Goal: Information Seeking & Learning: Learn about a topic

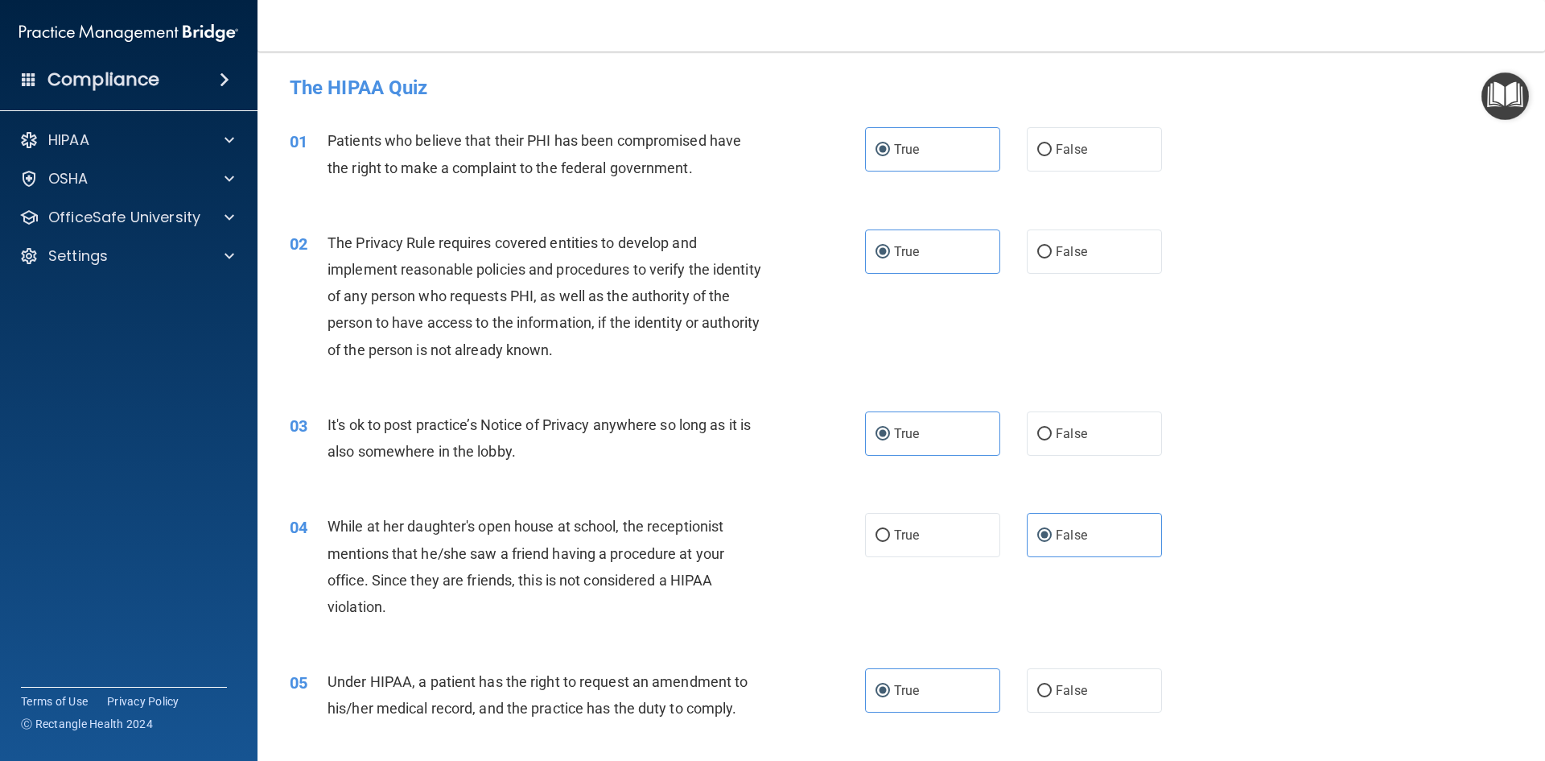
scroll to position [885, 0]
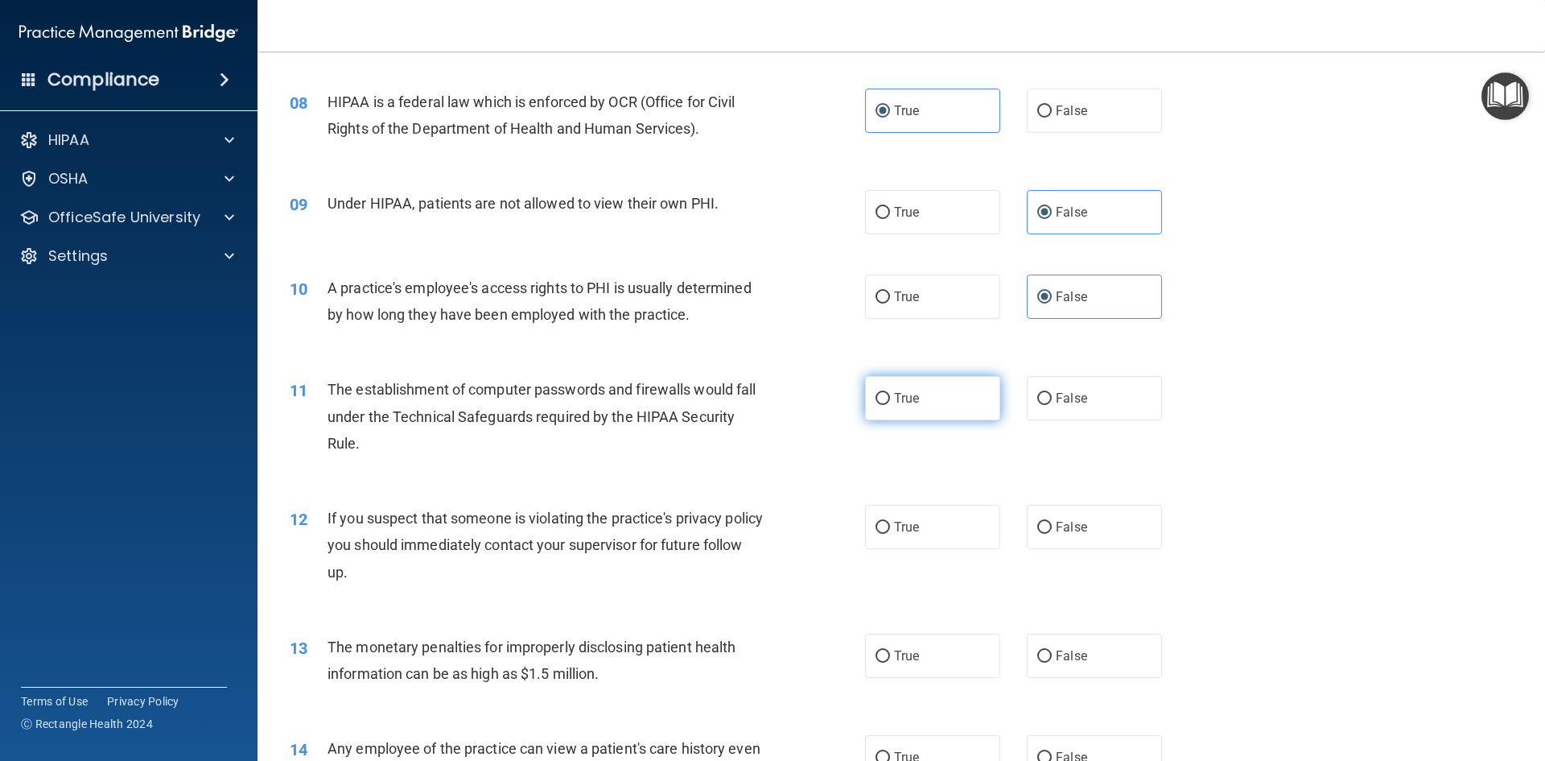
click at [947, 389] on label "True" at bounding box center [932, 398] width 135 height 44
click at [890, 393] on input "True" at bounding box center [883, 399] width 14 height 12
radio input "true"
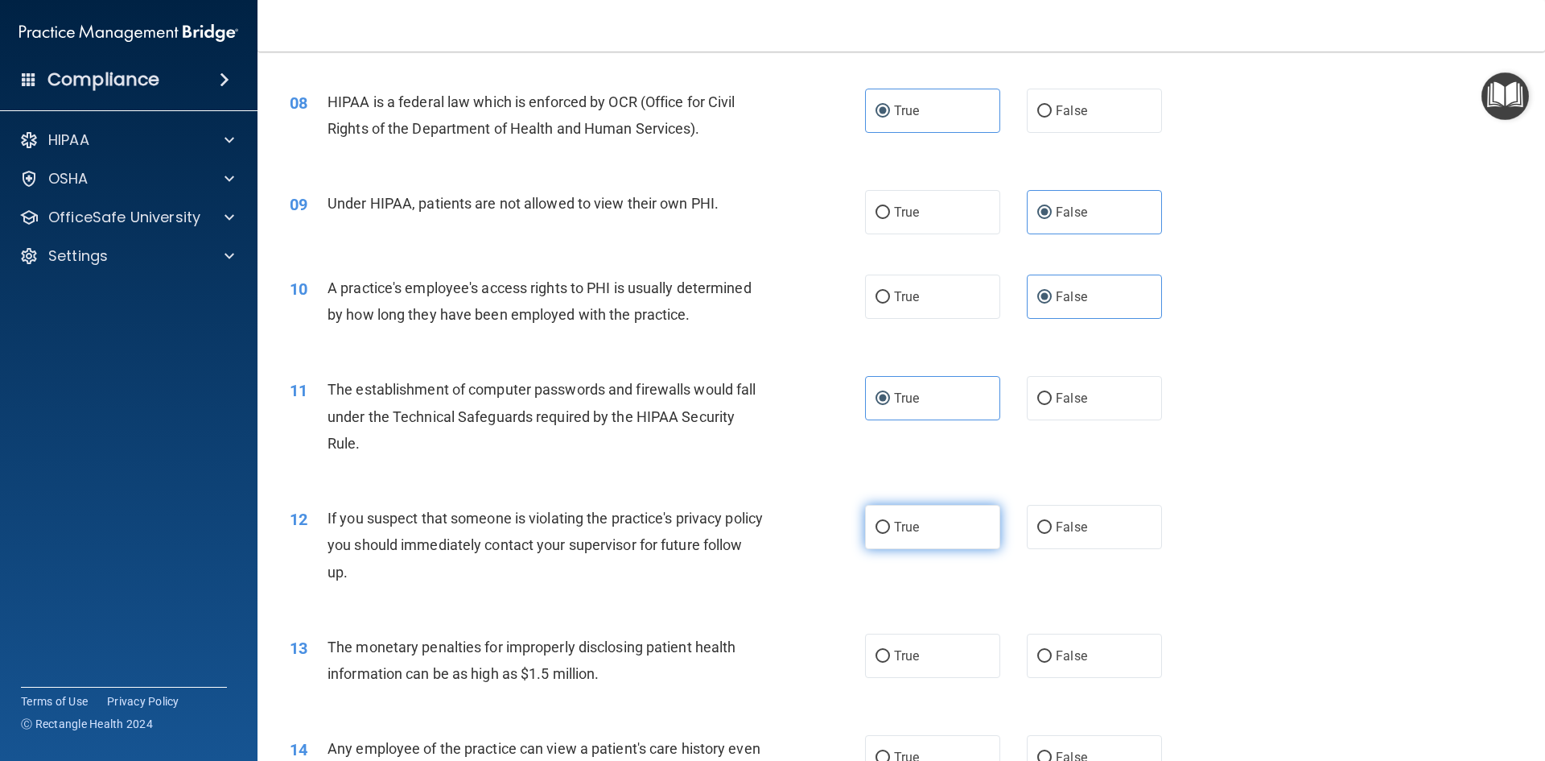
click at [904, 544] on label "True" at bounding box center [932, 527] width 135 height 44
click at [890, 534] on input "True" at bounding box center [883, 528] width 14 height 12
radio input "true"
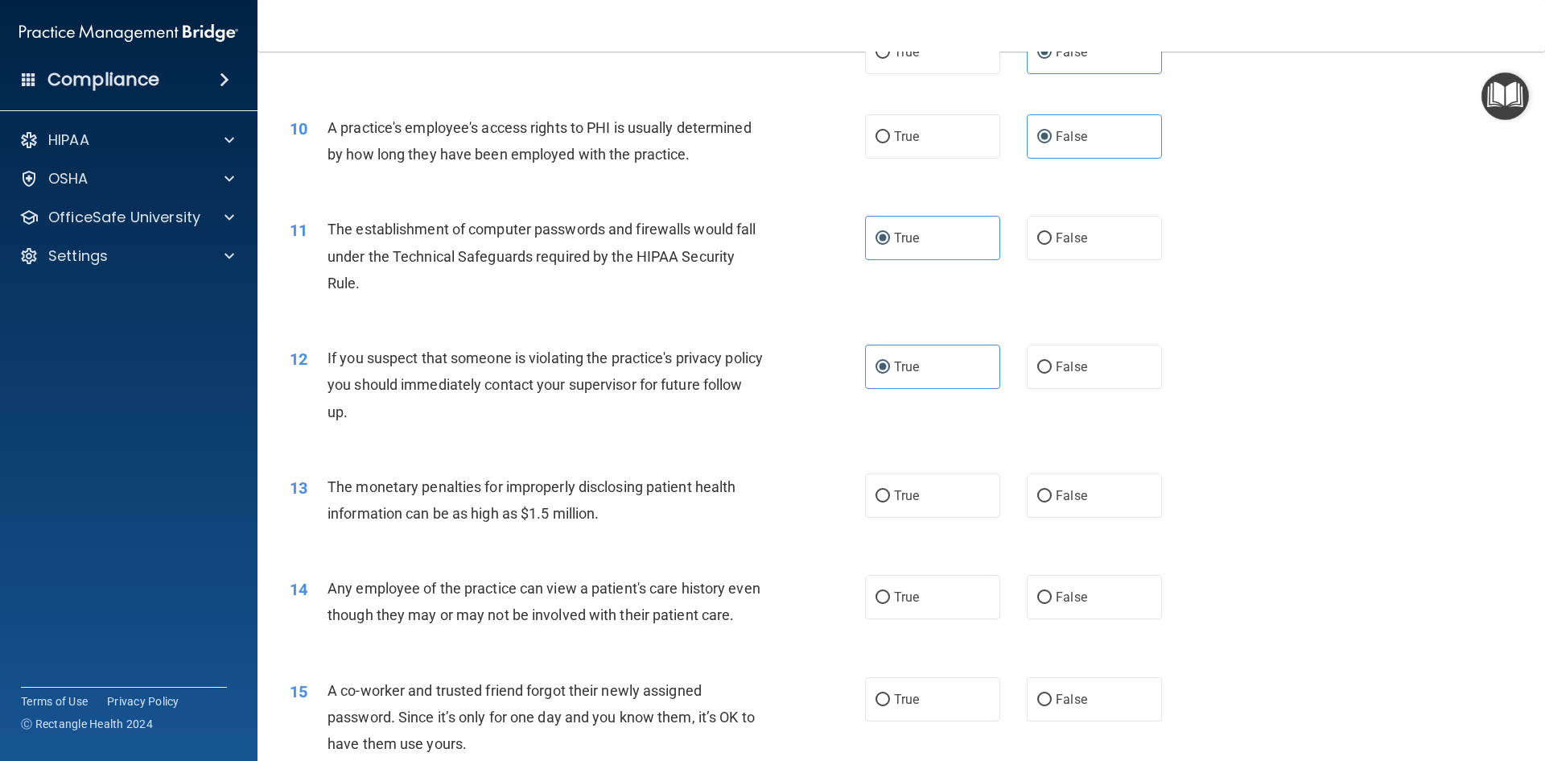
scroll to position [1046, 0]
click at [911, 513] on label "True" at bounding box center [932, 494] width 135 height 44
click at [890, 501] on input "True" at bounding box center [883, 495] width 14 height 12
radio input "true"
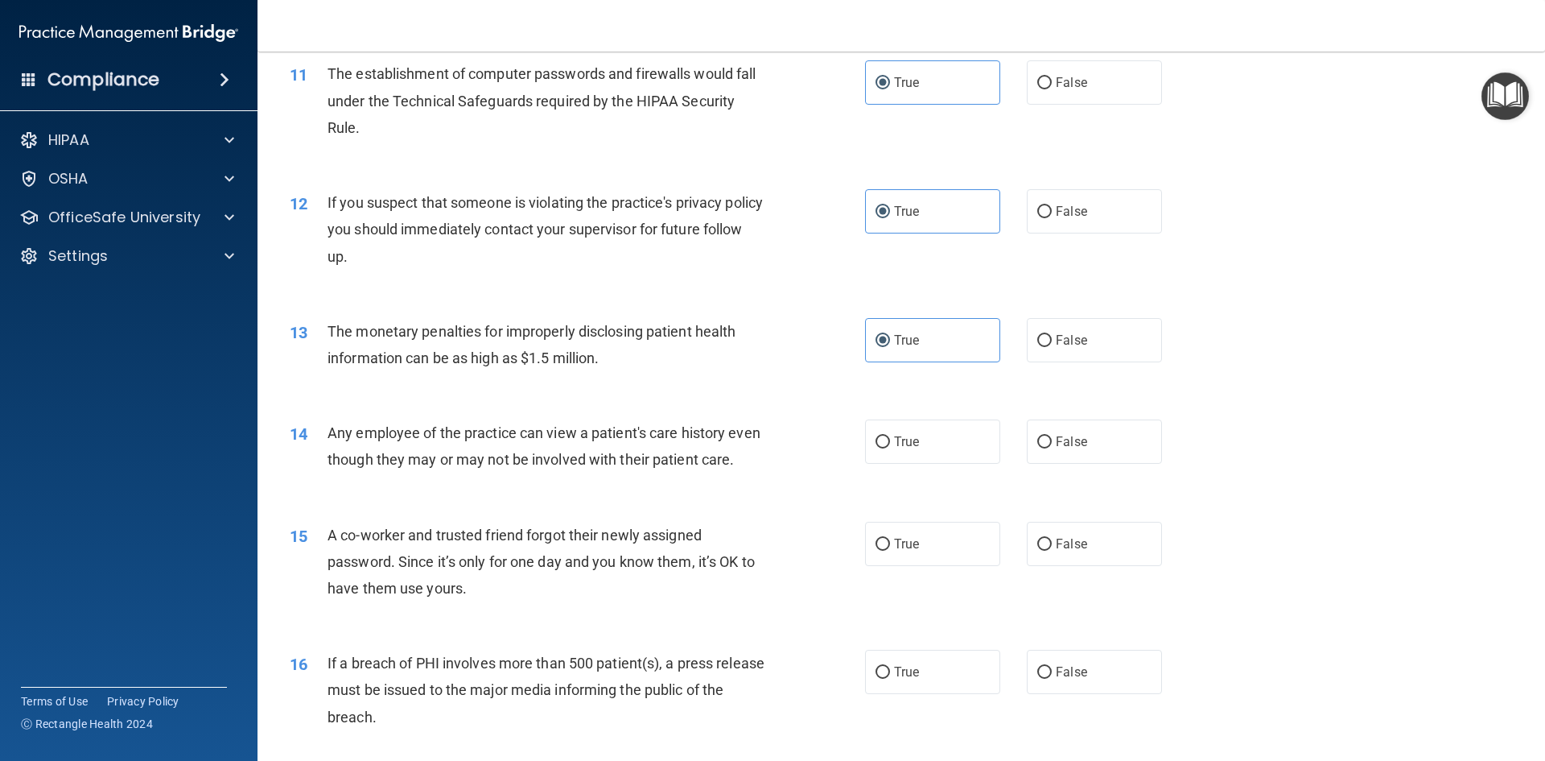
scroll to position [1207, 0]
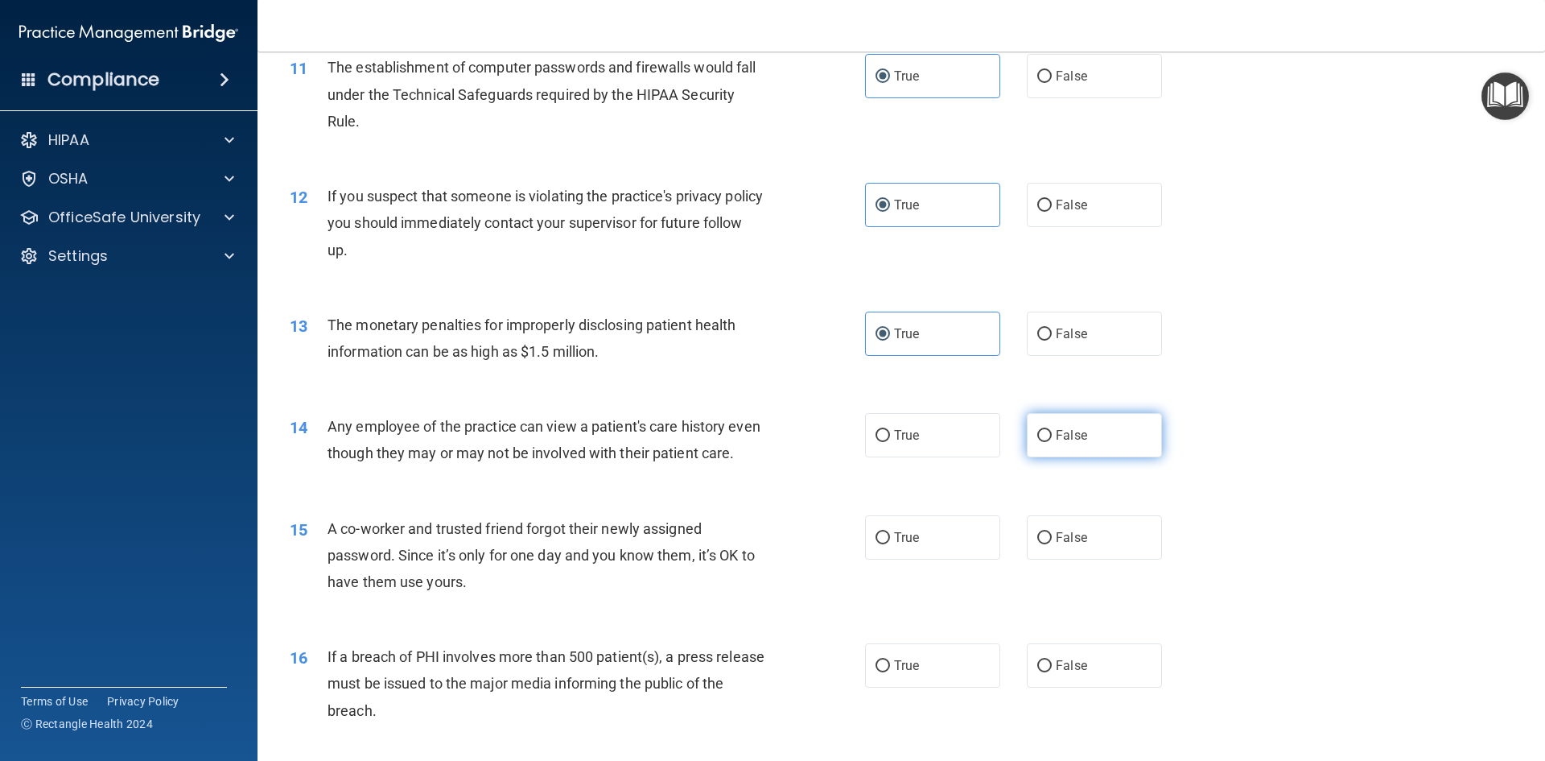
click at [1083, 419] on label "False" at bounding box center [1094, 435] width 135 height 44
click at [1052, 430] on input "False" at bounding box center [1045, 436] width 14 height 12
radio input "true"
click at [1108, 558] on label "False" at bounding box center [1094, 537] width 135 height 44
click at [1052, 544] on input "False" at bounding box center [1045, 538] width 14 height 12
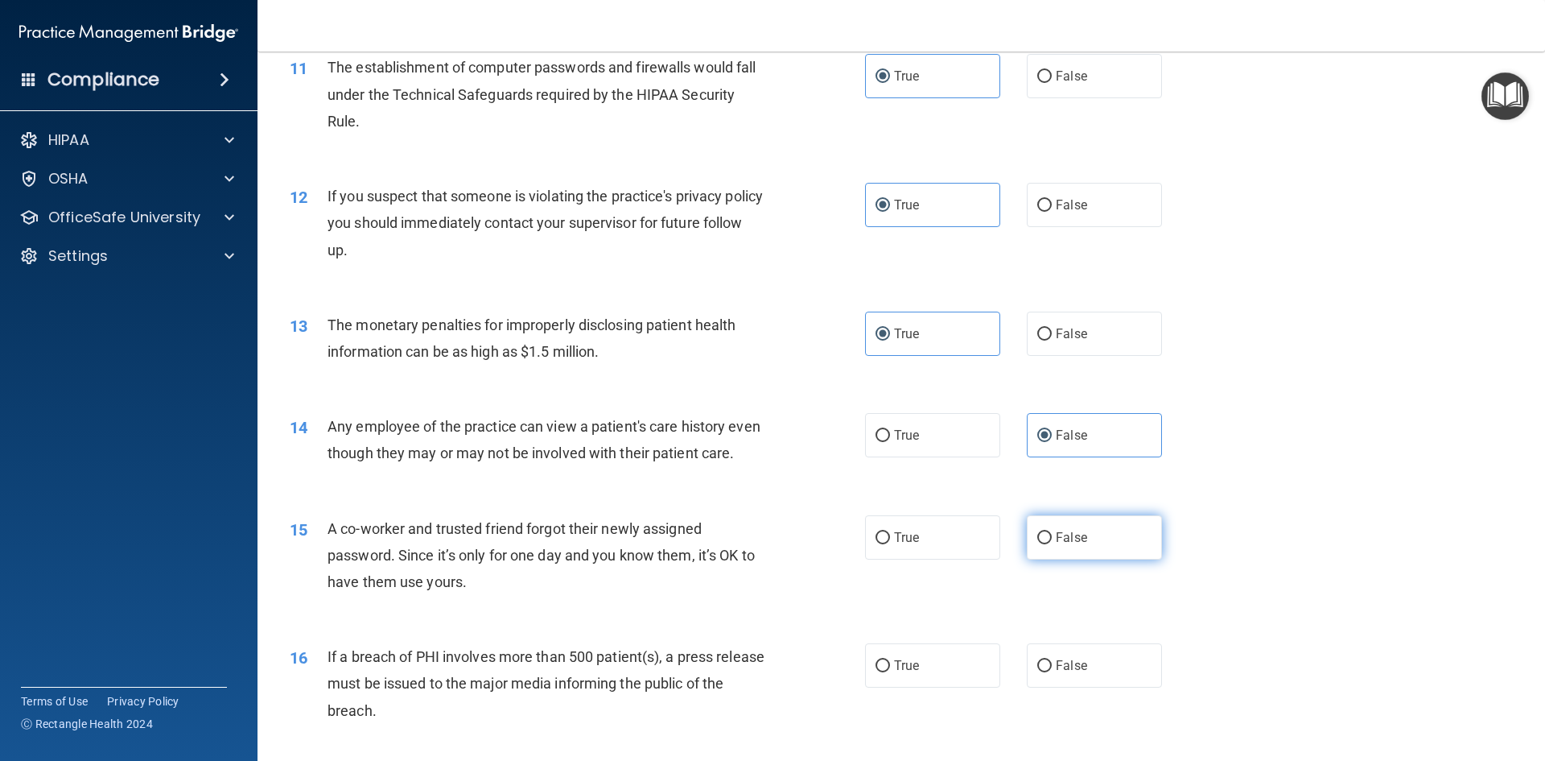
radio input "true"
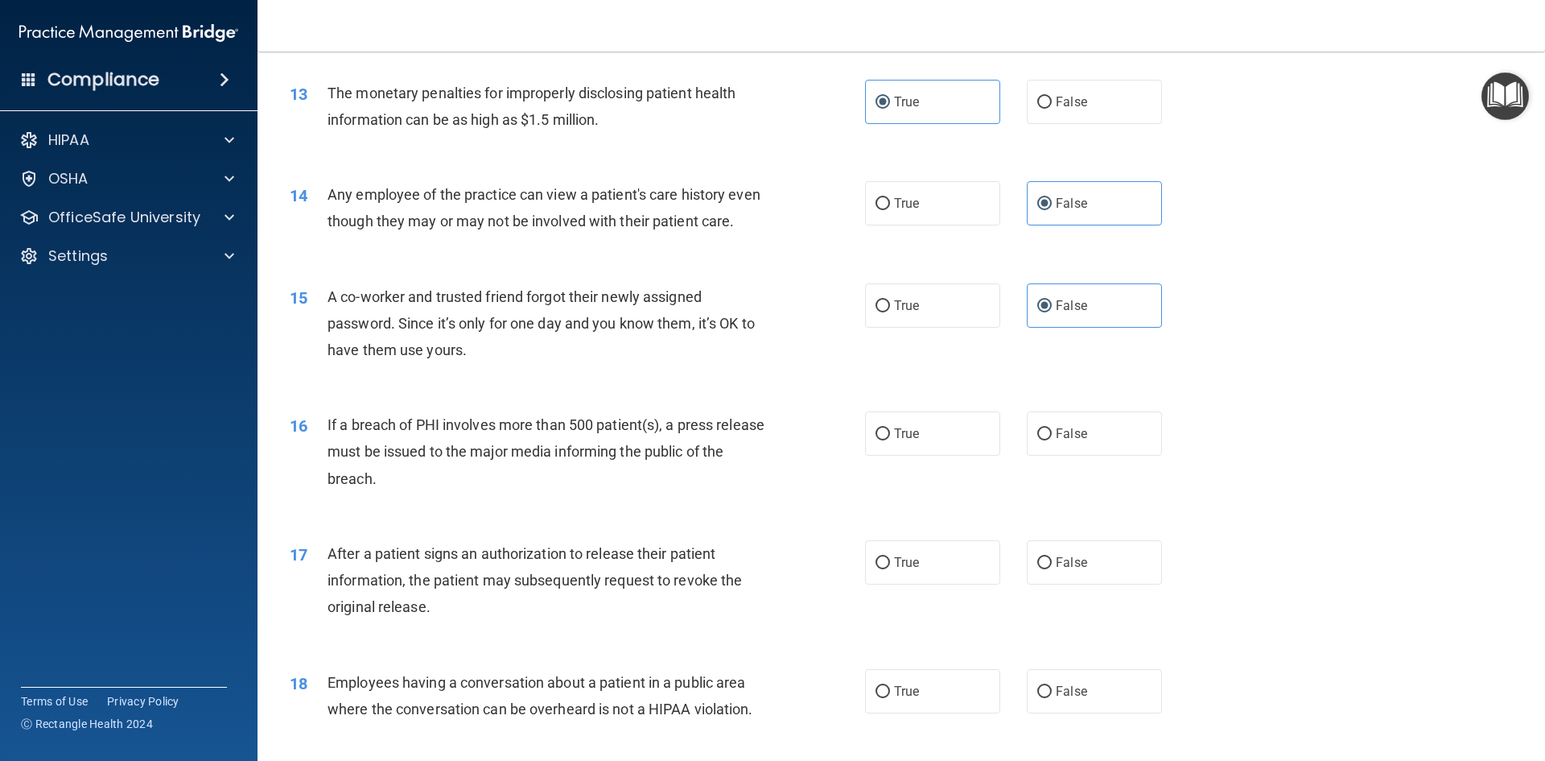
scroll to position [1449, 0]
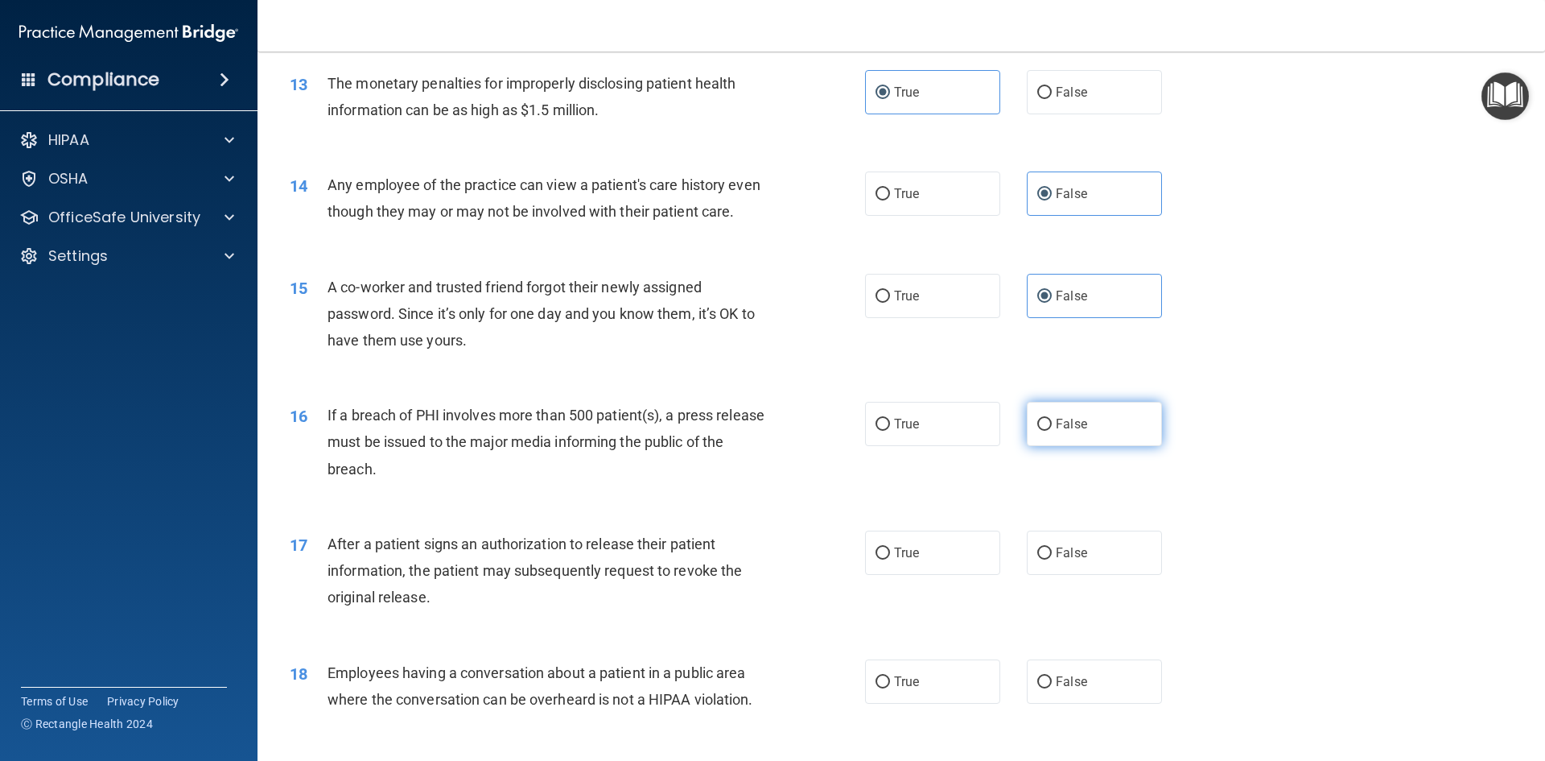
click at [1123, 446] on label "False" at bounding box center [1094, 424] width 135 height 44
click at [1052, 431] on input "False" at bounding box center [1045, 425] width 14 height 12
radio input "true"
click at [1079, 570] on label "False" at bounding box center [1094, 552] width 135 height 44
click at [1052, 559] on input "False" at bounding box center [1045, 553] width 14 height 12
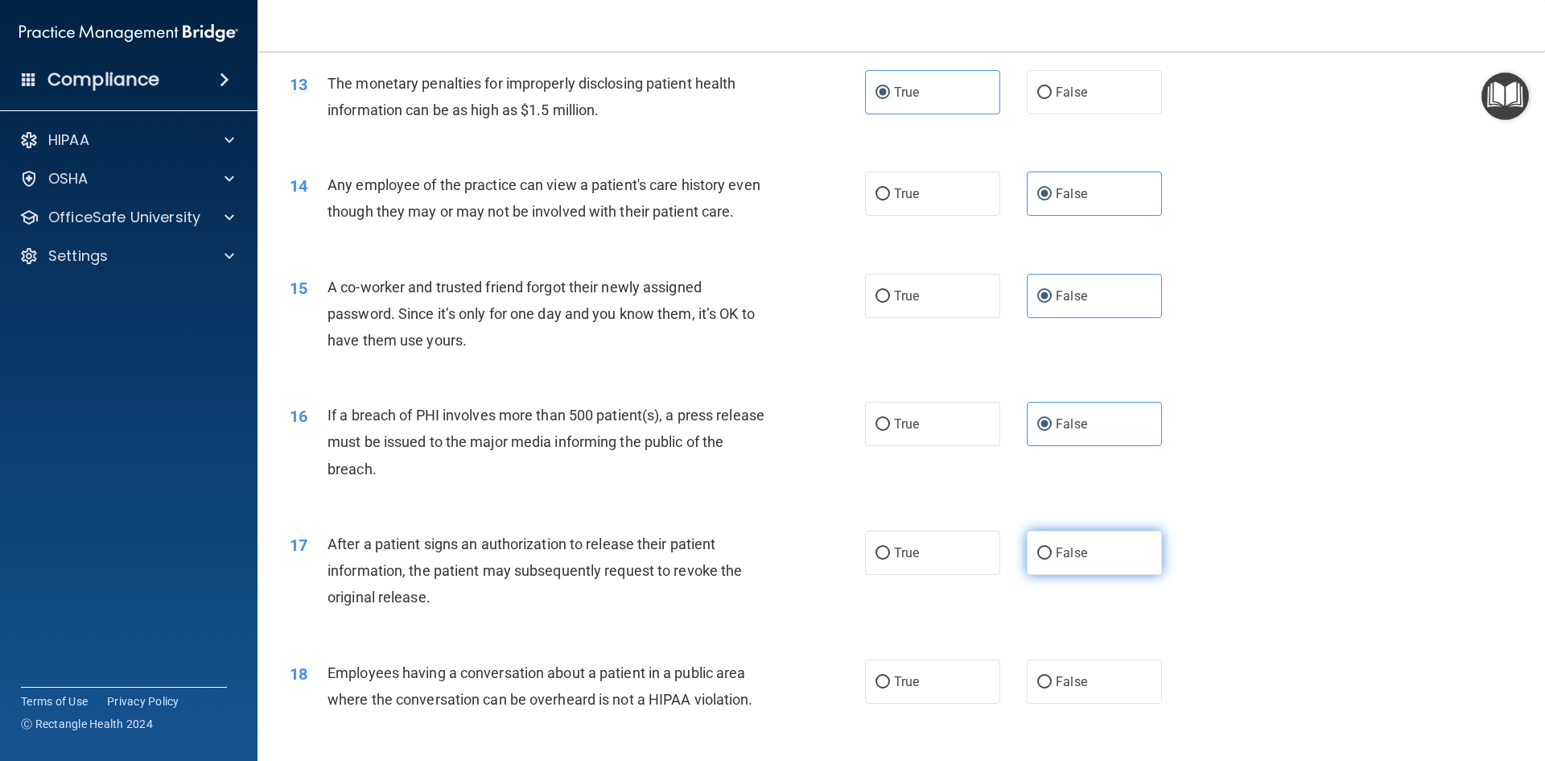
radio input "true"
click at [1079, 570] on label "False" at bounding box center [1094, 552] width 135 height 44
click at [1052, 559] on input "False" at bounding box center [1045, 553] width 14 height 12
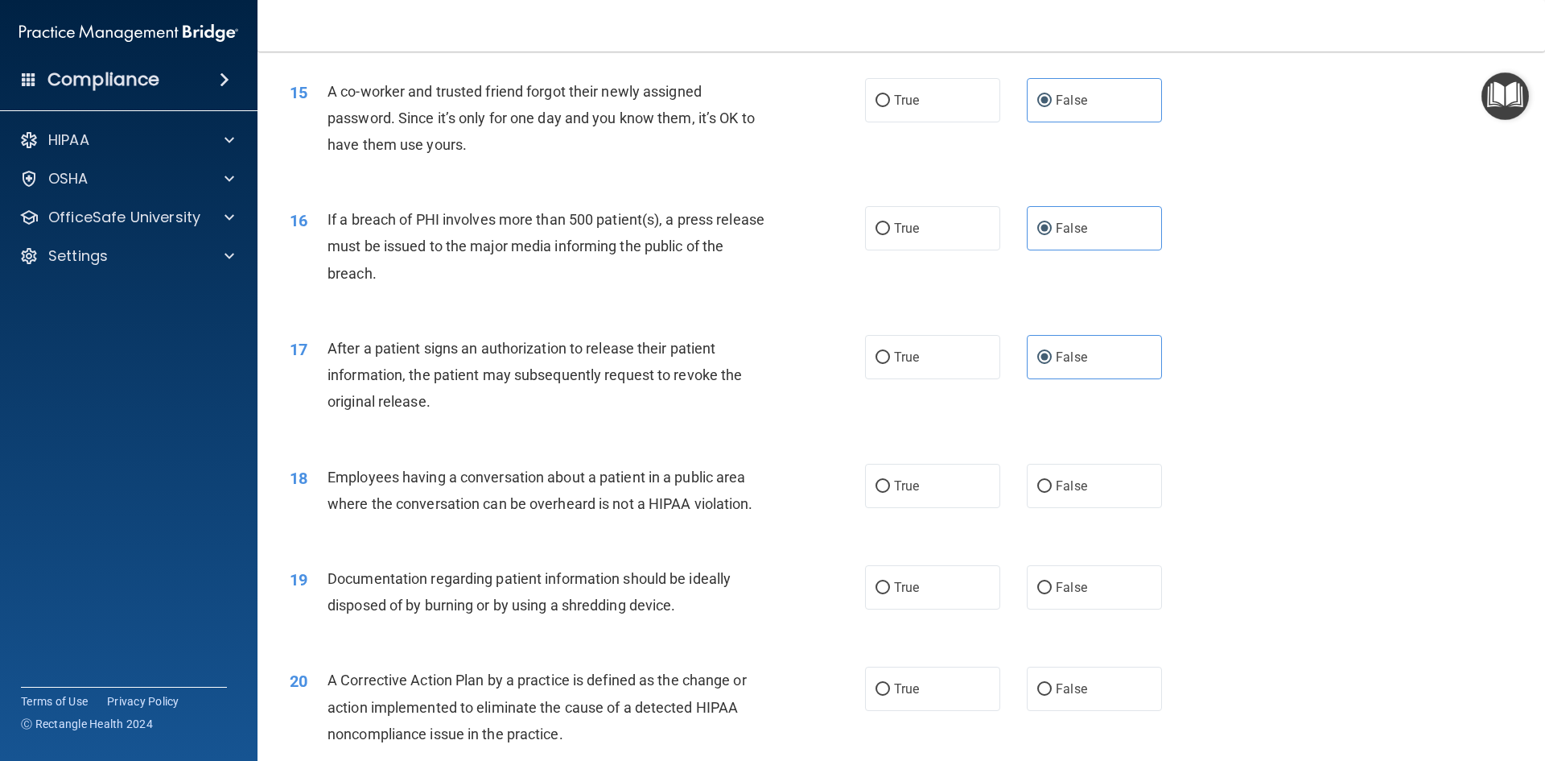
scroll to position [1690, 0]
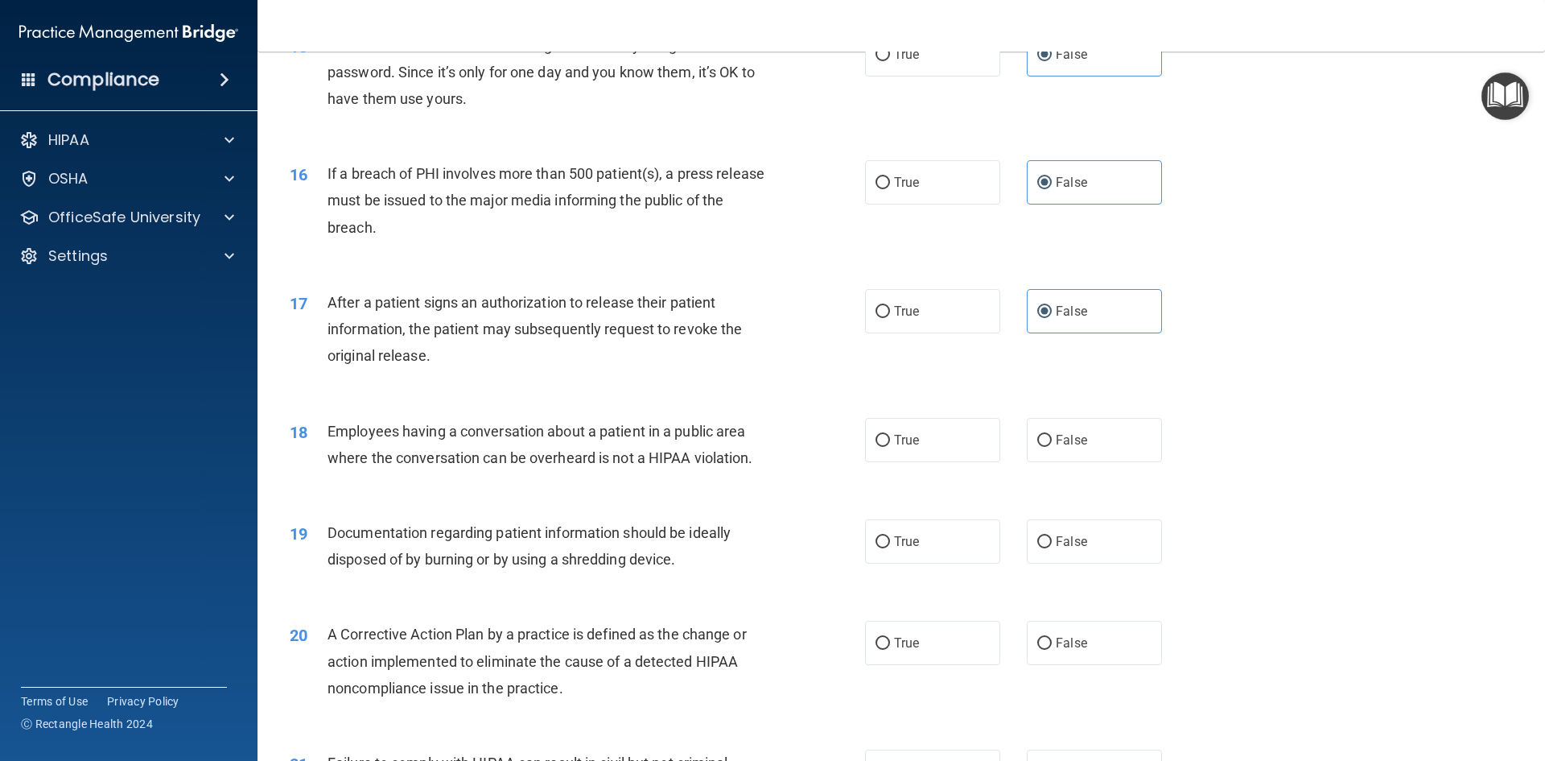
click at [1011, 462] on div "True False" at bounding box center [1027, 440] width 324 height 44
click at [1044, 447] on input "False" at bounding box center [1045, 441] width 14 height 12
radio input "true"
click at [965, 563] on label "True" at bounding box center [932, 541] width 135 height 44
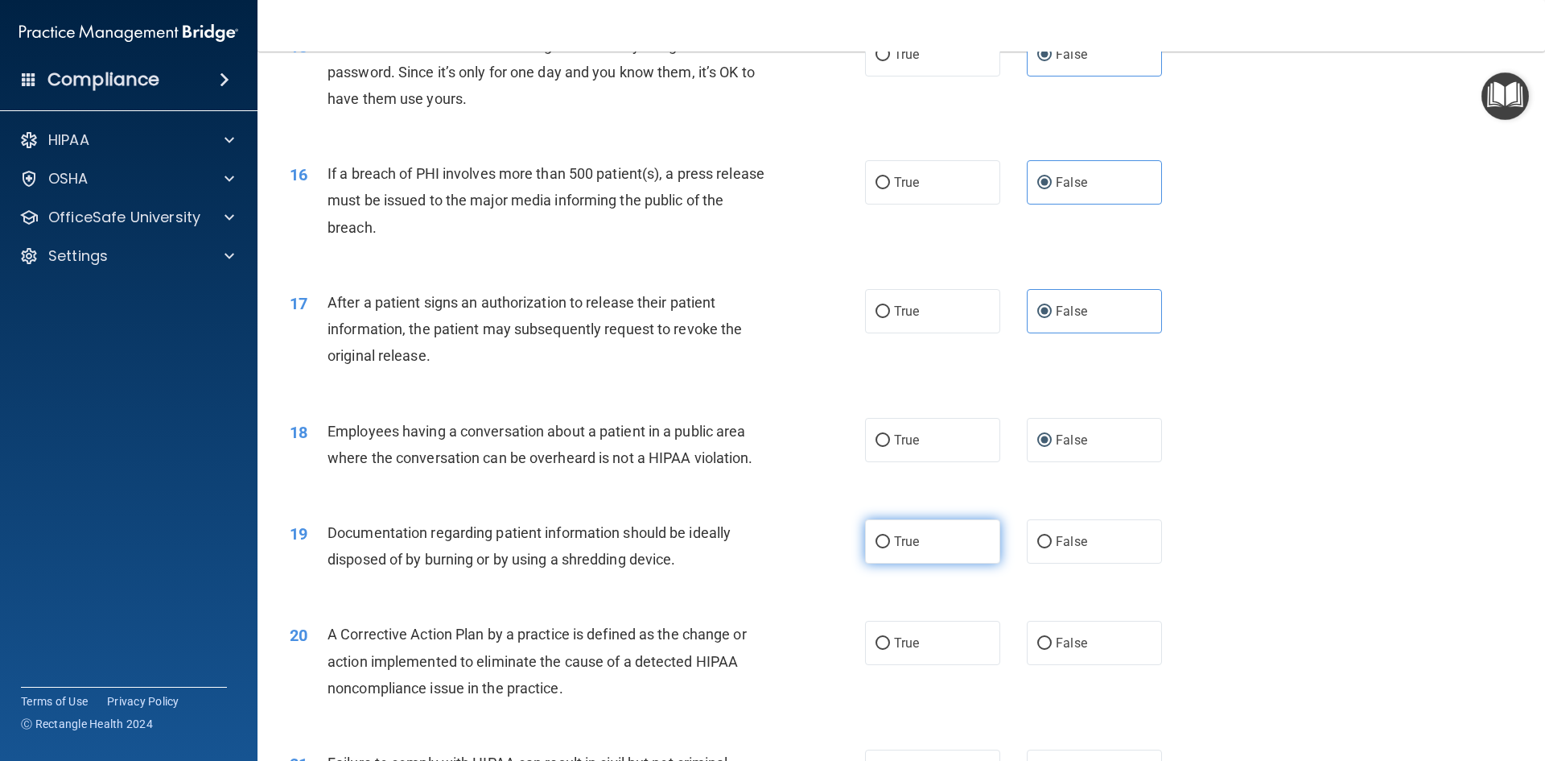
click at [890, 548] on input "True" at bounding box center [883, 542] width 14 height 12
radio input "true"
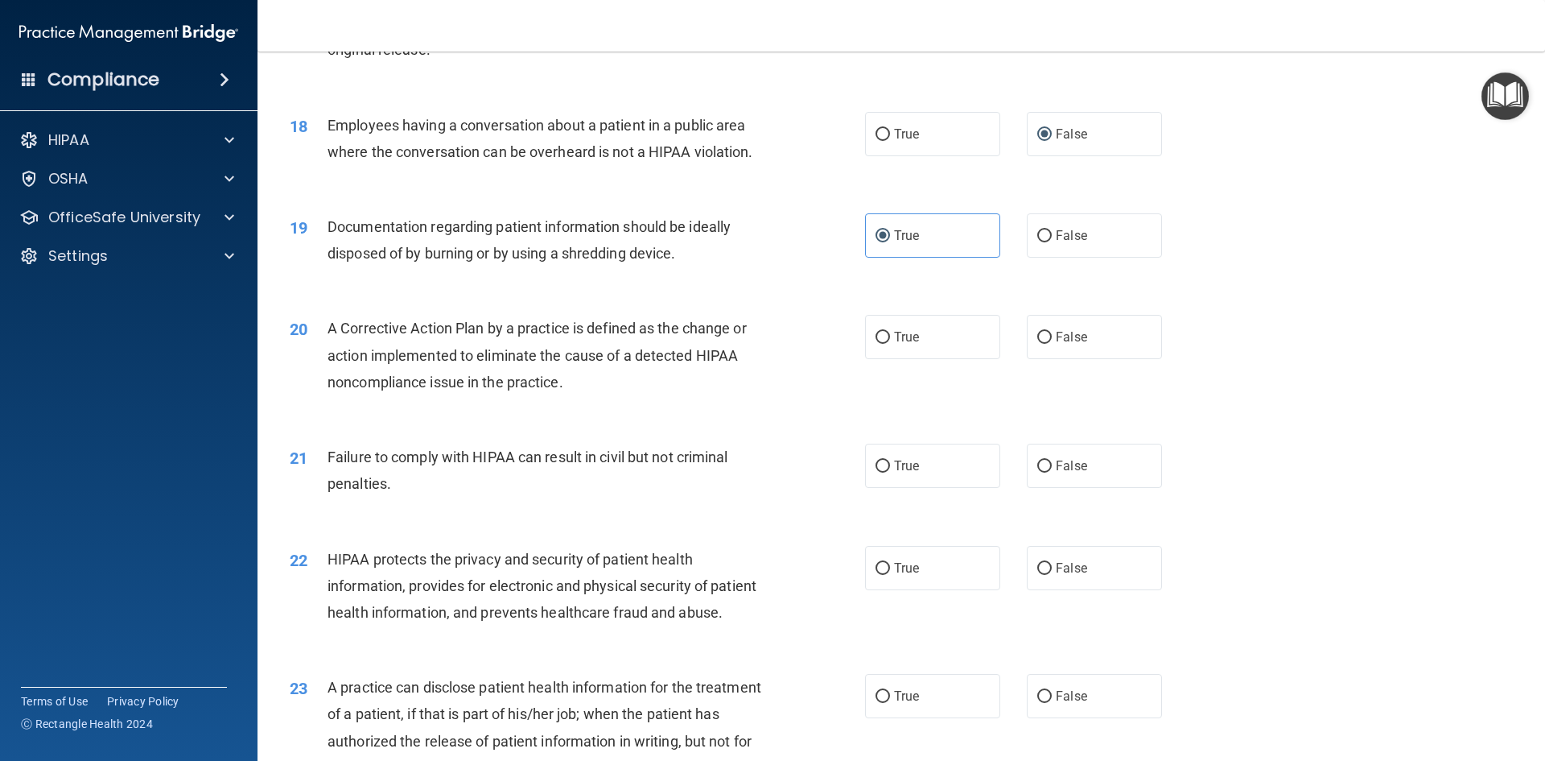
scroll to position [2093, 0]
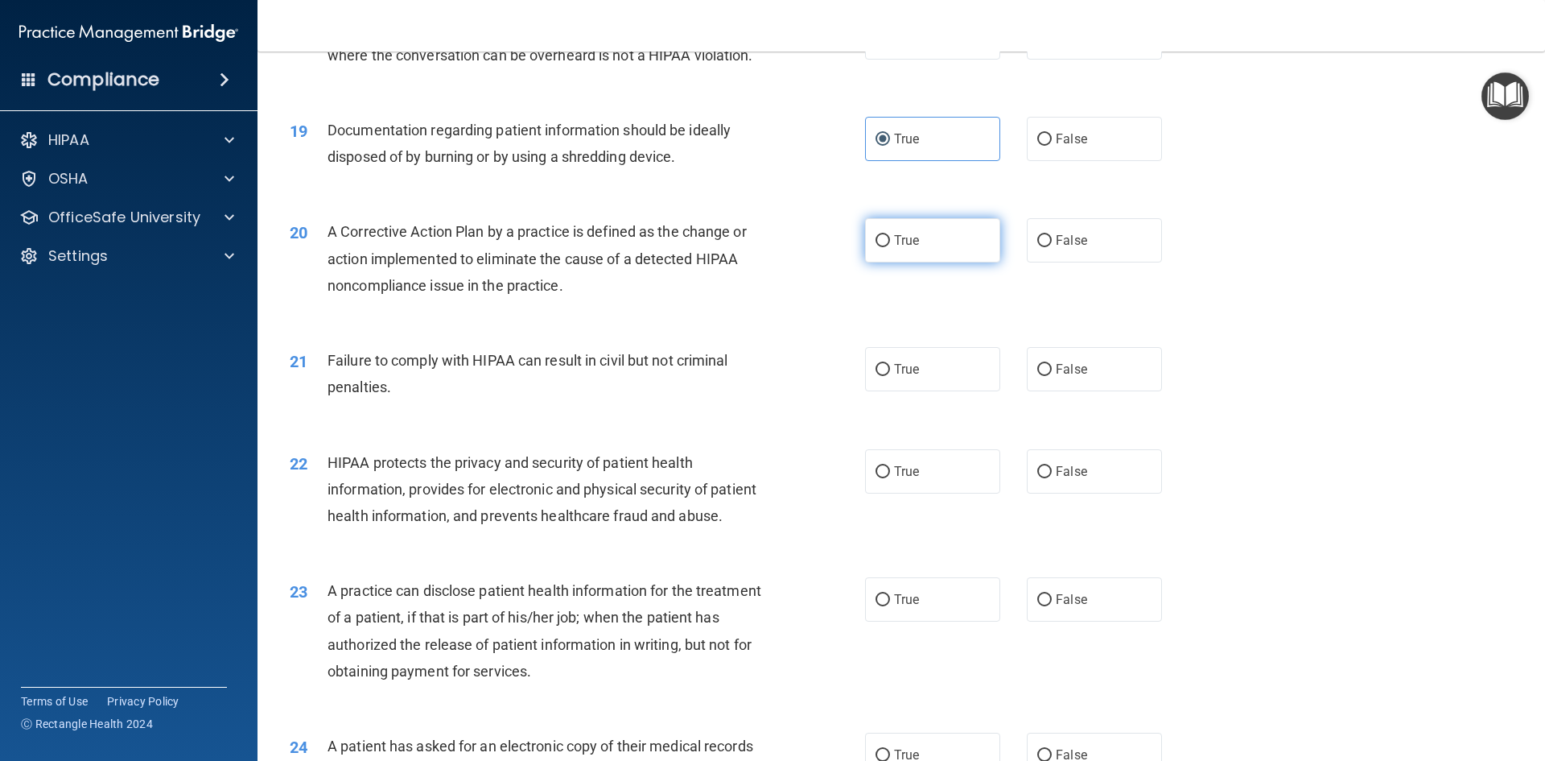
click at [958, 262] on label "True" at bounding box center [932, 240] width 135 height 44
click at [890, 247] on input "True" at bounding box center [883, 241] width 14 height 12
radio input "true"
click at [1145, 376] on label "False" at bounding box center [1094, 369] width 135 height 44
click at [1052, 376] on input "False" at bounding box center [1045, 370] width 14 height 12
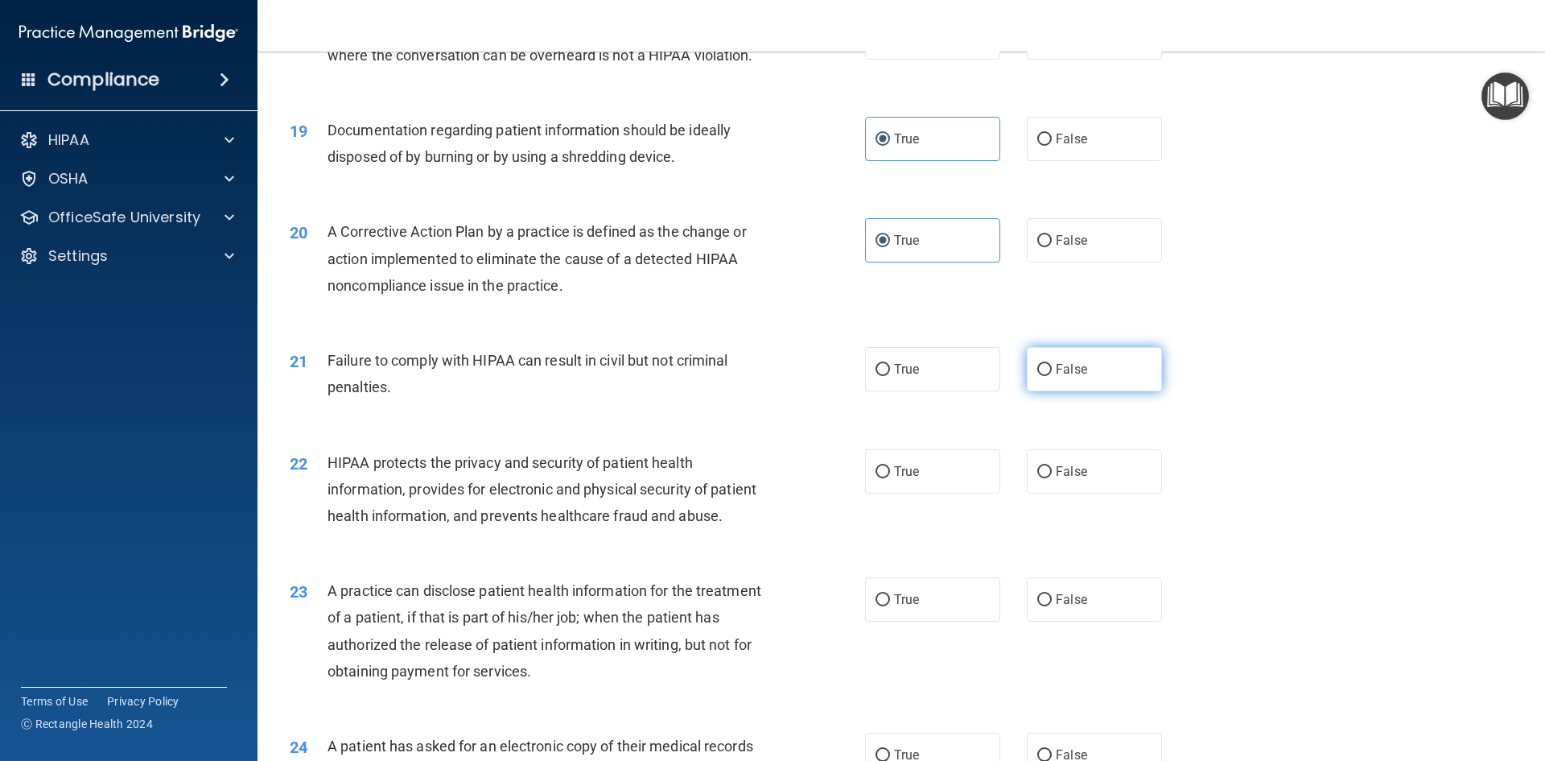
radio input "true"
click at [947, 493] on label "True" at bounding box center [932, 471] width 135 height 44
click at [890, 478] on input "True" at bounding box center [883, 472] width 14 height 12
radio input "true"
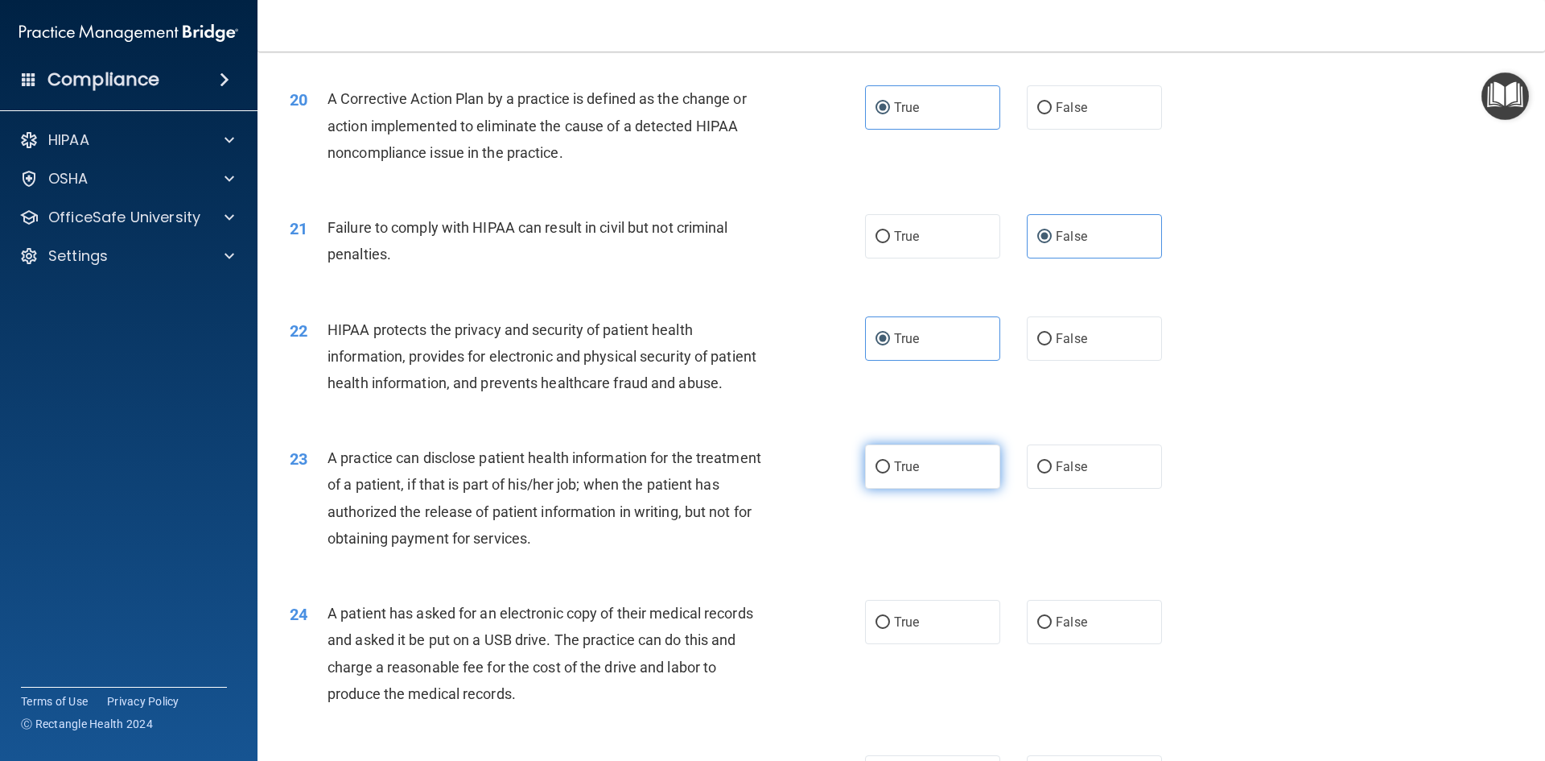
scroll to position [2254, 0]
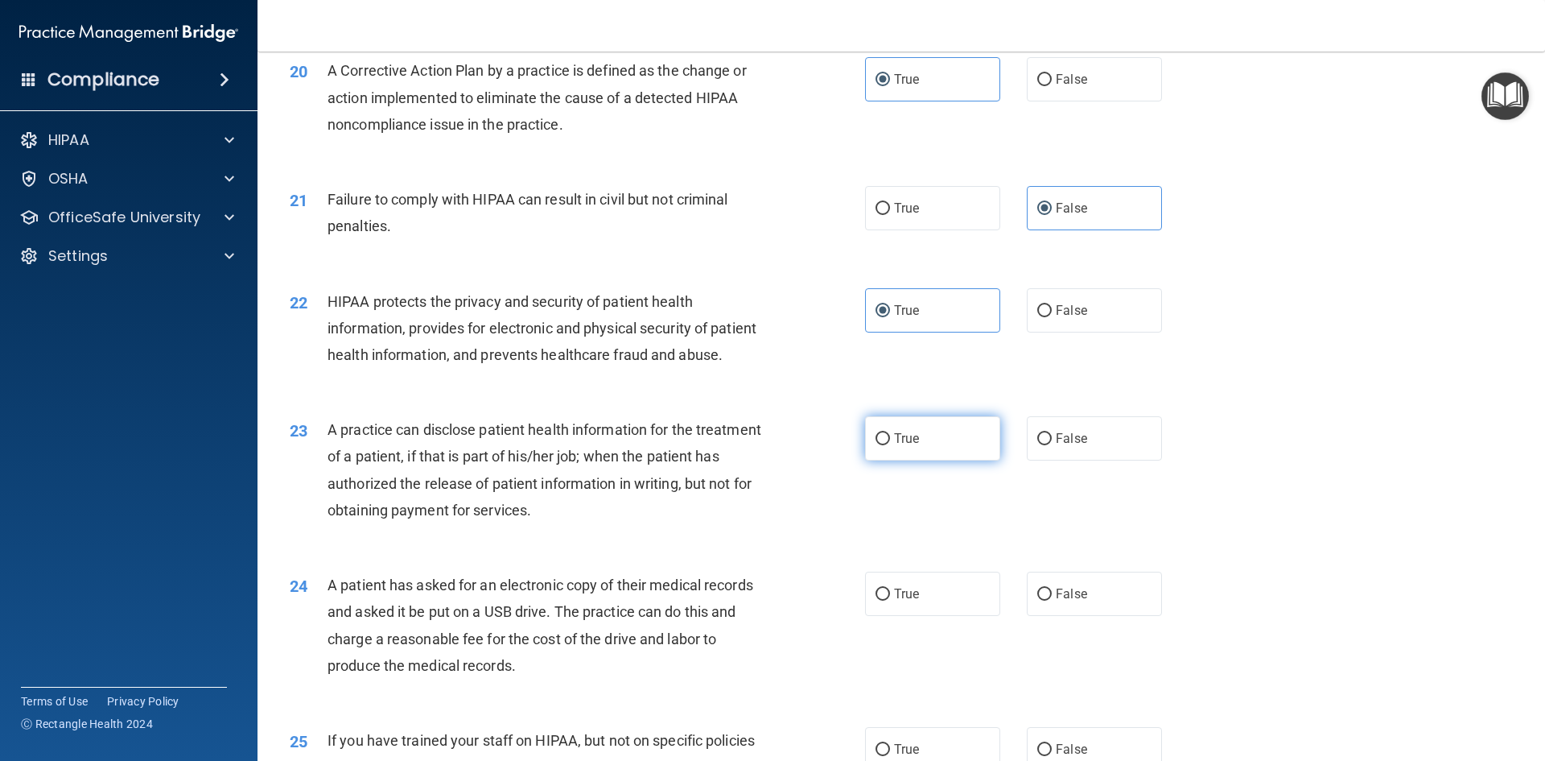
click at [900, 446] on span "True" at bounding box center [906, 438] width 25 height 15
click at [890, 445] on input "True" at bounding box center [883, 439] width 14 height 12
radio input "true"
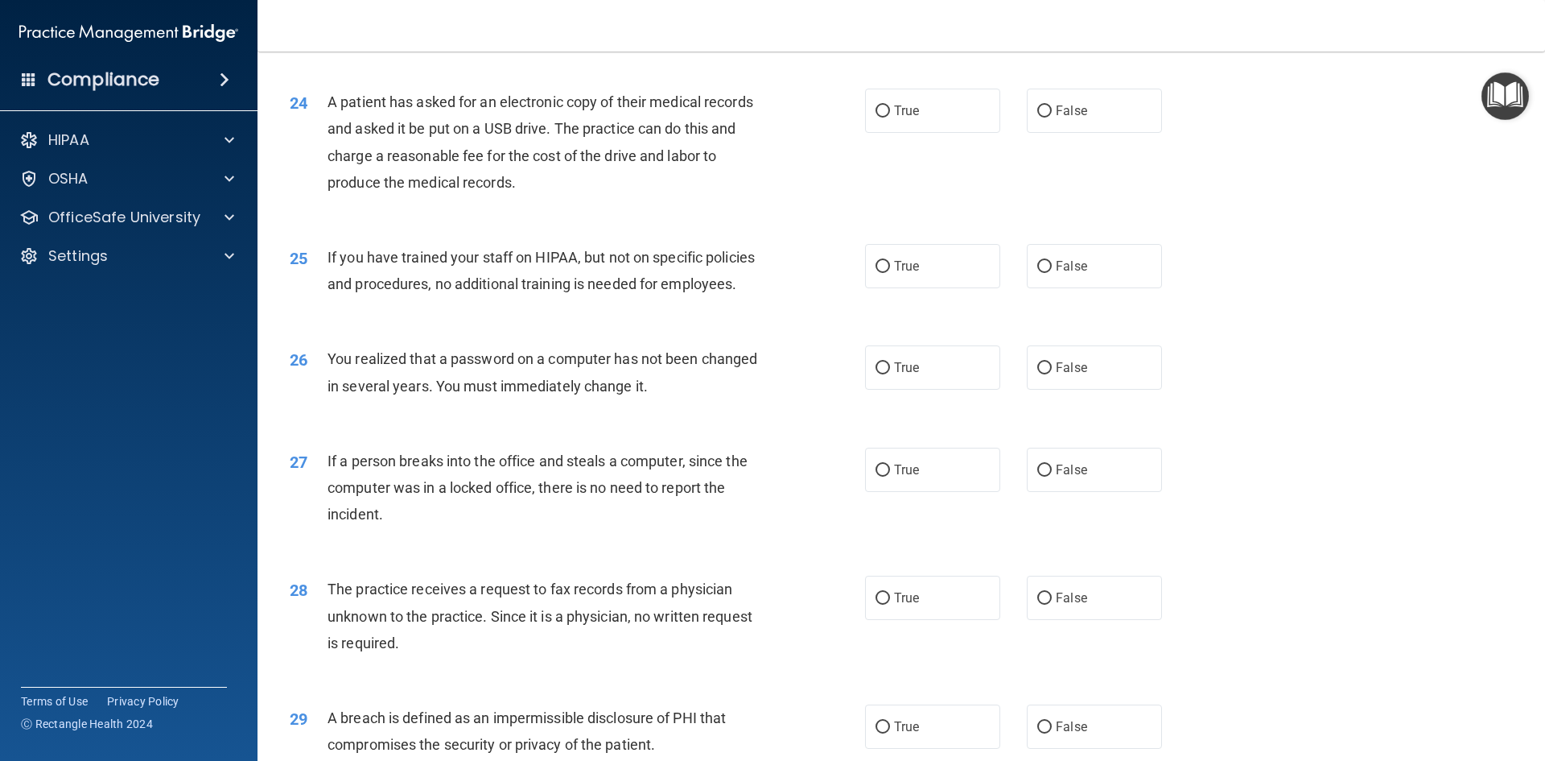
scroll to position [3049, 0]
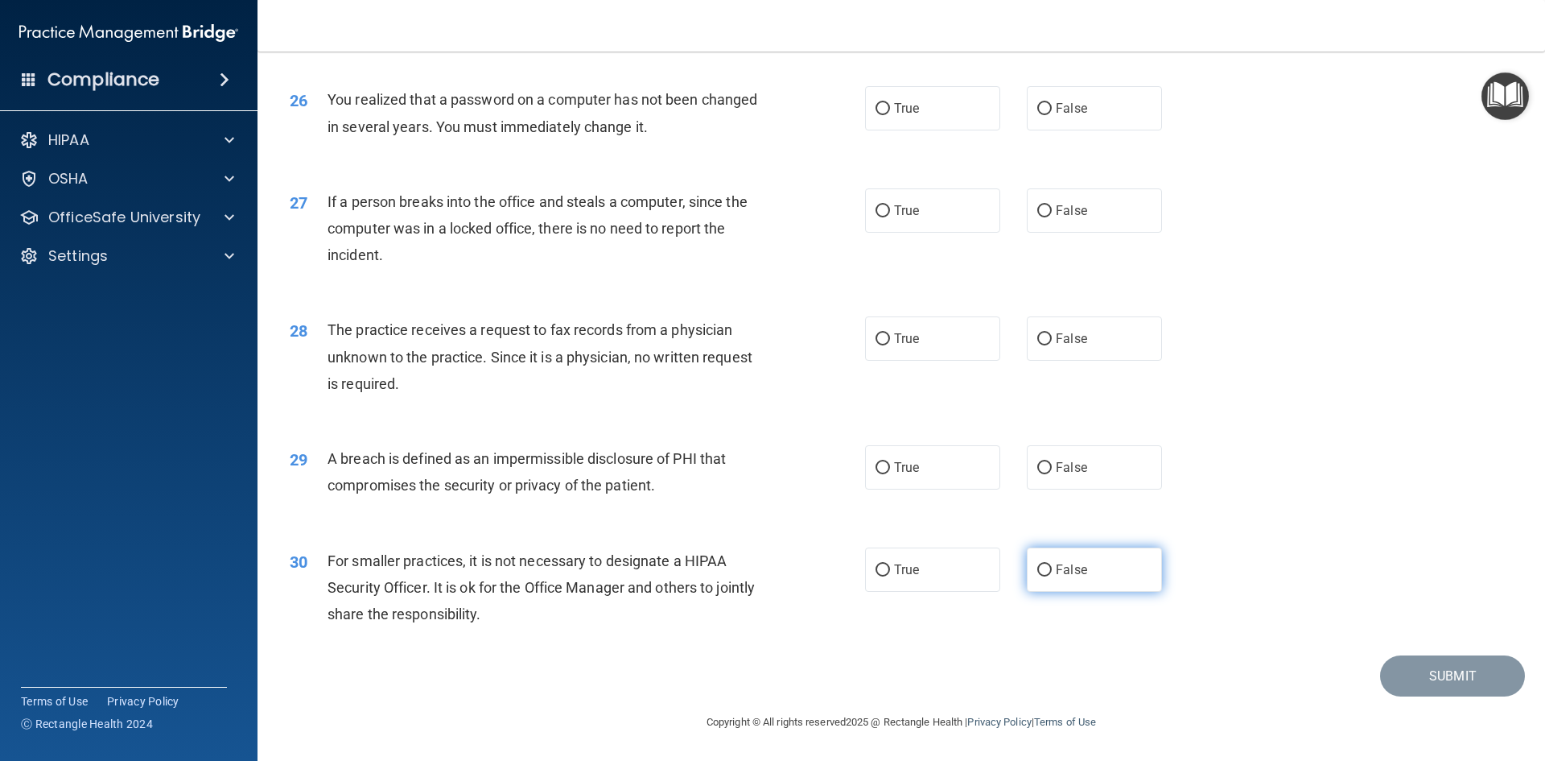
click at [1077, 563] on span "False" at bounding box center [1071, 569] width 31 height 15
click at [1052, 564] on input "False" at bounding box center [1045, 570] width 14 height 12
radio input "true"
click at [925, 489] on label "True" at bounding box center [932, 467] width 135 height 44
click at [890, 474] on input "True" at bounding box center [883, 468] width 14 height 12
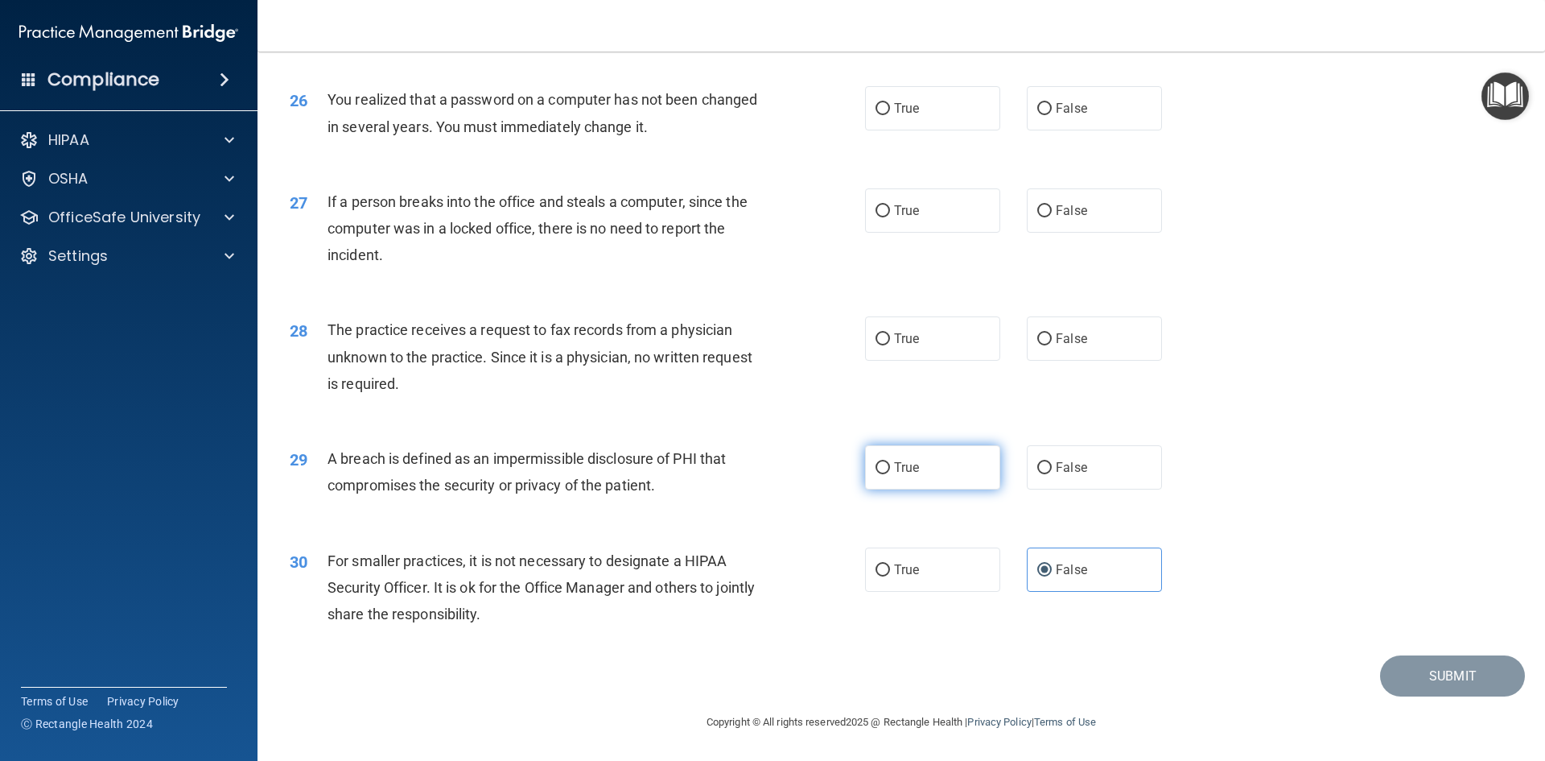
radio input "true"
click at [1061, 349] on label "False" at bounding box center [1094, 338] width 135 height 44
click at [1052, 345] on input "False" at bounding box center [1045, 339] width 14 height 12
radio input "true"
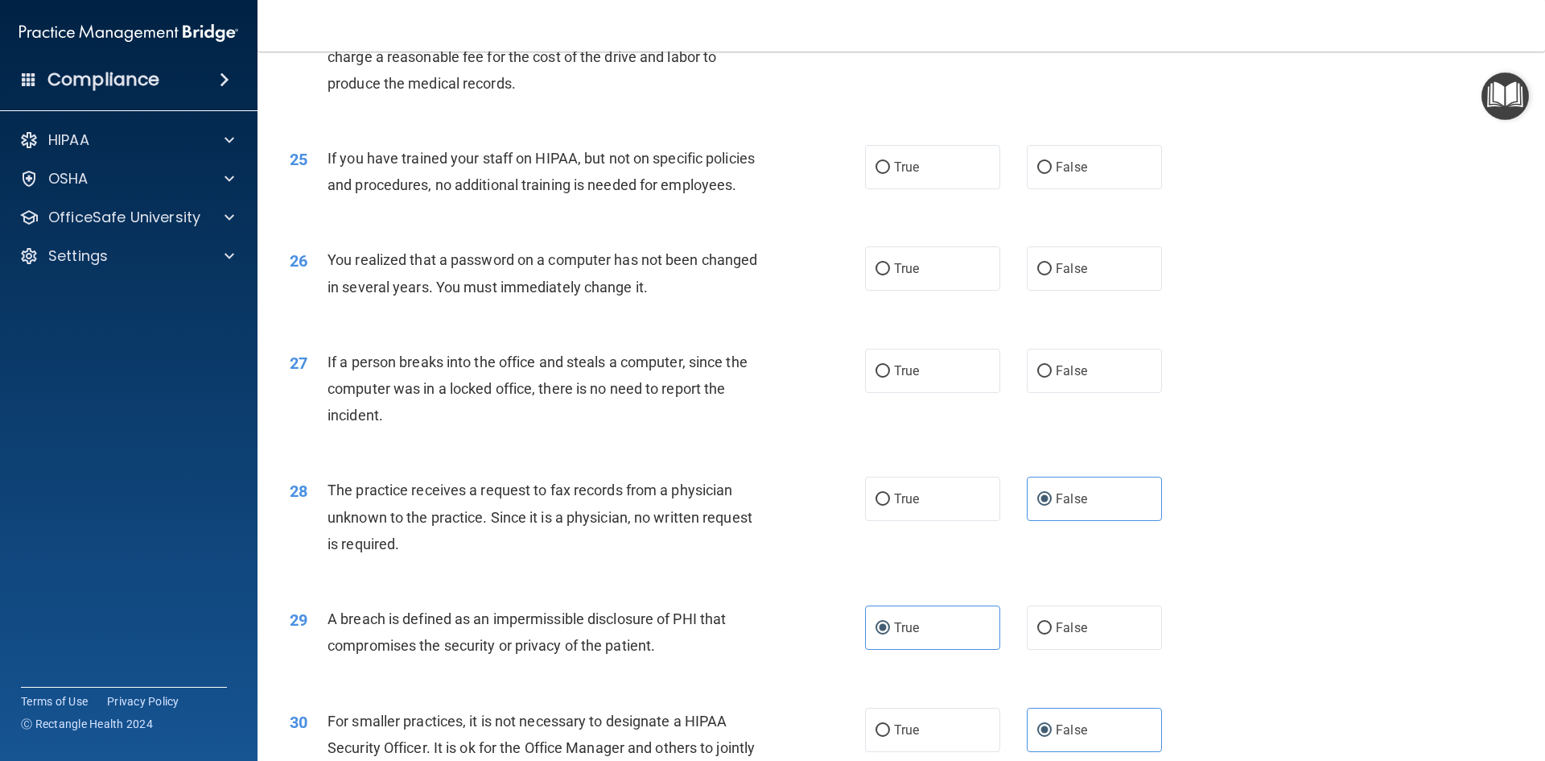
scroll to position [2807, 0]
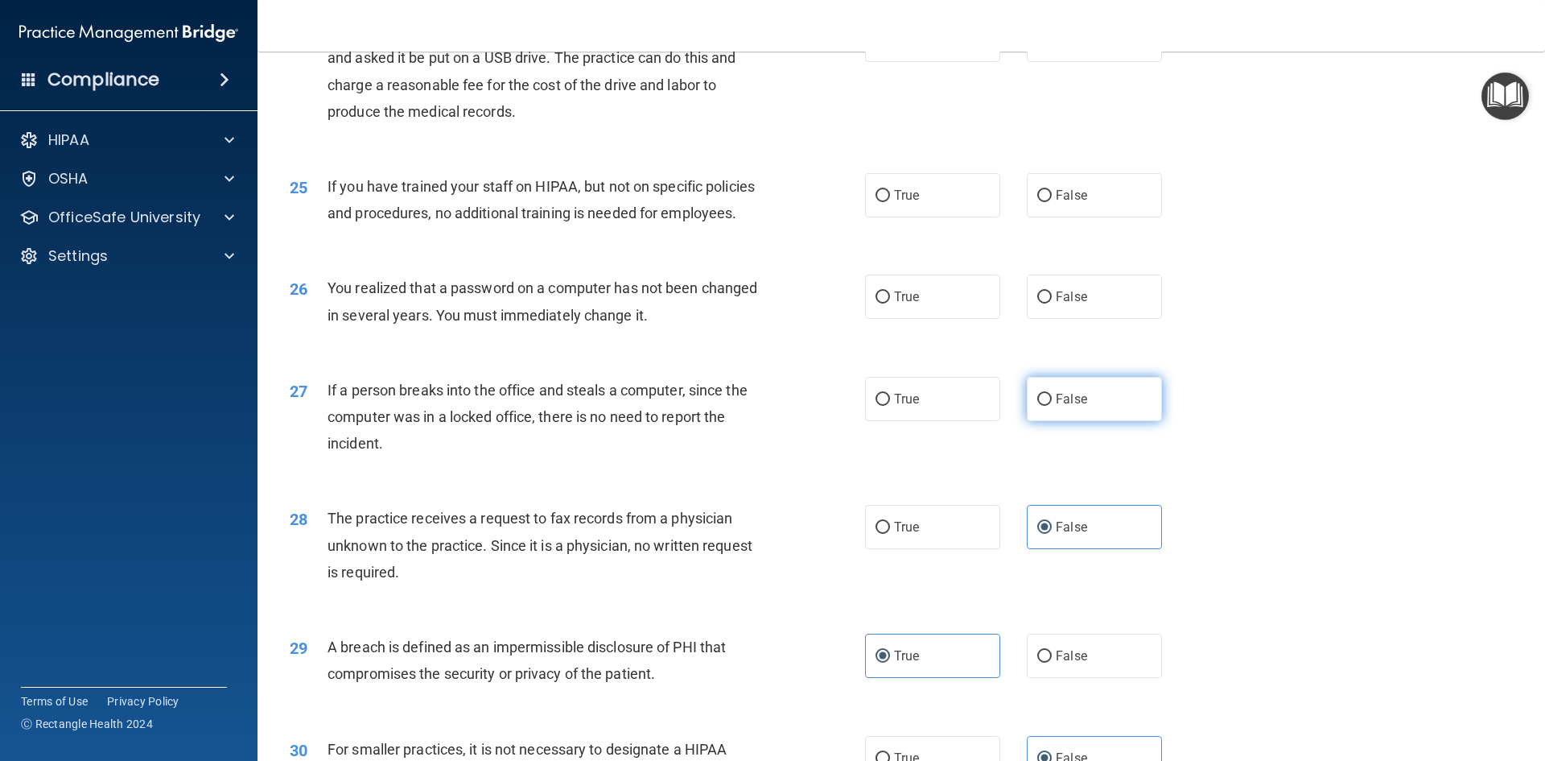
click at [1062, 421] on label "False" at bounding box center [1094, 399] width 135 height 44
click at [1052, 406] on input "False" at bounding box center [1045, 400] width 14 height 12
radio input "true"
click at [921, 319] on label "True" at bounding box center [932, 296] width 135 height 44
click at [890, 303] on input "True" at bounding box center [883, 297] width 14 height 12
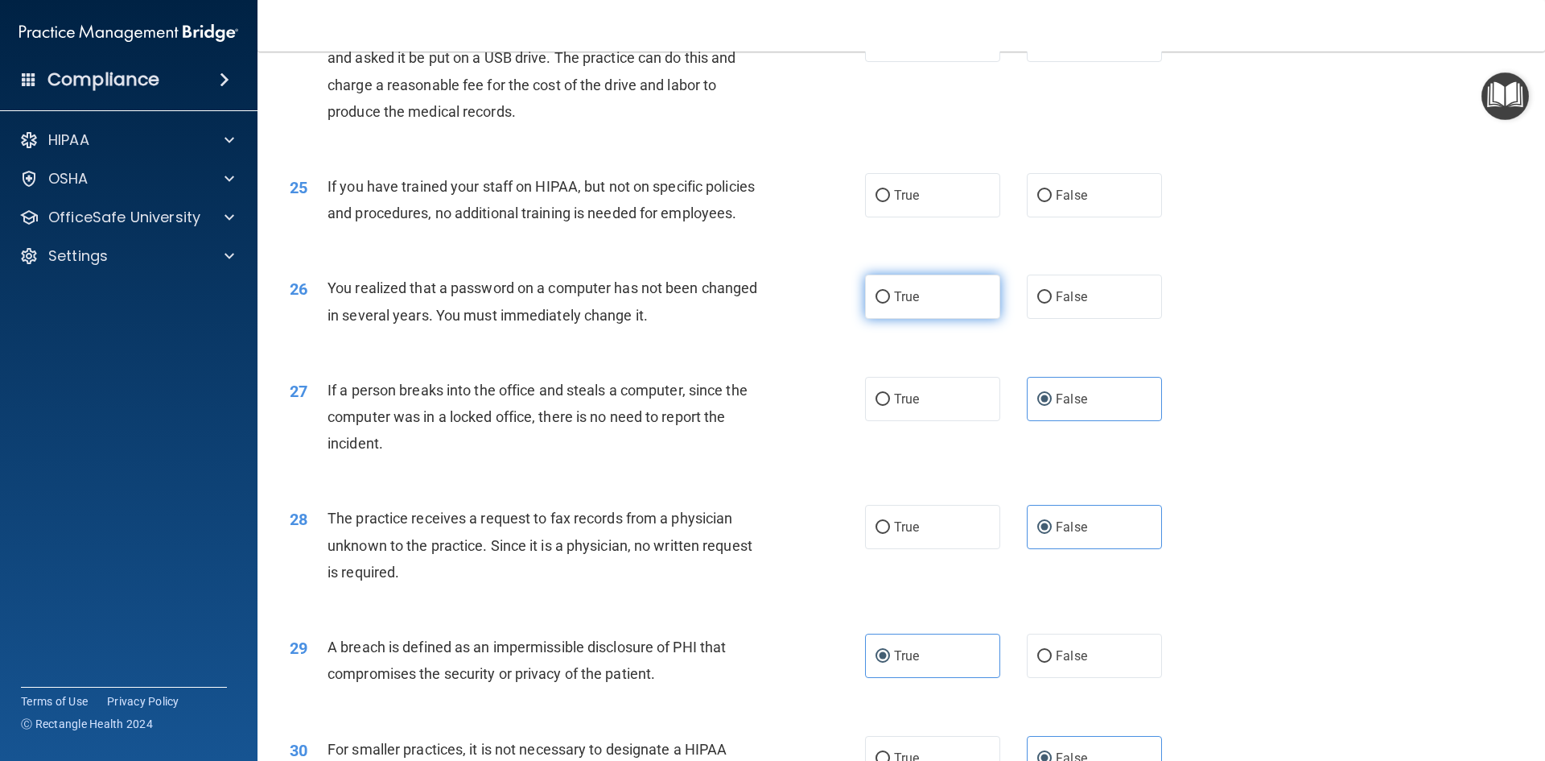
radio input "true"
click at [1092, 217] on label "False" at bounding box center [1094, 195] width 135 height 44
click at [1052, 202] on input "False" at bounding box center [1045, 196] width 14 height 12
radio input "true"
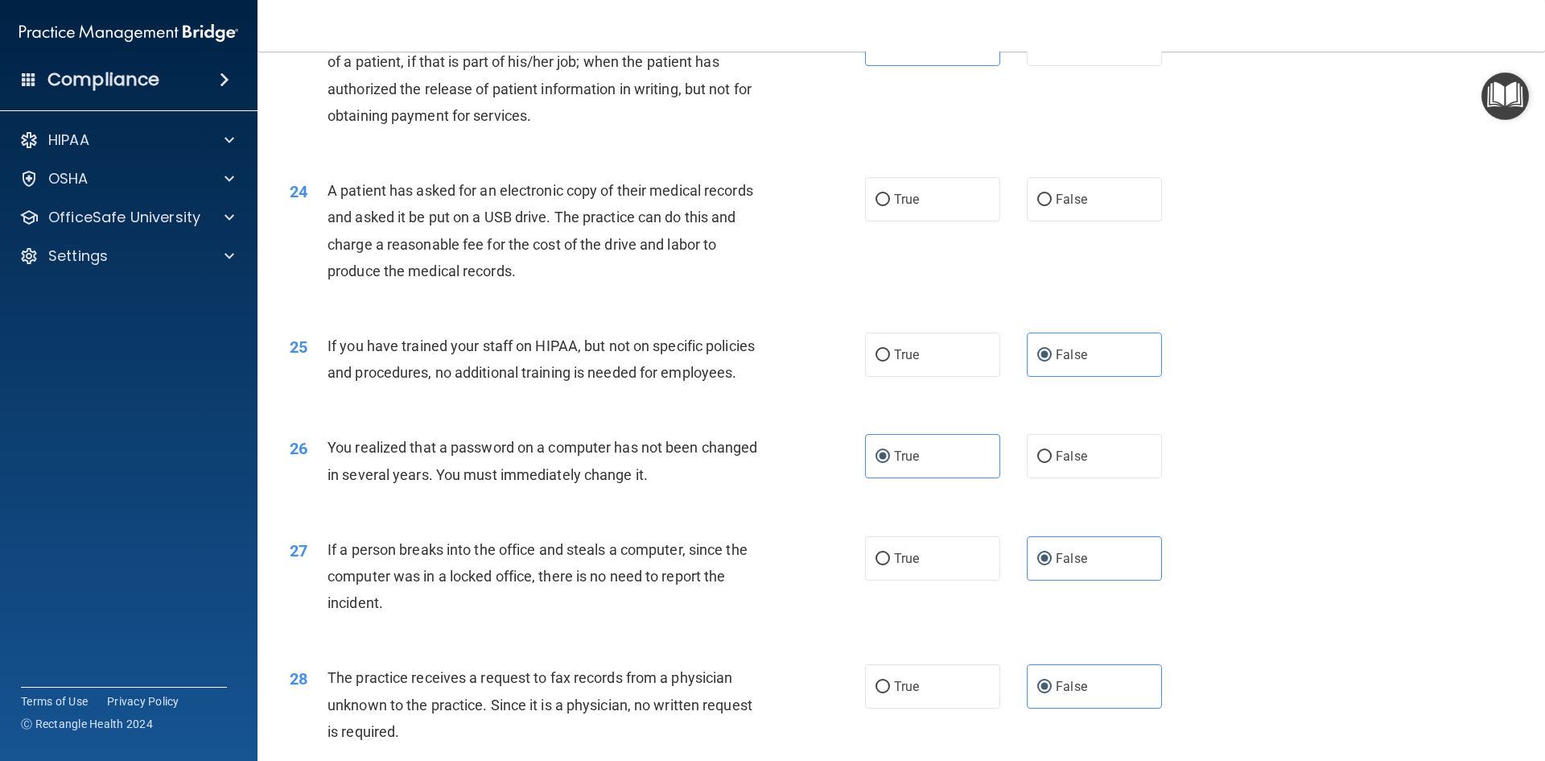
scroll to position [2646, 0]
click at [950, 223] on label "True" at bounding box center [932, 201] width 135 height 44
click at [890, 208] on input "True" at bounding box center [883, 202] width 14 height 12
radio input "true"
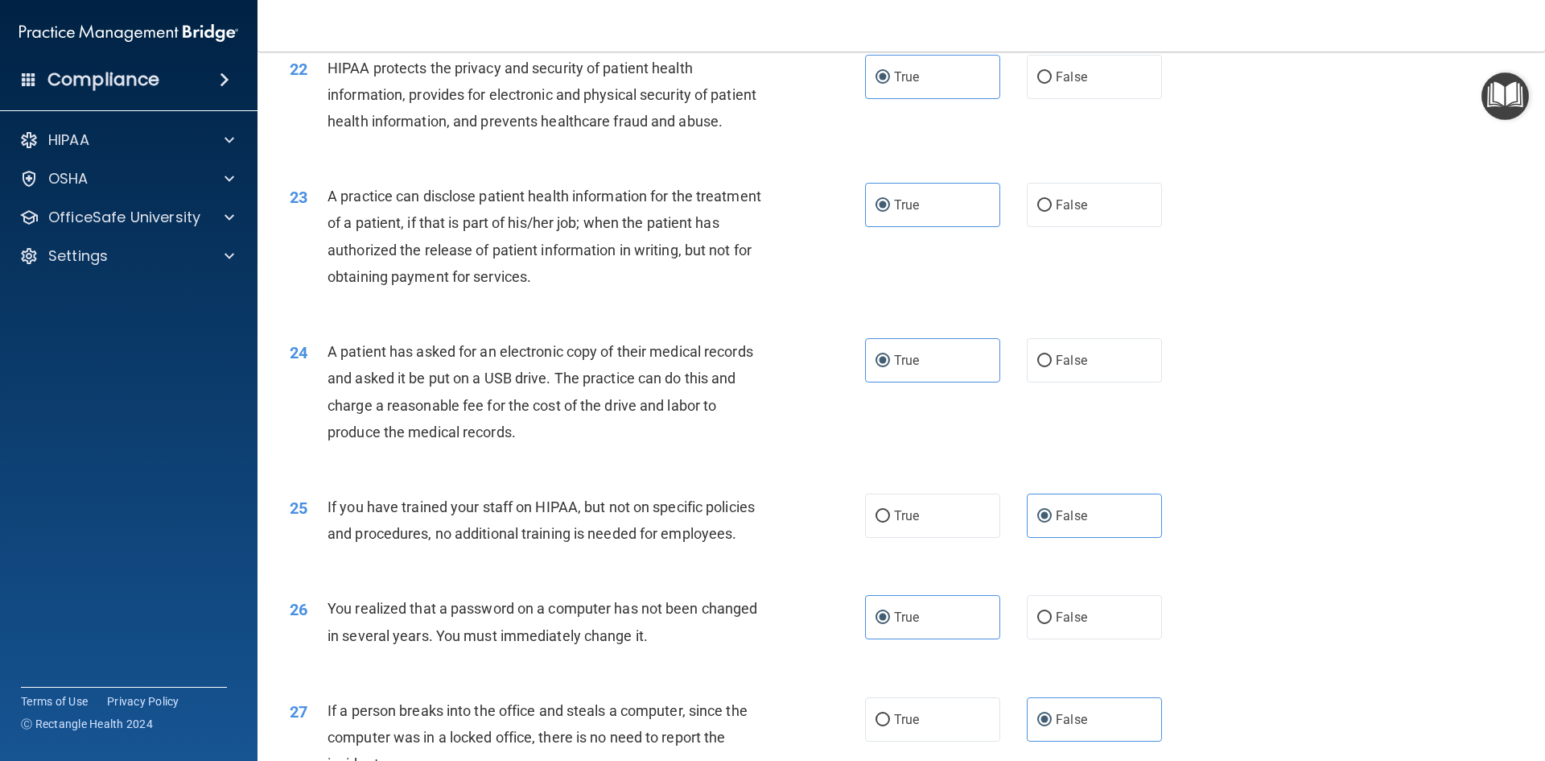
scroll to position [2486, 0]
click at [971, 229] on label "True" at bounding box center [932, 206] width 135 height 44
click at [890, 213] on input "True" at bounding box center [883, 207] width 14 height 12
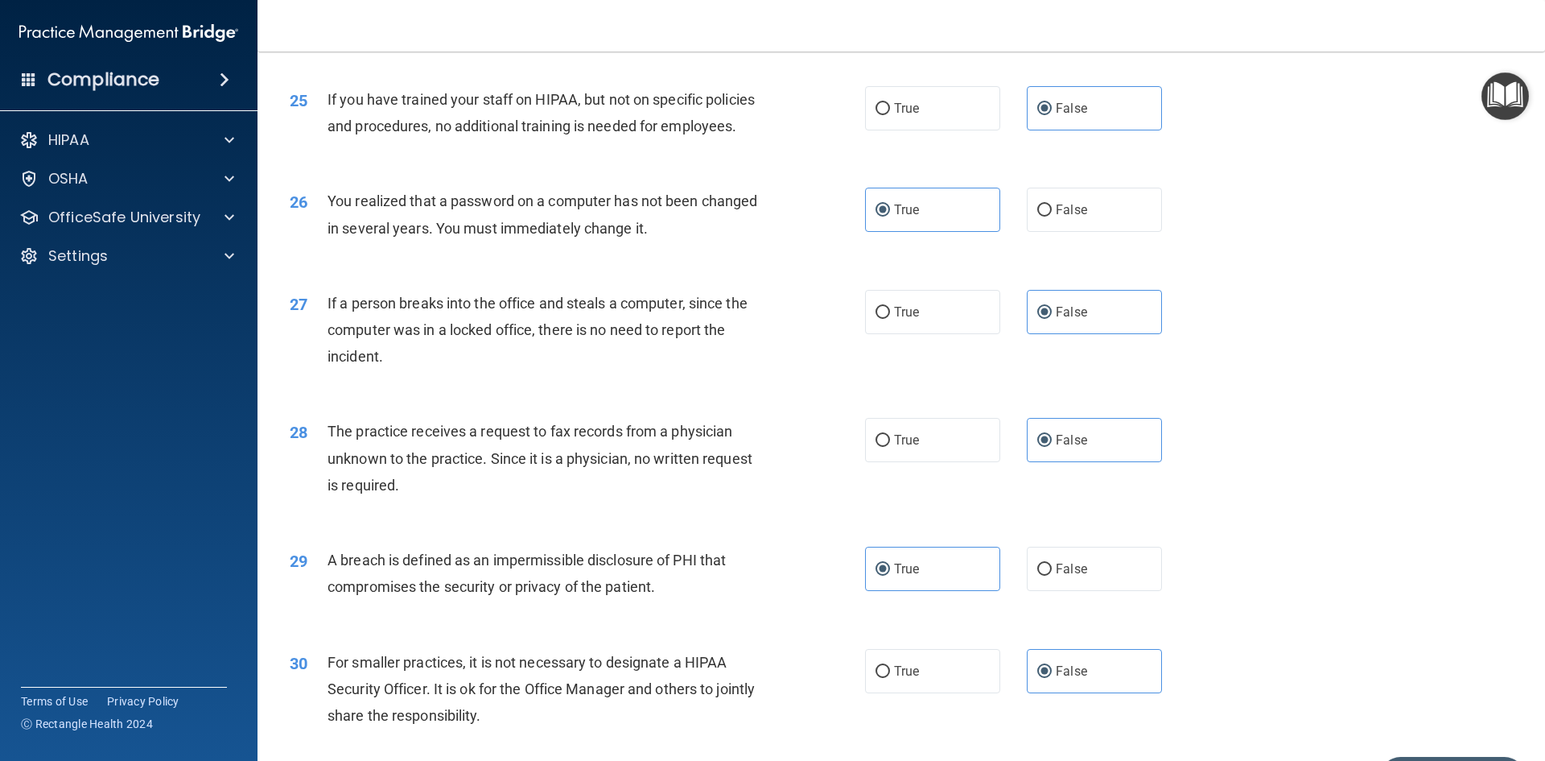
scroll to position [3049, 0]
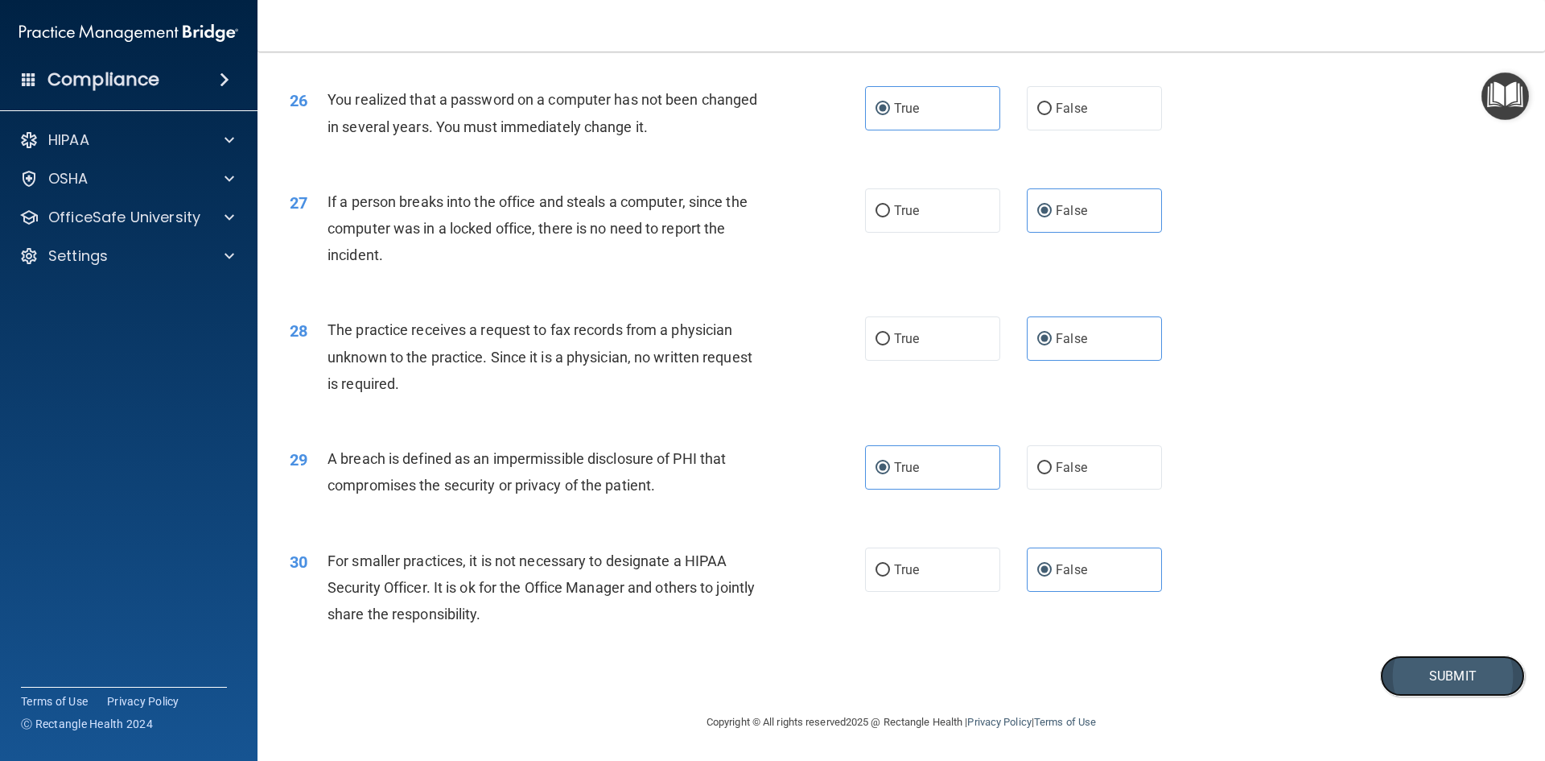
click at [1445, 682] on button "Submit" at bounding box center [1452, 675] width 145 height 41
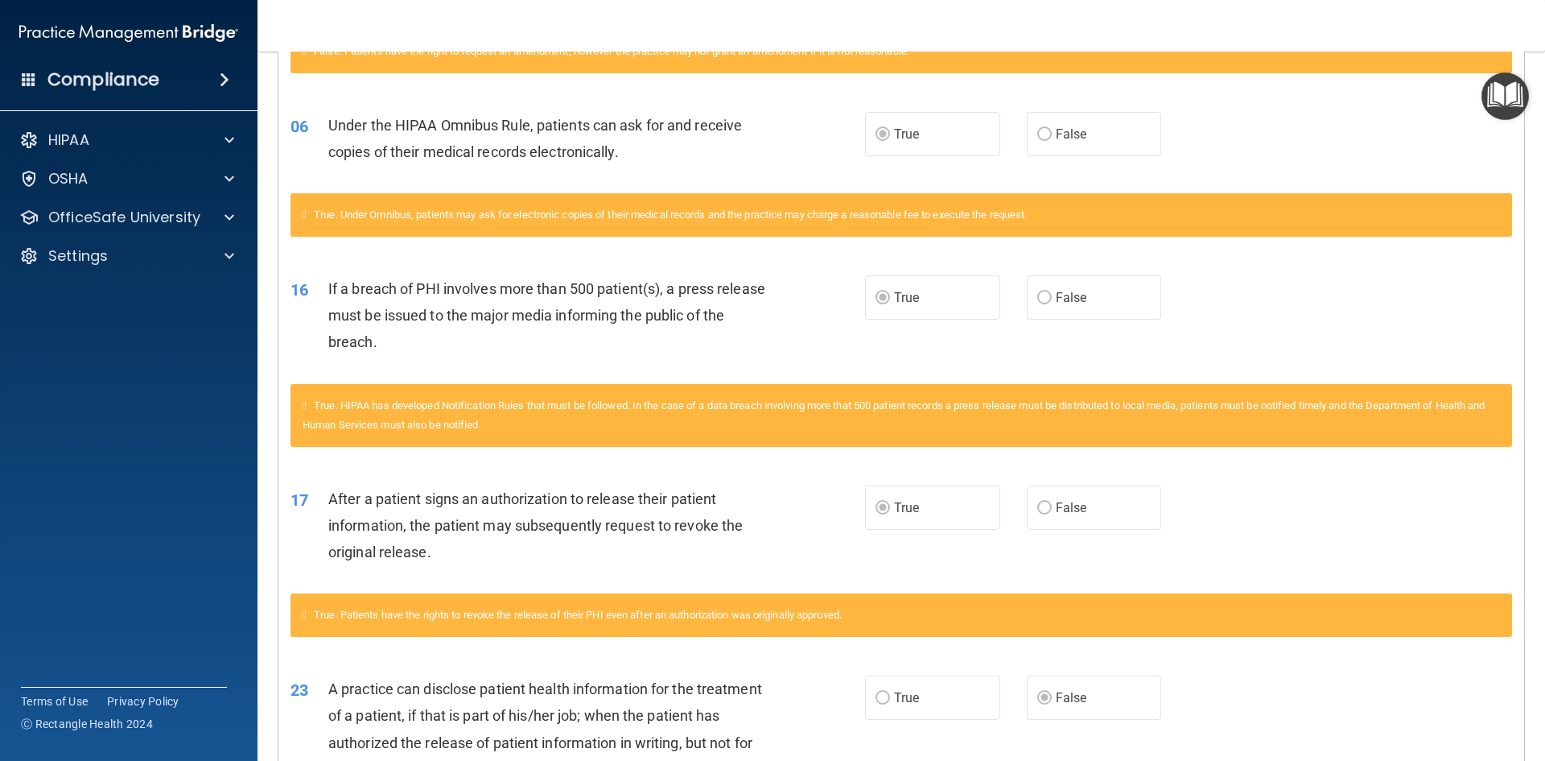
scroll to position [857, 0]
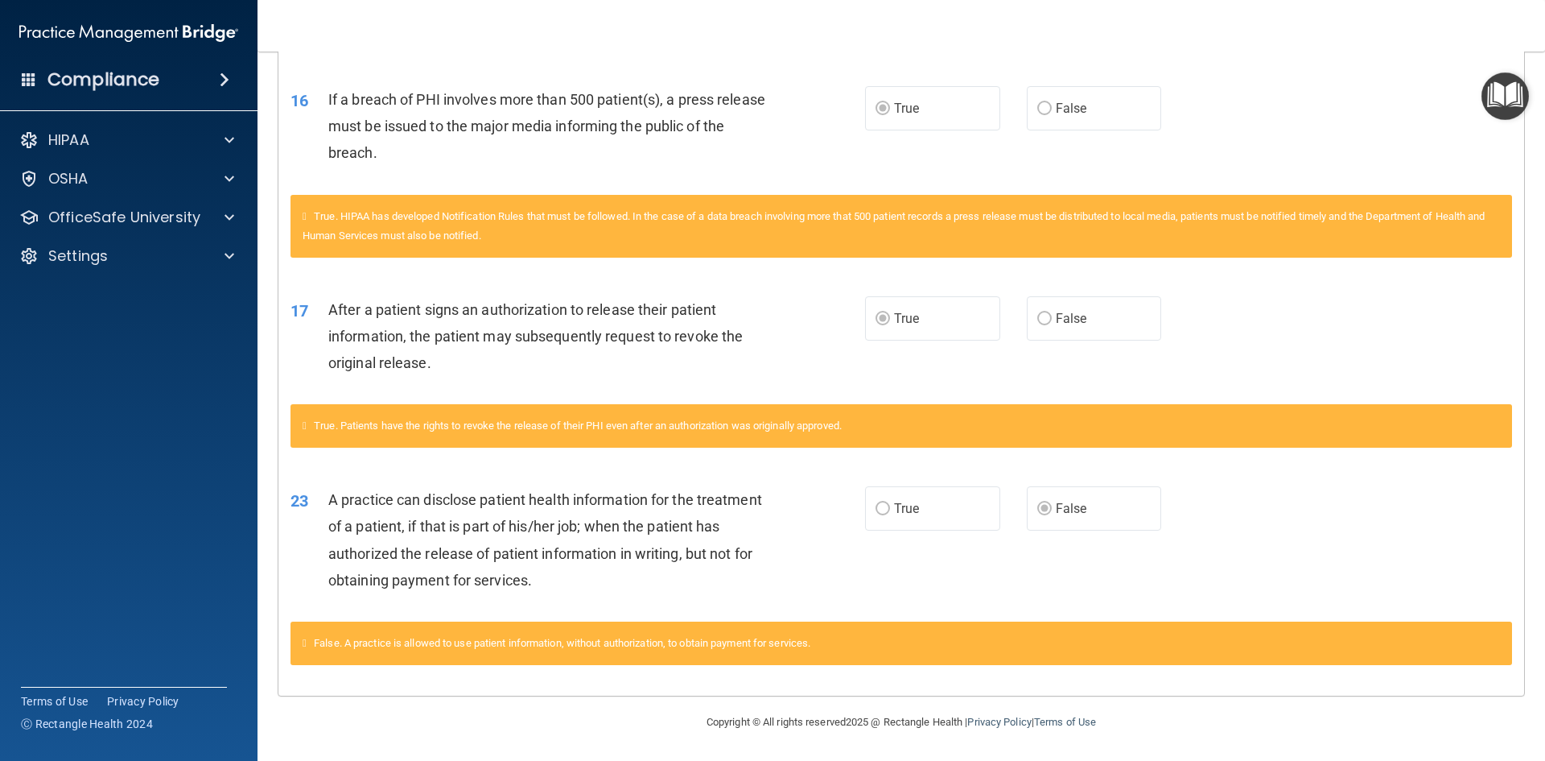
click at [897, 501] on span "True" at bounding box center [906, 508] width 25 height 15
click at [897, 518] on label "True" at bounding box center [932, 508] width 135 height 44
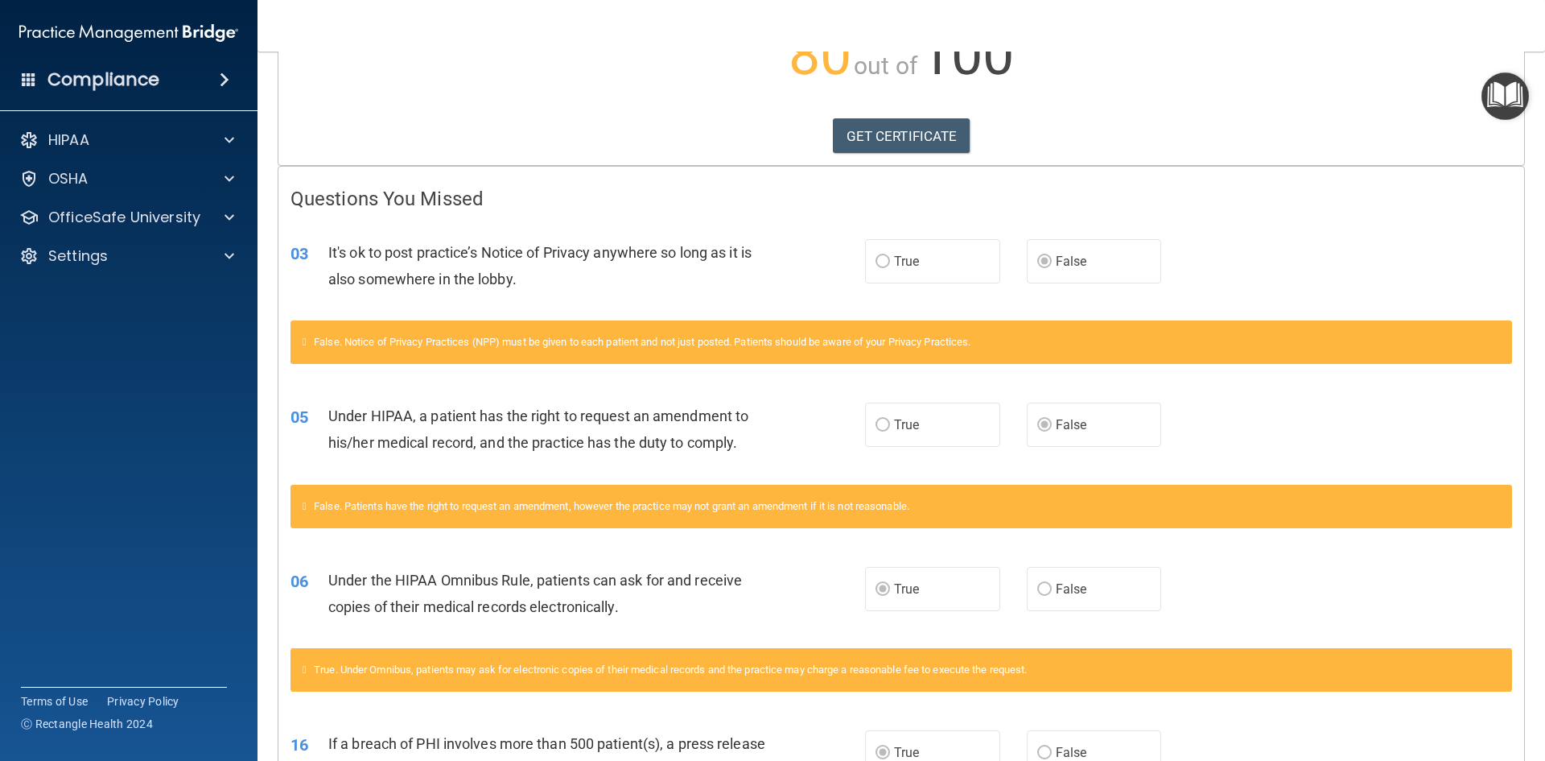
scroll to position [0, 0]
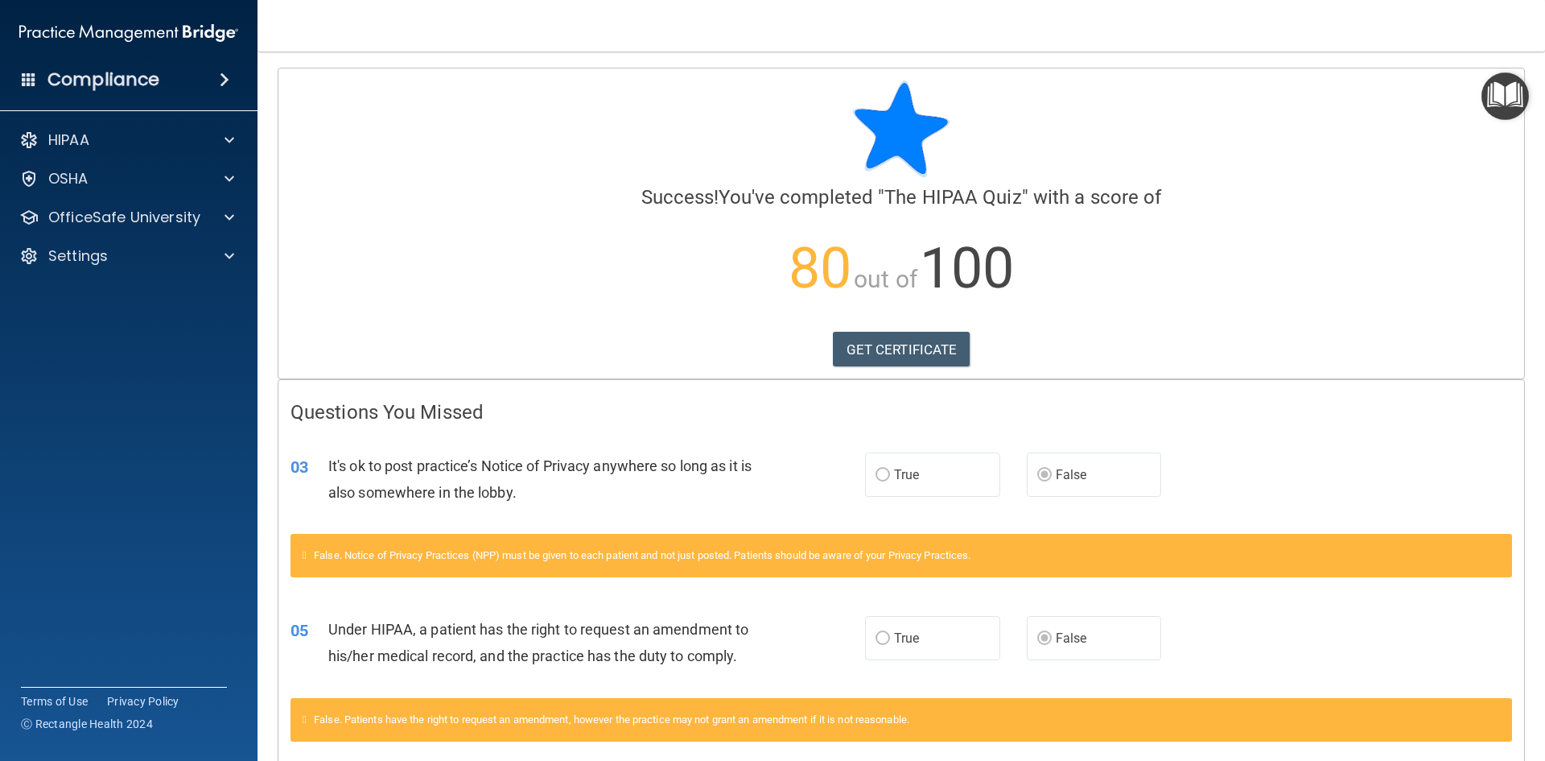
click at [155, 159] on div "HIPAA Documents and Policies Report an Incident Business Associates Emergency P…" at bounding box center [129, 201] width 258 height 167
click at [155, 134] on div "HIPAA" at bounding box center [107, 139] width 200 height 19
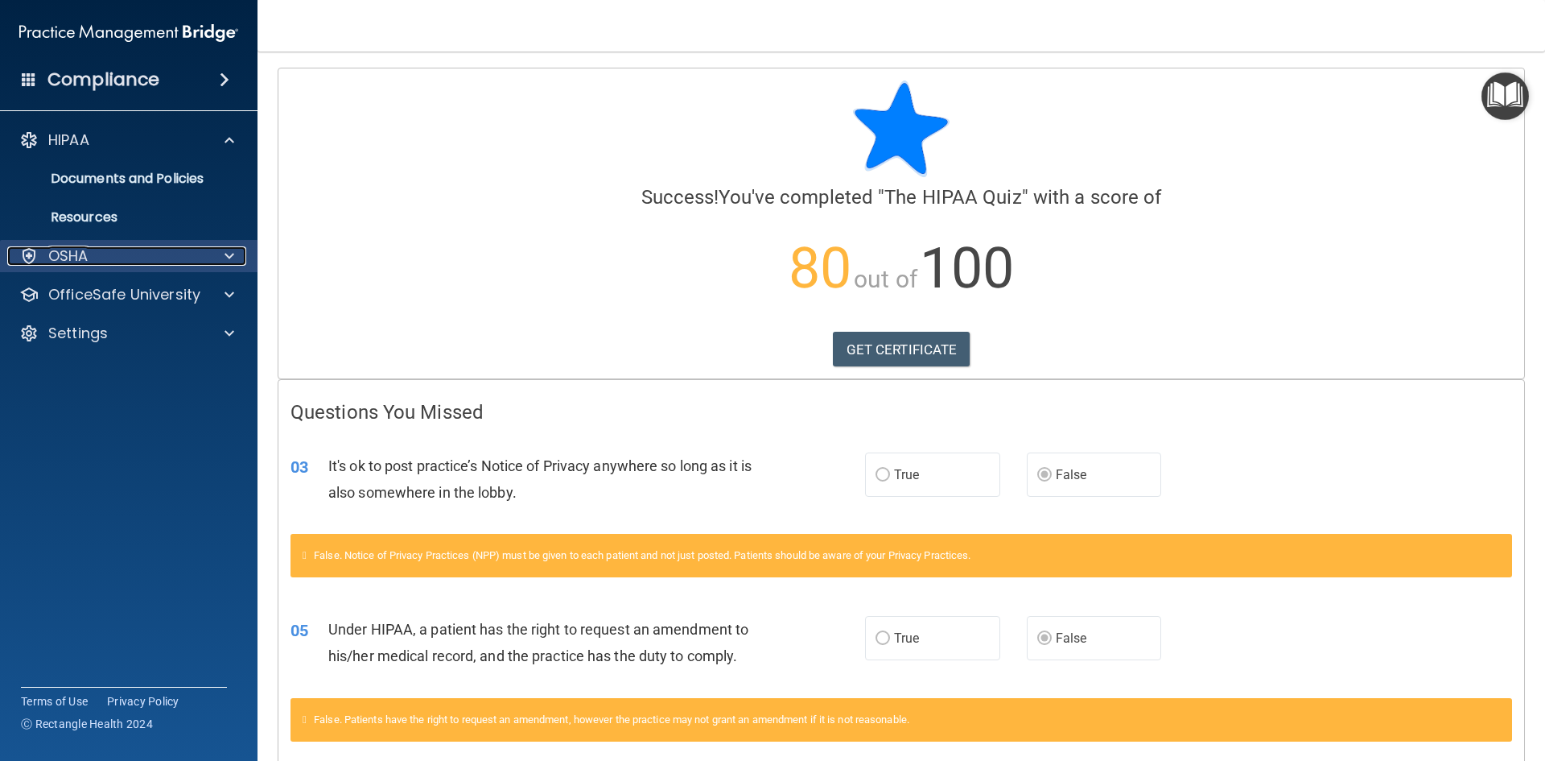
click at [81, 253] on p "OSHA" at bounding box center [68, 255] width 40 height 19
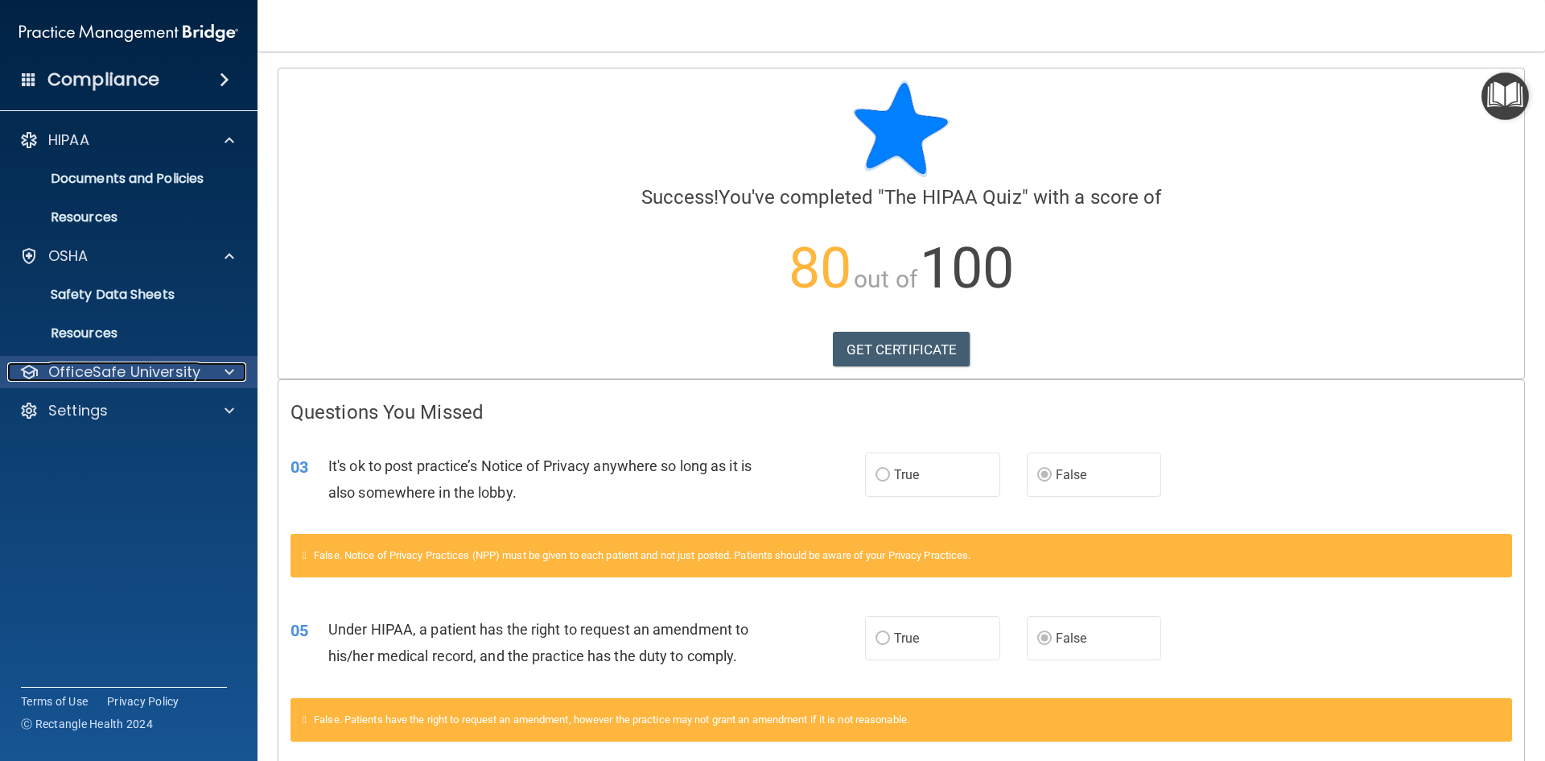
click at [92, 379] on p "OfficeSafe University" at bounding box center [124, 371] width 152 height 19
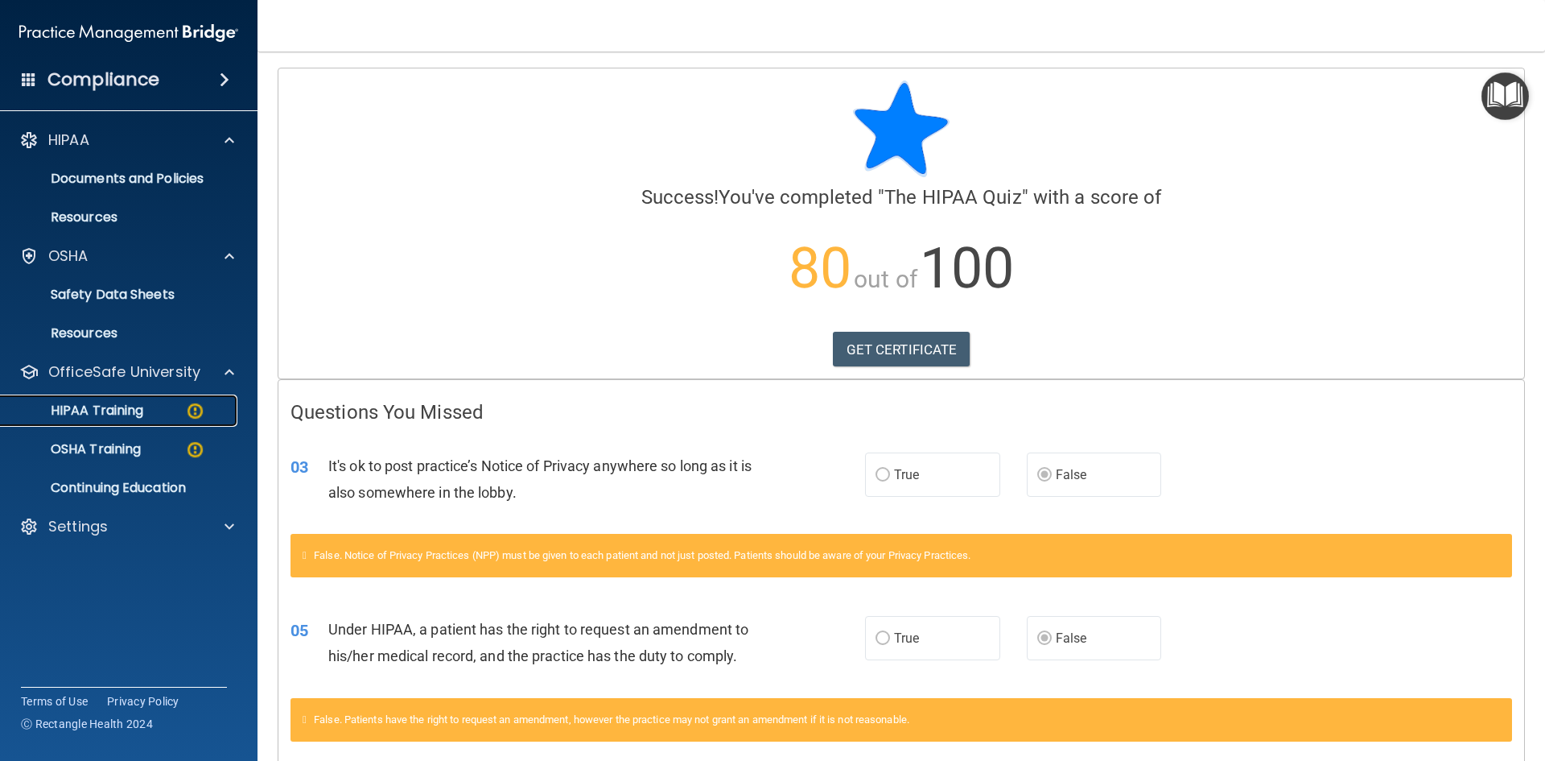
click at [94, 394] on link "HIPAA Training" at bounding box center [111, 410] width 254 height 32
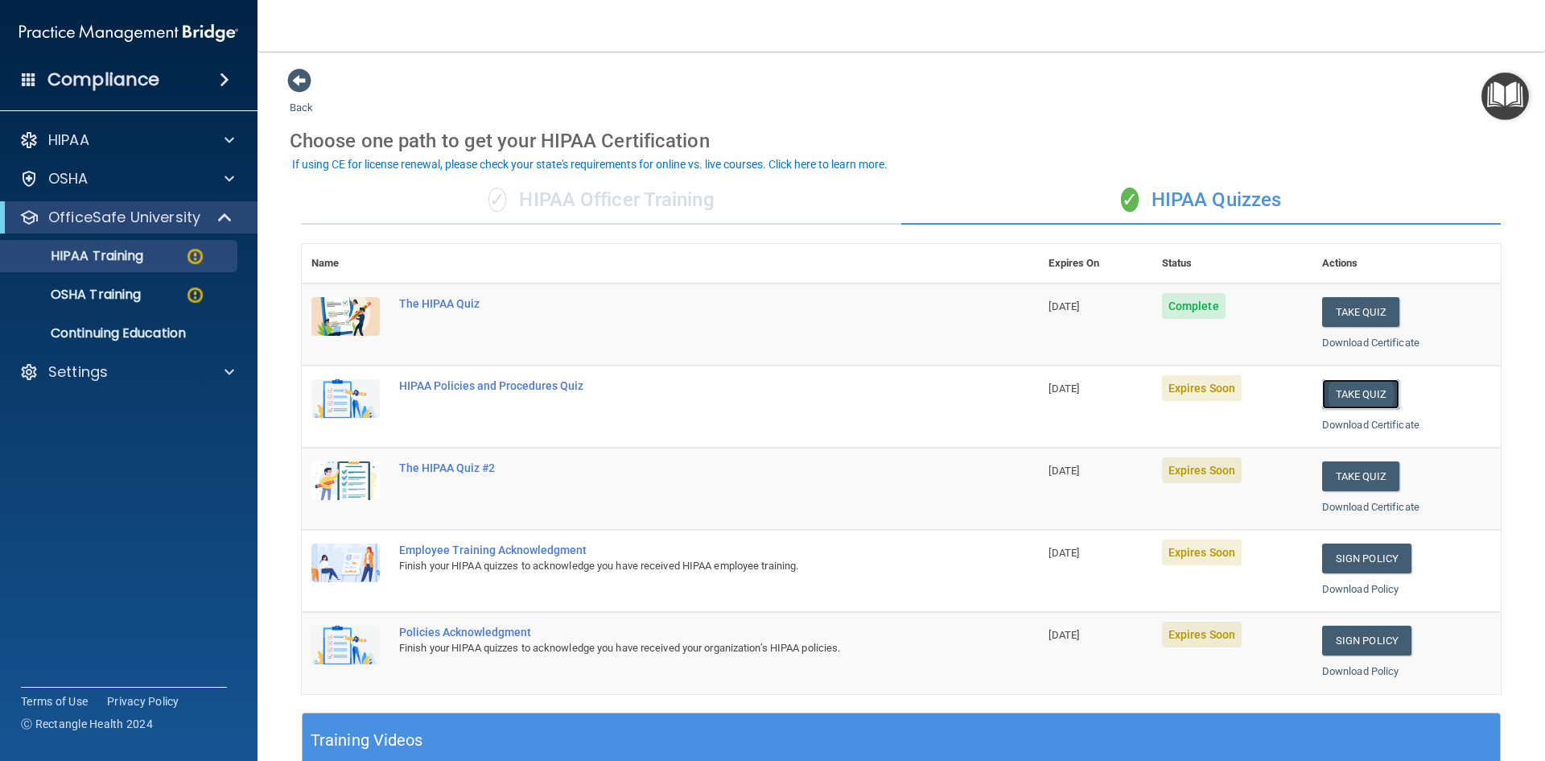
click at [1335, 393] on button "Take Quiz" at bounding box center [1360, 394] width 77 height 30
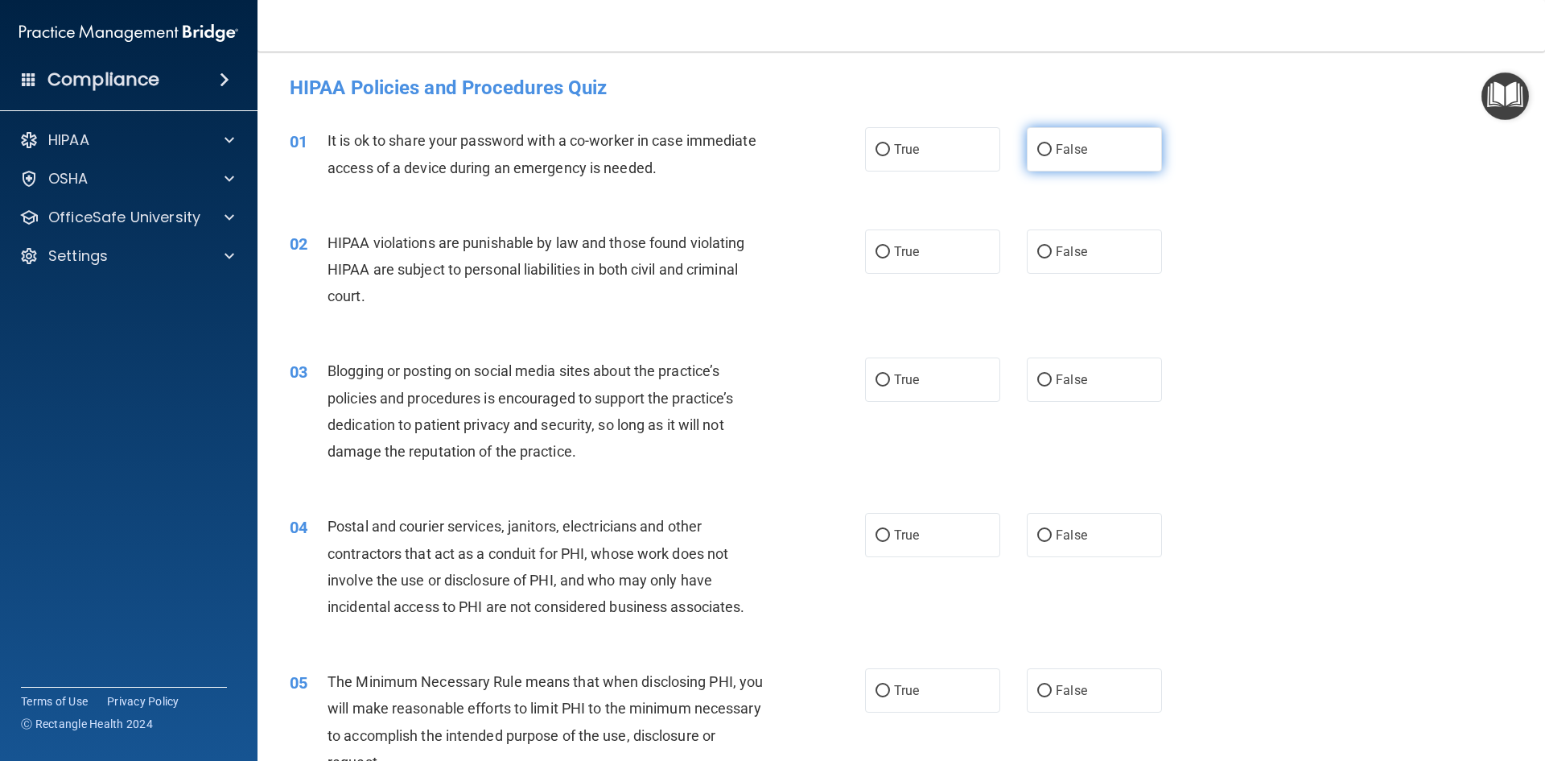
click at [1047, 155] on label "False" at bounding box center [1094, 149] width 135 height 44
click at [1047, 155] on input "False" at bounding box center [1045, 150] width 14 height 12
radio input "true"
click at [936, 260] on label "True" at bounding box center [932, 251] width 135 height 44
click at [890, 258] on input "True" at bounding box center [883, 252] width 14 height 12
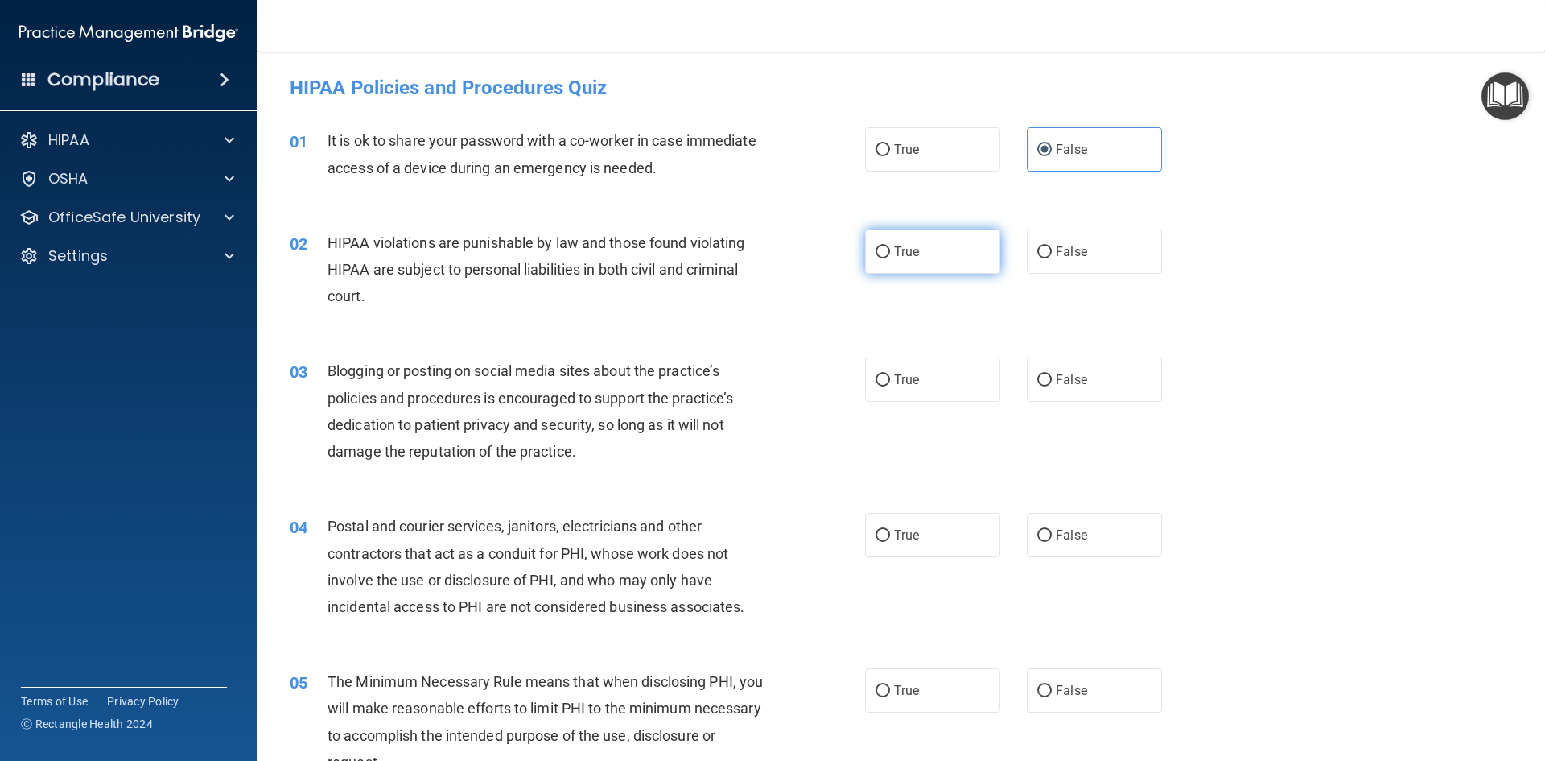
radio input "true"
click at [916, 391] on label "True" at bounding box center [932, 379] width 135 height 44
click at [890, 386] on input "True" at bounding box center [883, 380] width 14 height 12
radio input "true"
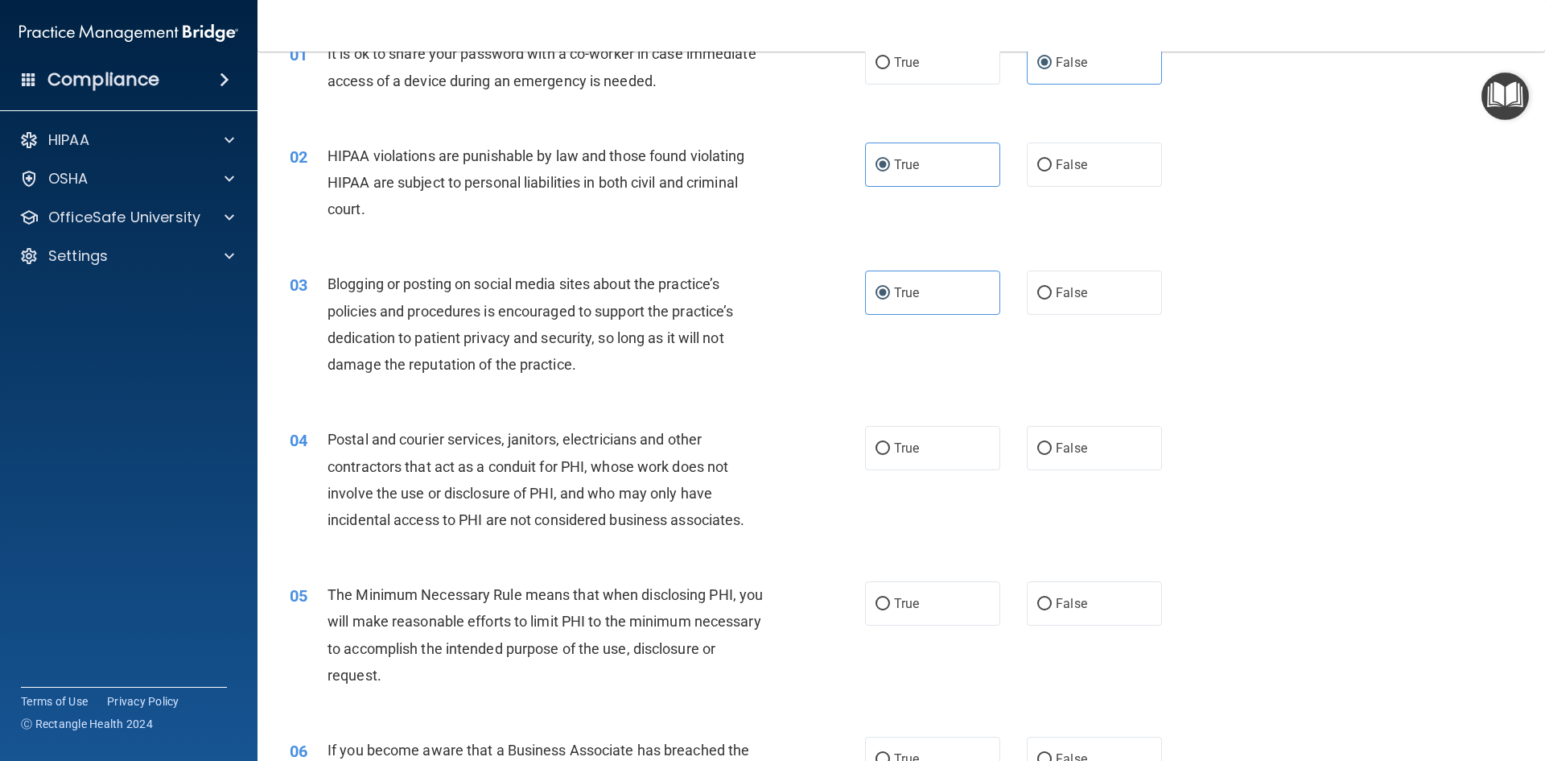
scroll to position [241, 0]
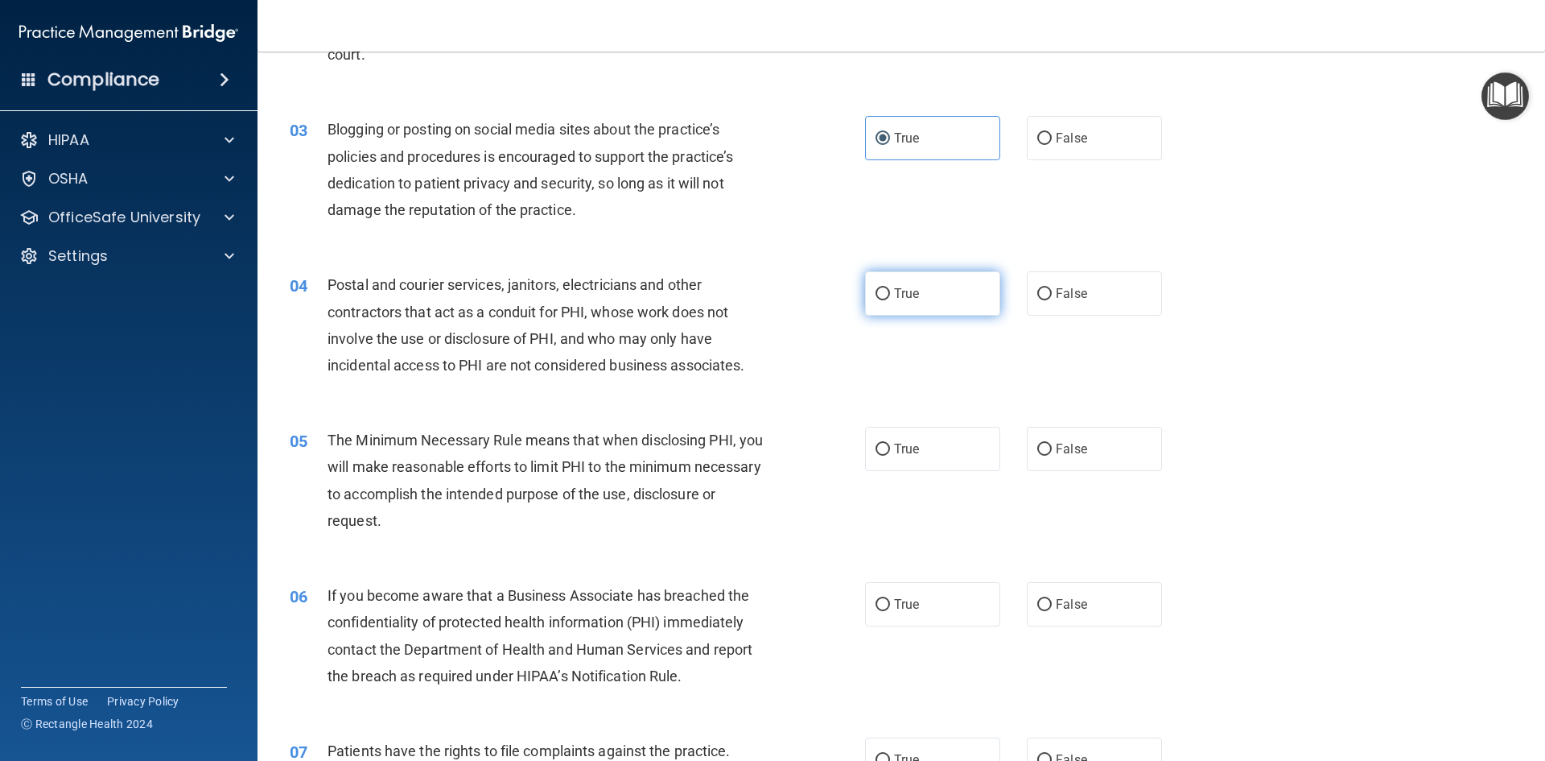
click at [981, 295] on label "True" at bounding box center [932, 293] width 135 height 44
click at [890, 295] on input "True" at bounding box center [883, 294] width 14 height 12
radio input "true"
click at [1079, 301] on label "False" at bounding box center [1094, 293] width 135 height 44
click at [1052, 300] on input "False" at bounding box center [1045, 294] width 14 height 12
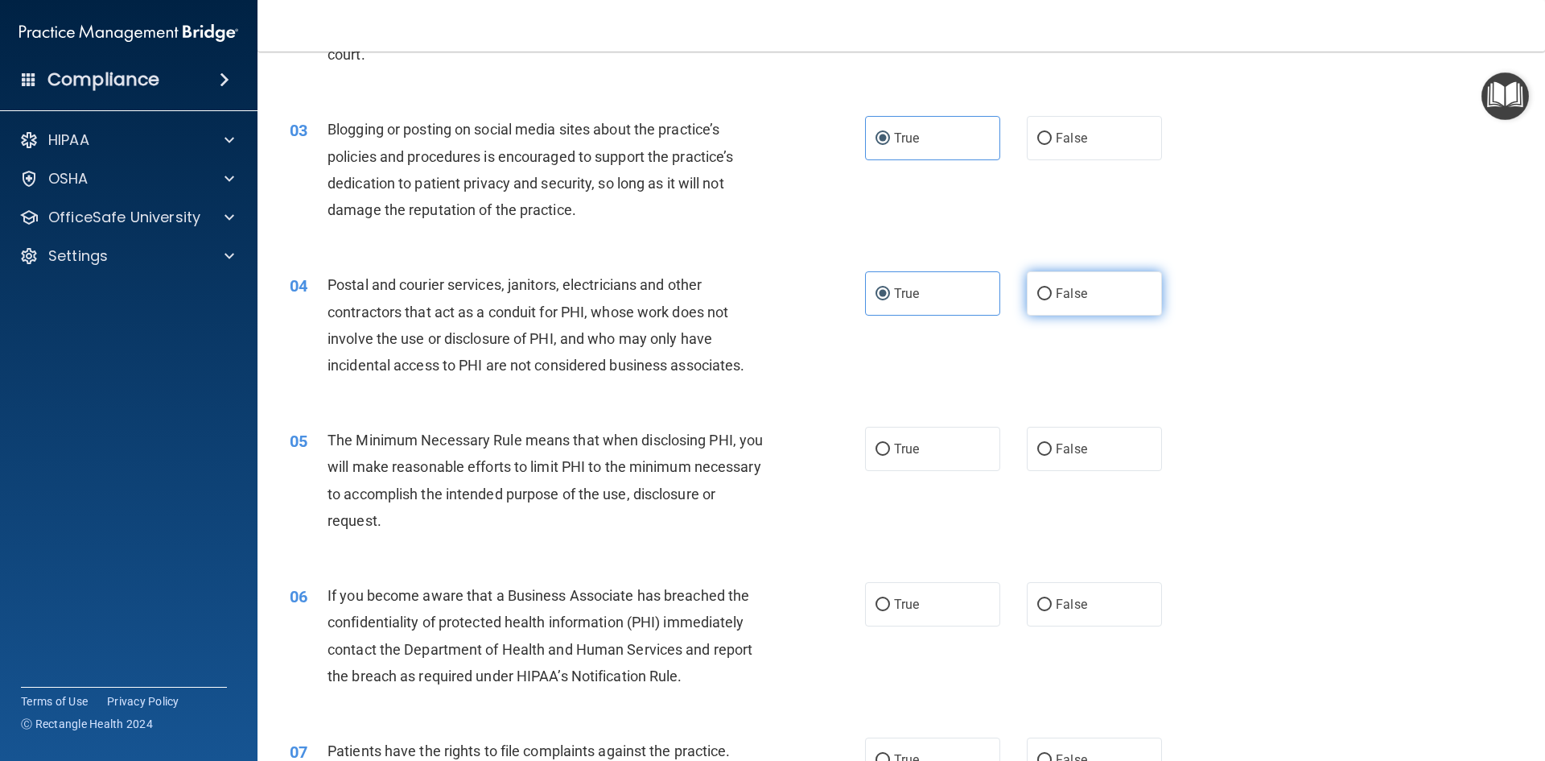
radio input "true"
radio input "false"
click at [932, 448] on label "True" at bounding box center [932, 449] width 135 height 44
click at [890, 448] on input "True" at bounding box center [883, 449] width 14 height 12
radio input "true"
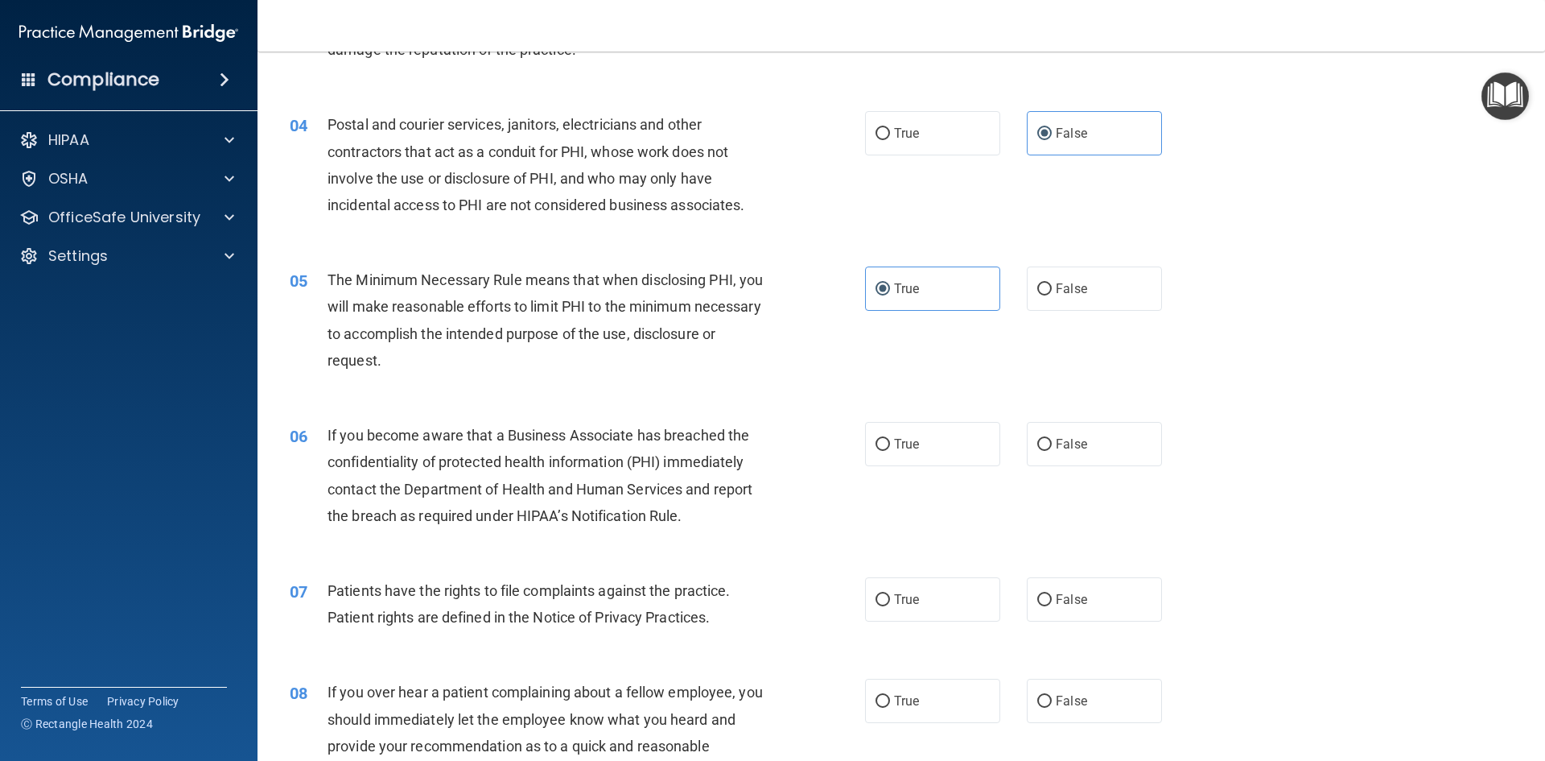
scroll to position [402, 0]
click at [897, 448] on span "True" at bounding box center [906, 442] width 25 height 15
click at [890, 448] on input "True" at bounding box center [883, 444] width 14 height 12
radio input "true"
click at [907, 598] on span "True" at bounding box center [906, 598] width 25 height 15
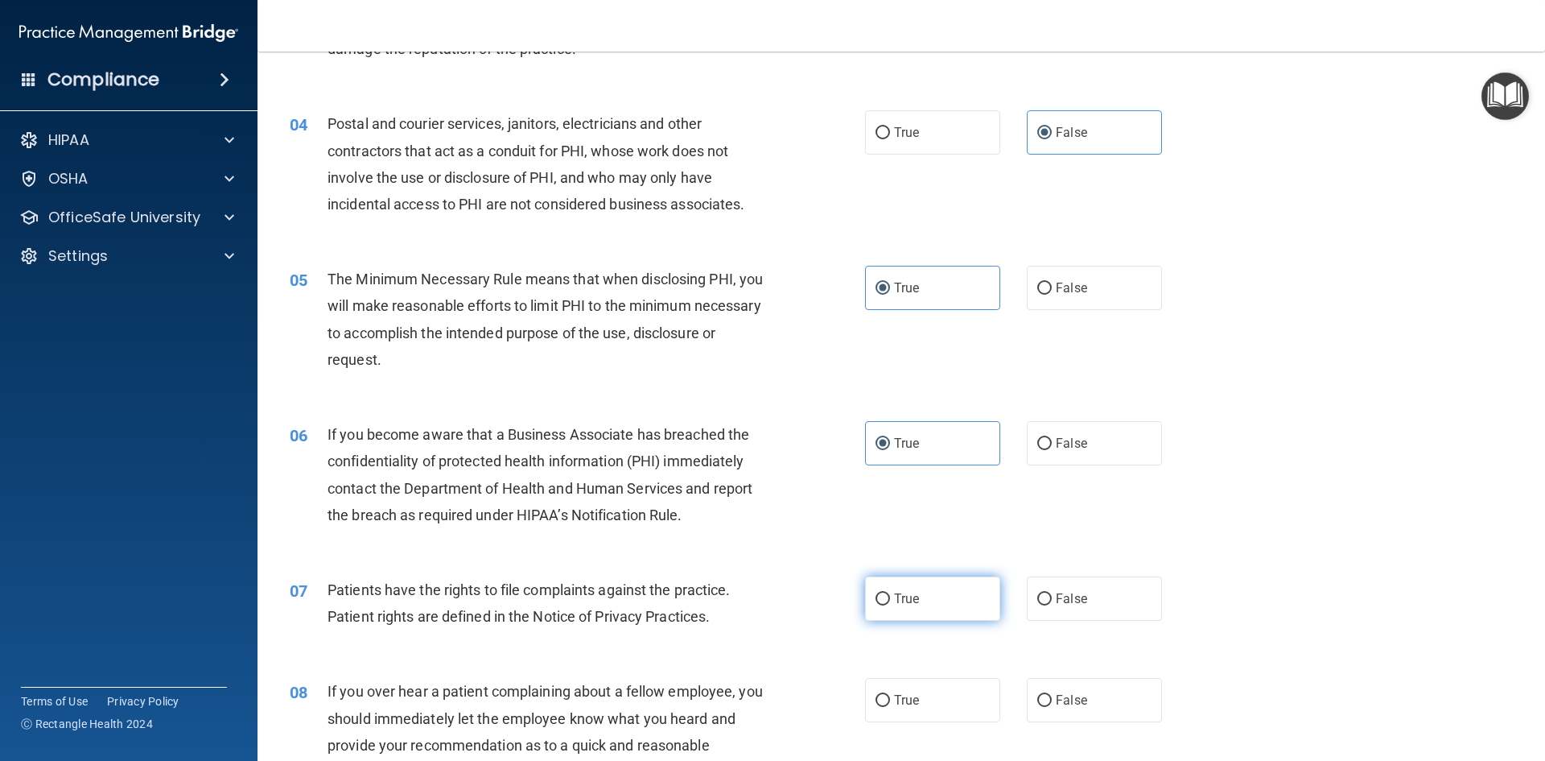
click at [890, 598] on input "True" at bounding box center [883, 599] width 14 height 12
radio input "true"
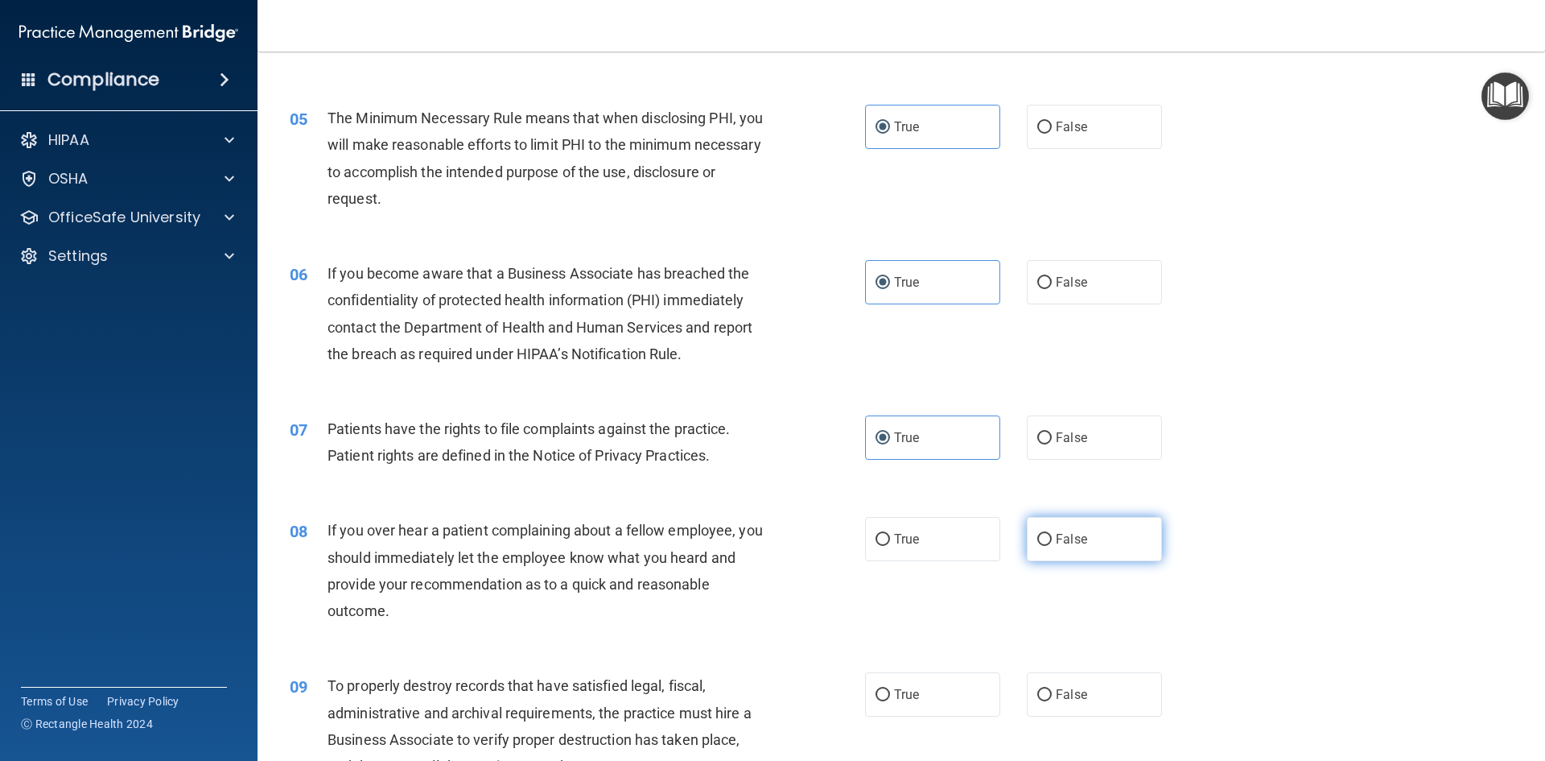
drag, startPoint x: 1159, startPoint y: 510, endPoint x: 1096, endPoint y: 532, distance: 66.4
click at [1161, 509] on div "08 If you over hear a patient complaining about a fellow employee, you should i…" at bounding box center [902, 574] width 1248 height 155
click at [1096, 532] on label "False" at bounding box center [1094, 539] width 135 height 44
click at [1052, 534] on input "False" at bounding box center [1045, 540] width 14 height 12
radio input "true"
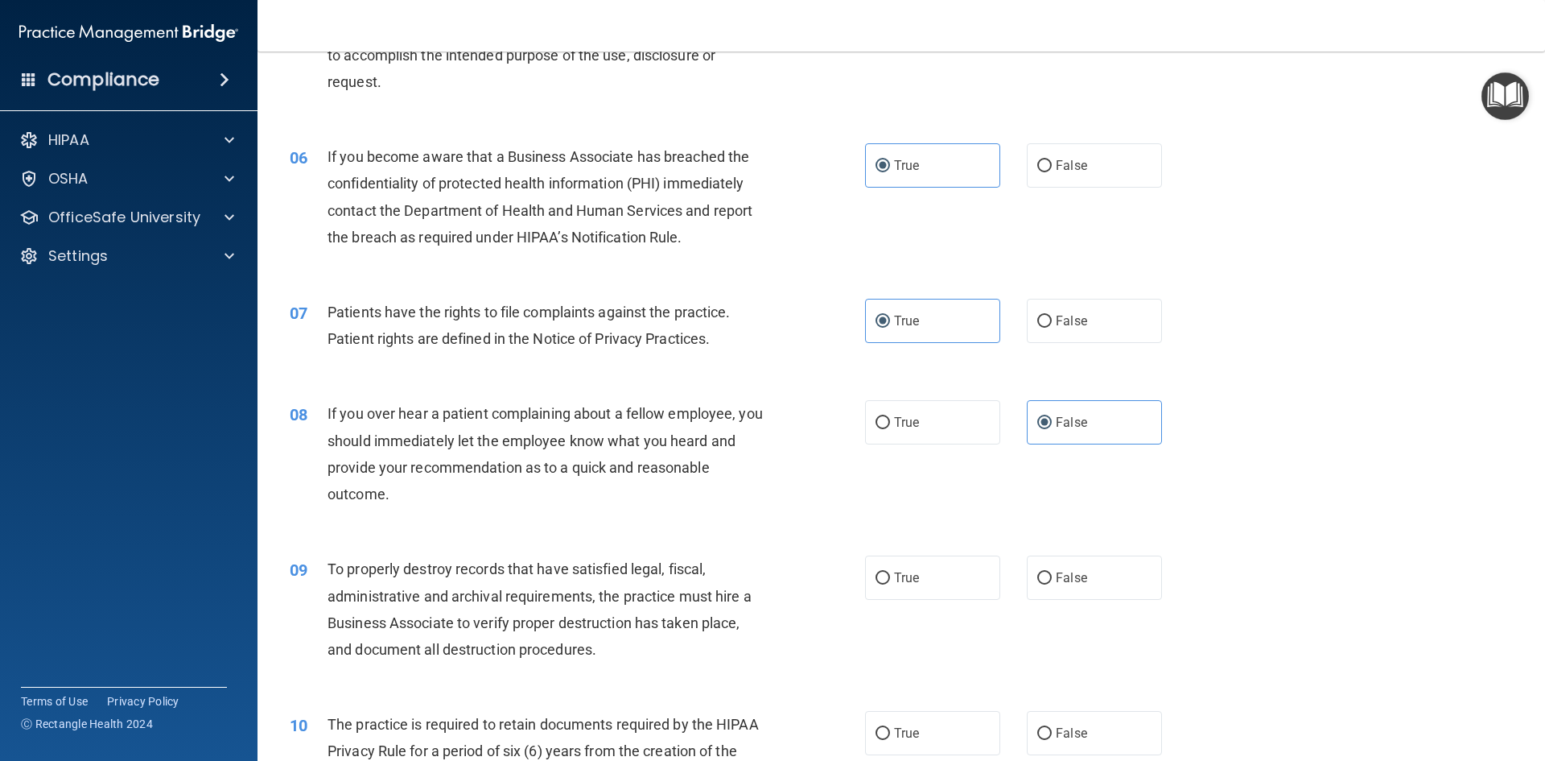
scroll to position [805, 0]
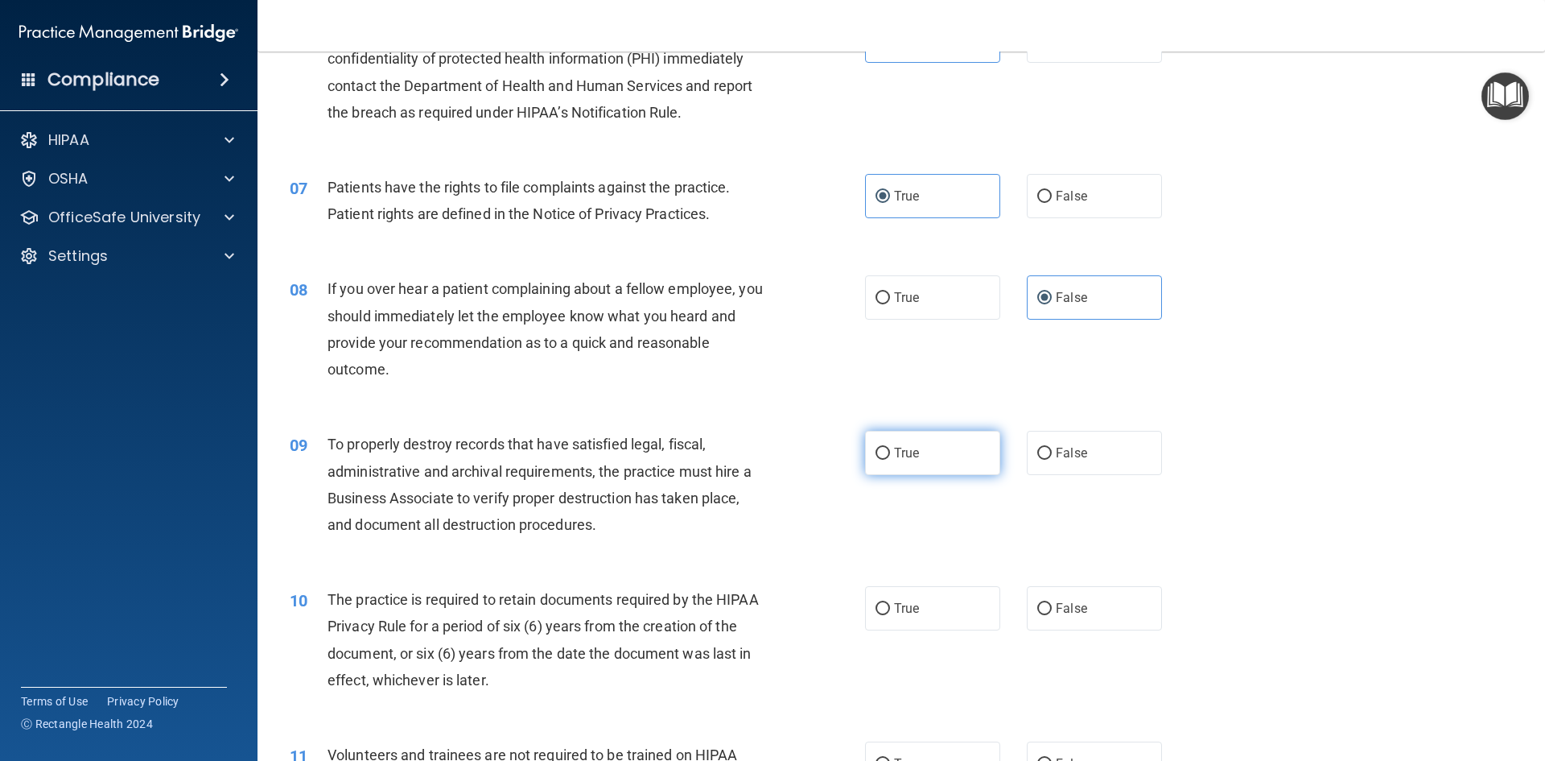
drag, startPoint x: 921, startPoint y: 451, endPoint x: 916, endPoint y: 464, distance: 14.5
click at [919, 450] on label "True" at bounding box center [932, 453] width 135 height 44
click at [890, 450] on input "True" at bounding box center [883, 454] width 14 height 12
radio input "true"
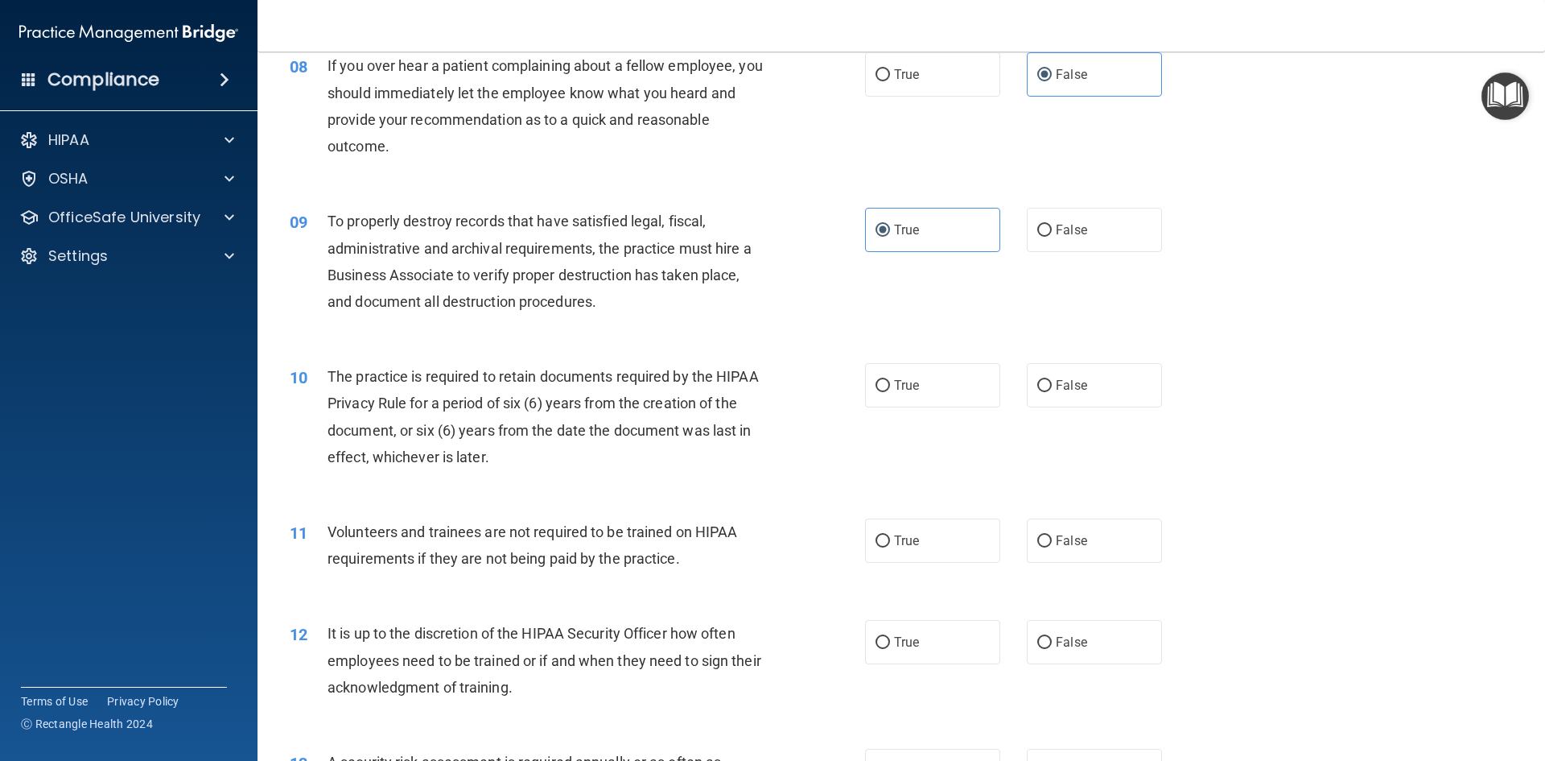
scroll to position [1046, 0]
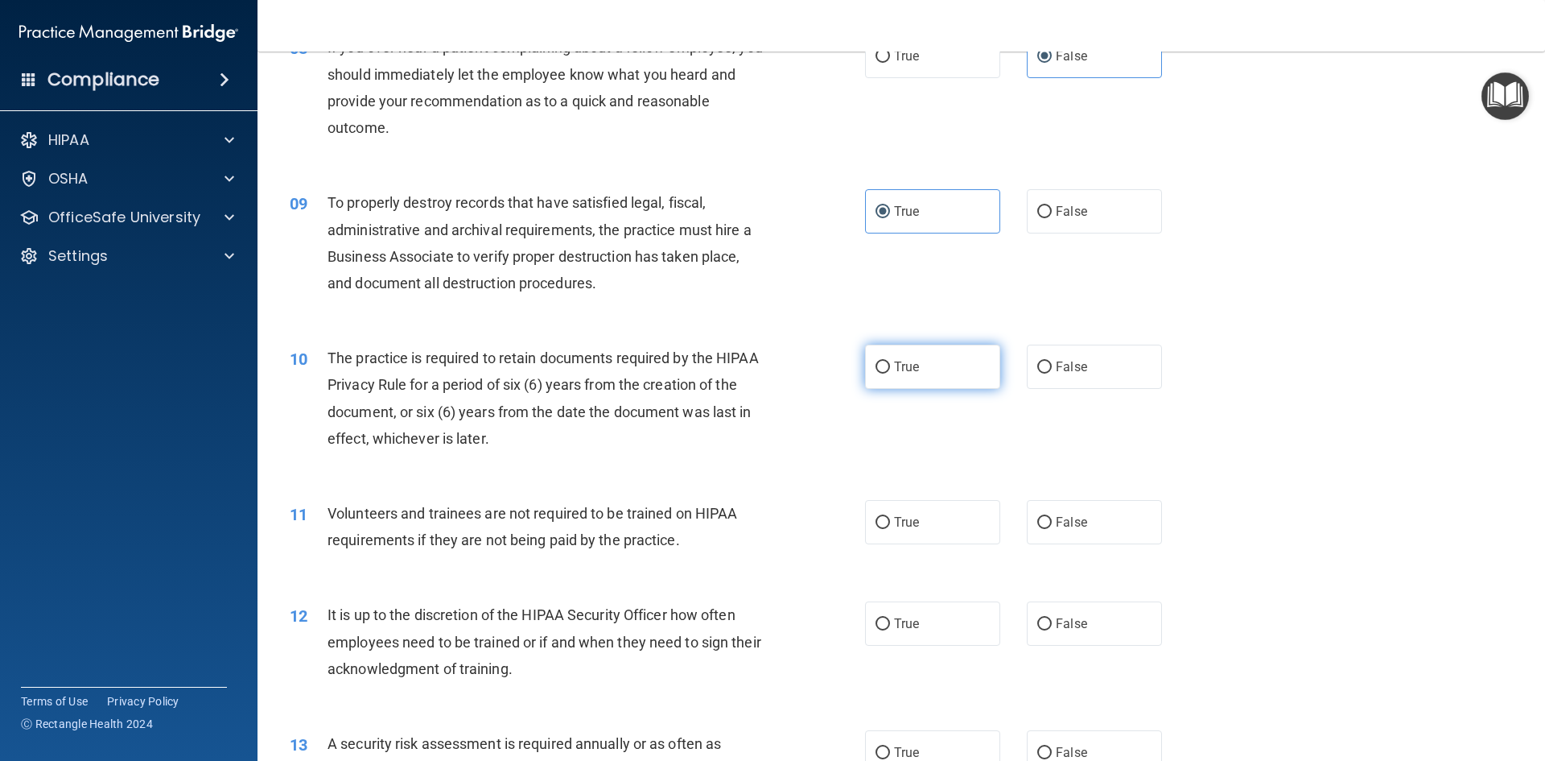
click at [943, 379] on label "True" at bounding box center [932, 366] width 135 height 44
click at [890, 373] on input "True" at bounding box center [883, 367] width 14 height 12
radio input "true"
click at [935, 521] on label "True" at bounding box center [932, 522] width 135 height 44
click at [890, 521] on input "True" at bounding box center [883, 523] width 14 height 12
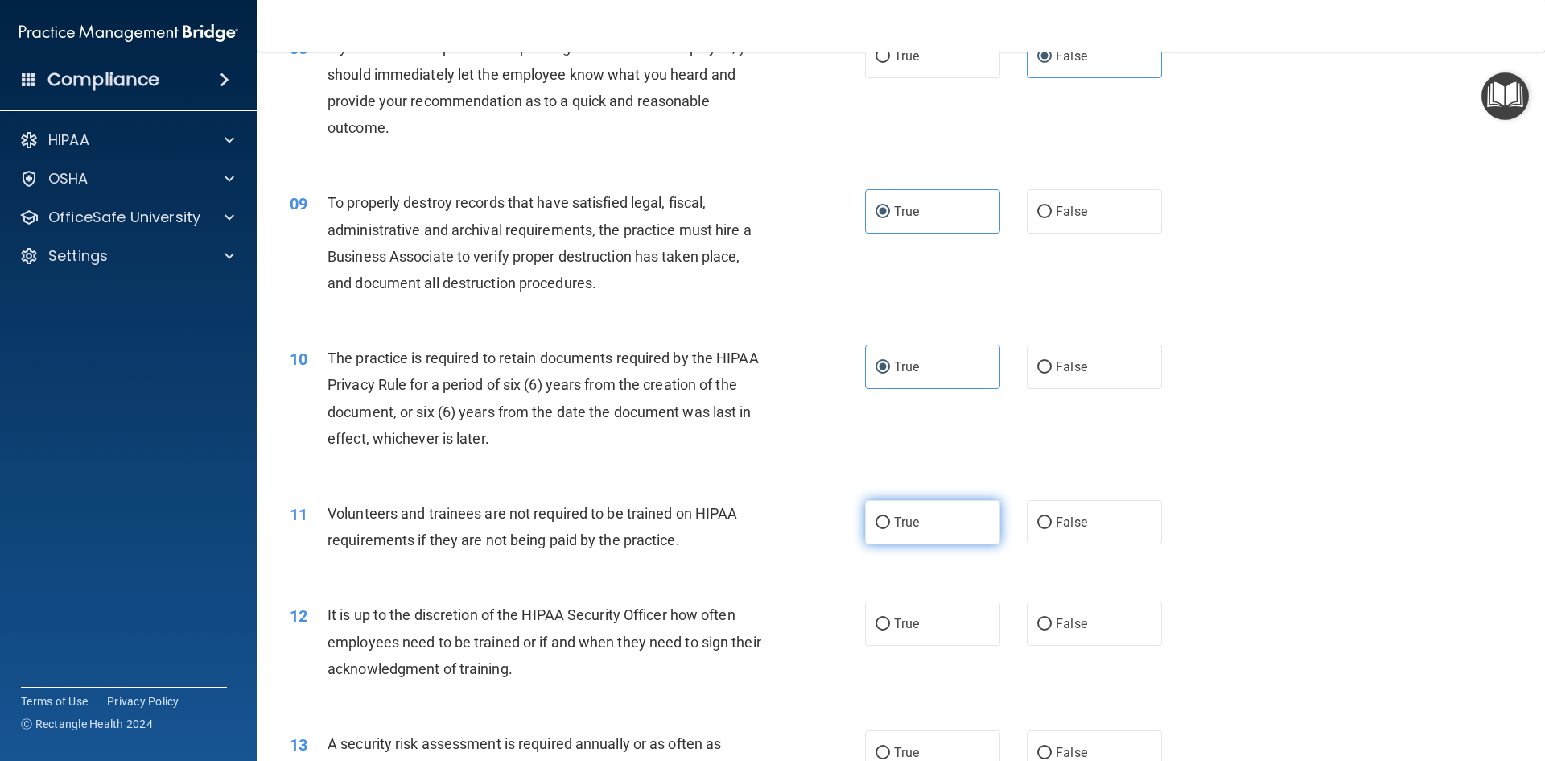
radio input "true"
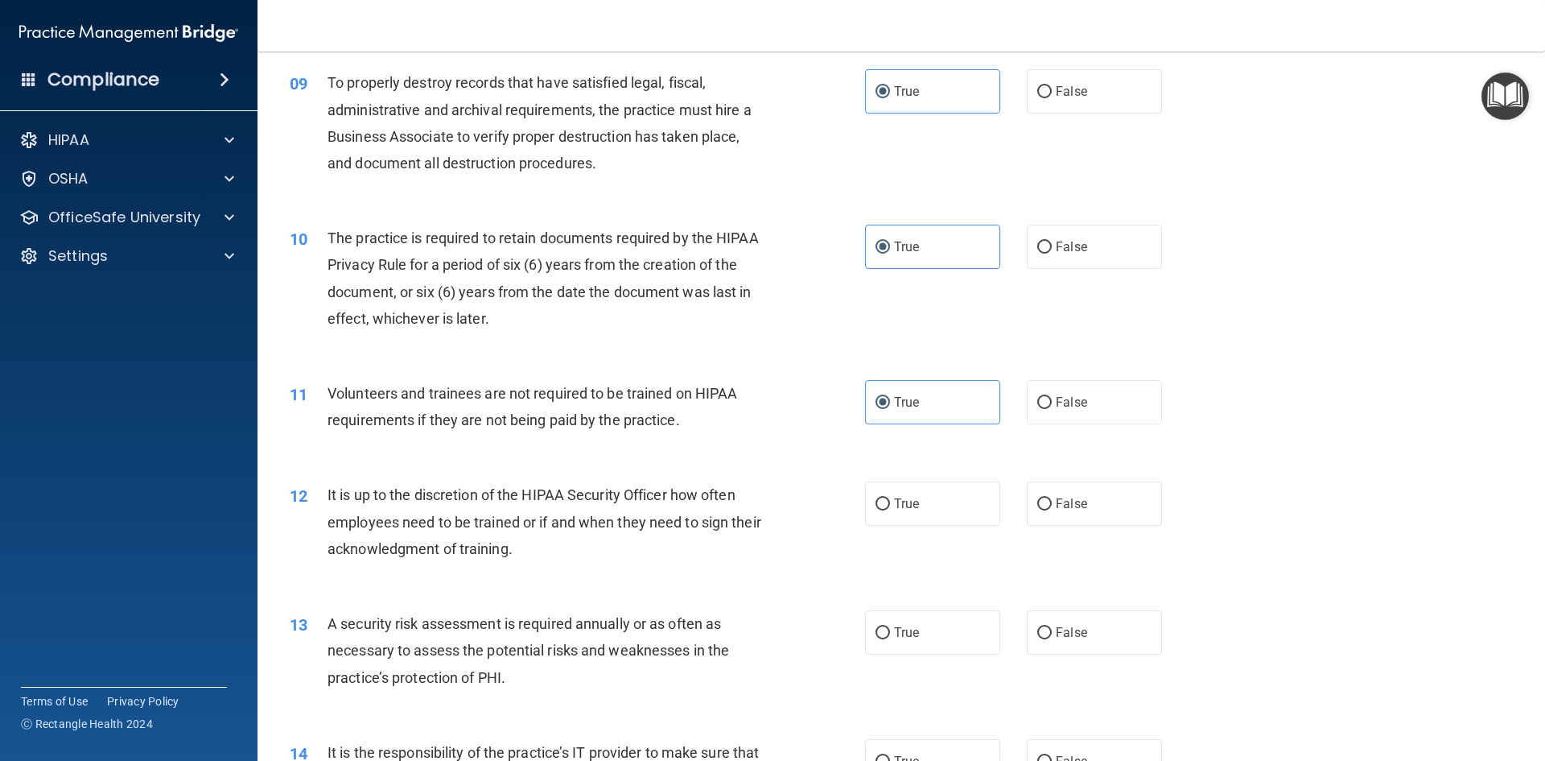
scroll to position [1288, 0]
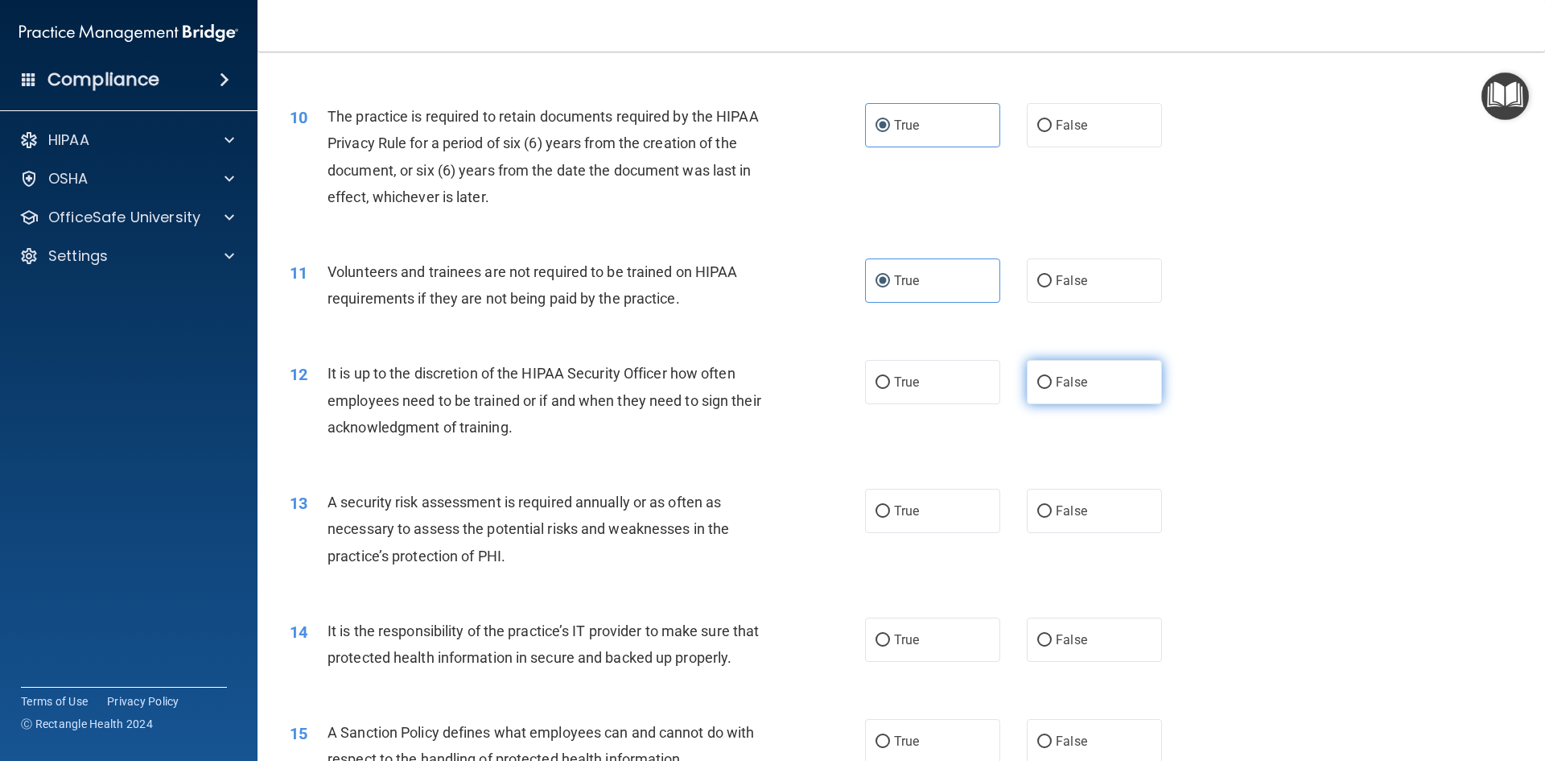
click at [1061, 382] on span "False" at bounding box center [1071, 381] width 31 height 15
click at [1052, 382] on input "False" at bounding box center [1045, 383] width 14 height 12
radio input "true"
click at [987, 483] on div "13 A security risk assessment is required annually or as often as necessary to …" at bounding box center [902, 532] width 1248 height 129
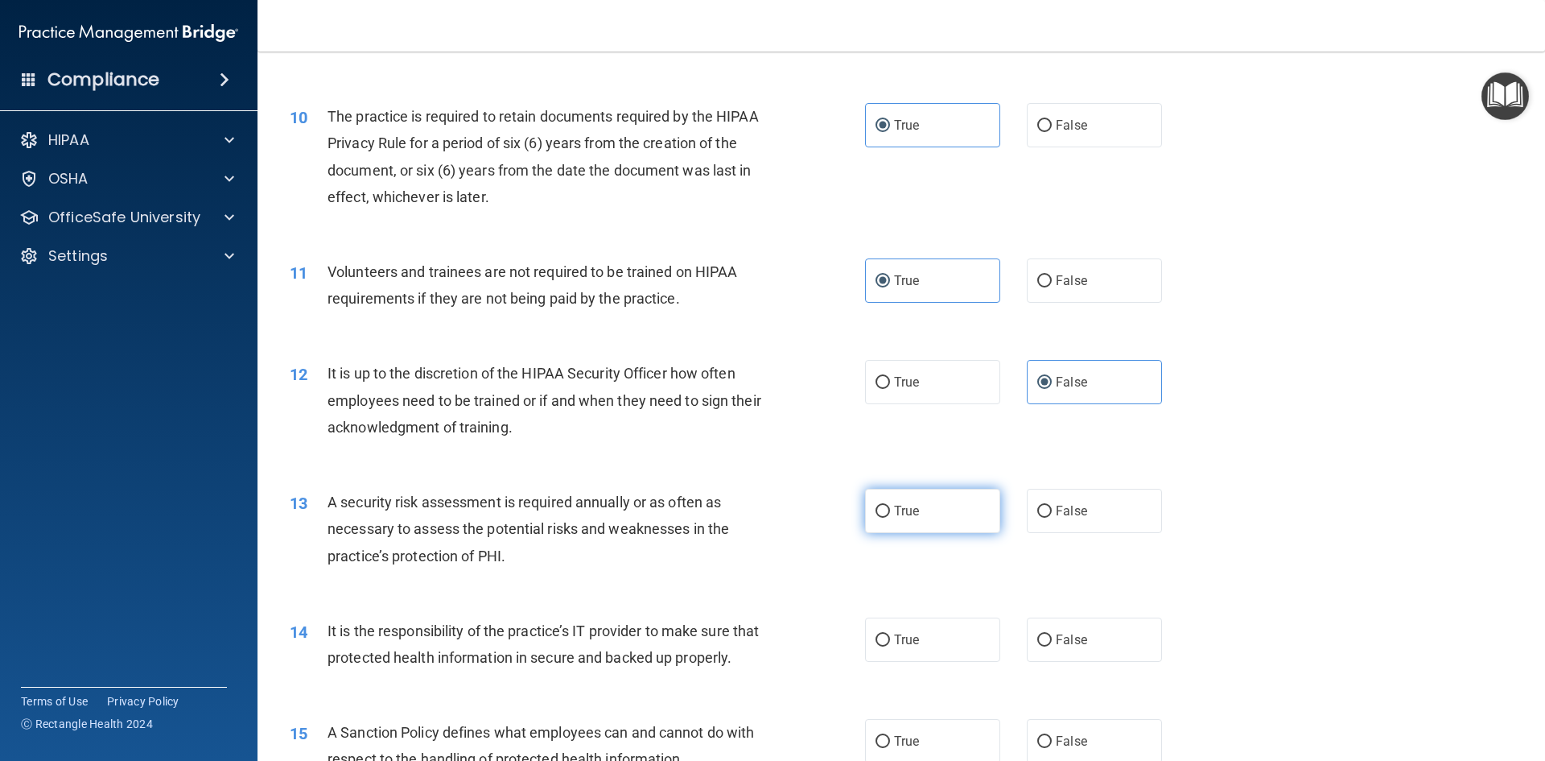
click at [980, 512] on label "True" at bounding box center [932, 511] width 135 height 44
click at [890, 512] on input "True" at bounding box center [883, 511] width 14 height 12
radio input "true"
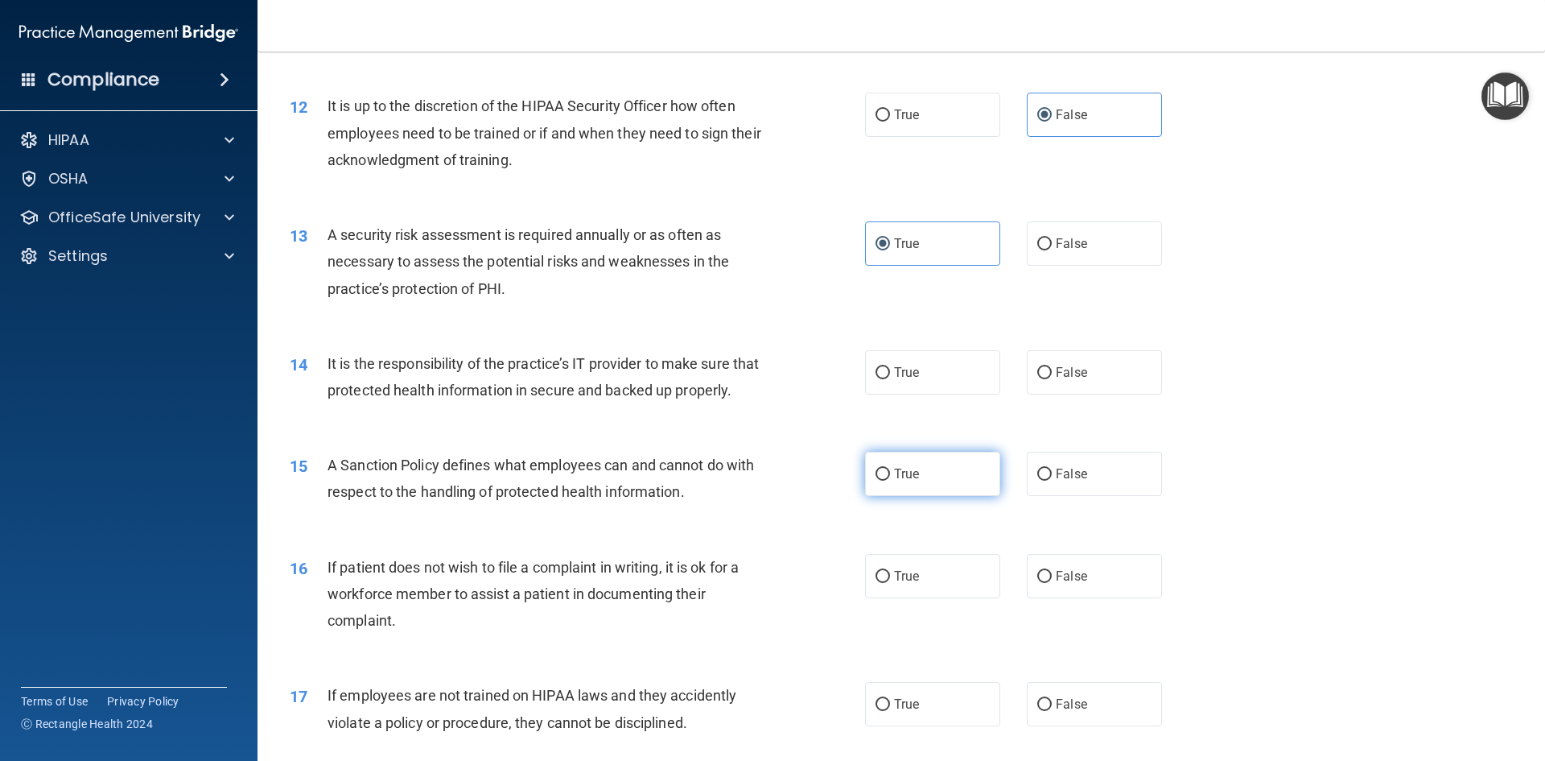
scroll to position [1610, 0]
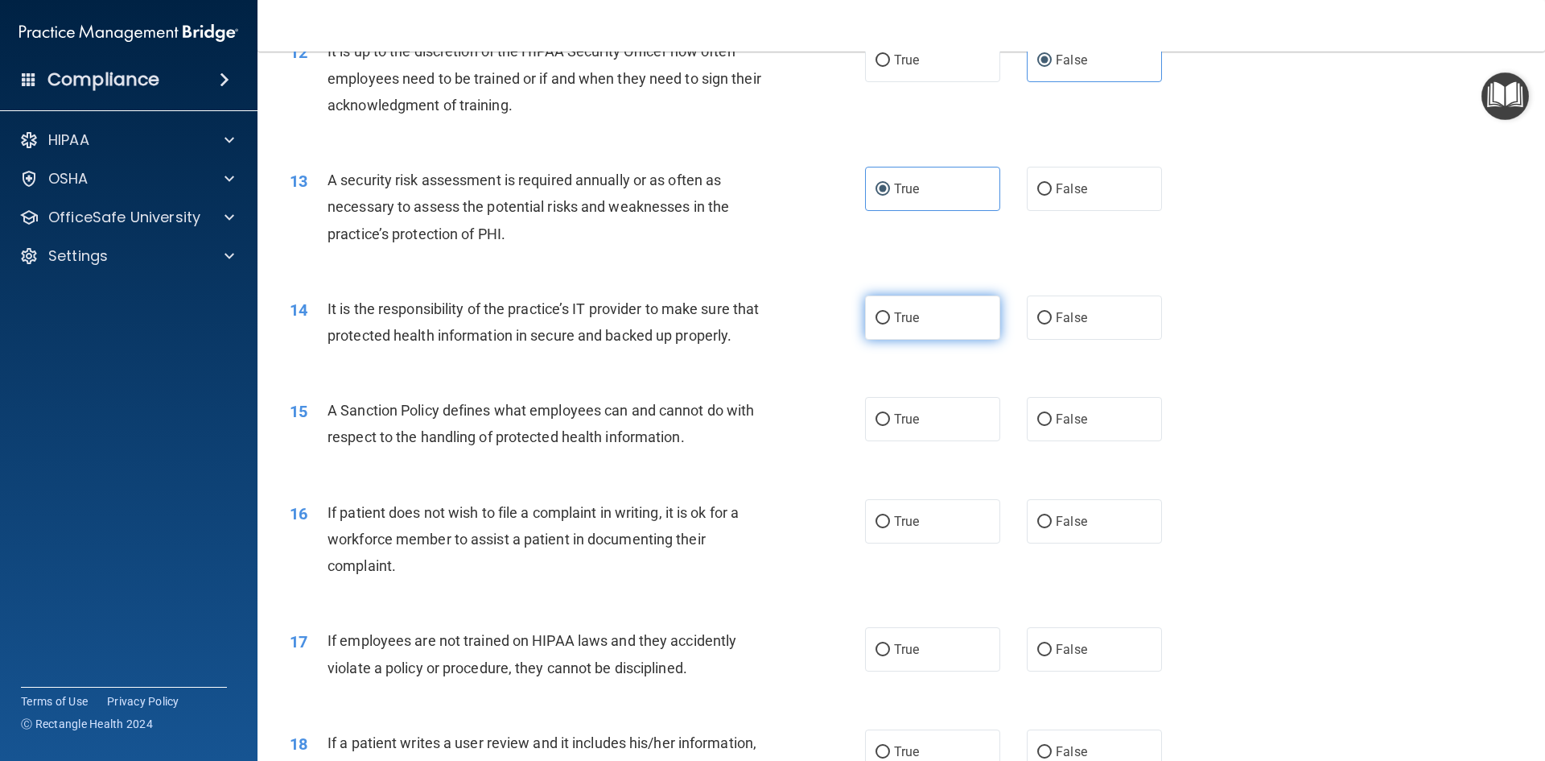
click at [881, 312] on input "True" at bounding box center [883, 318] width 14 height 12
radio input "true"
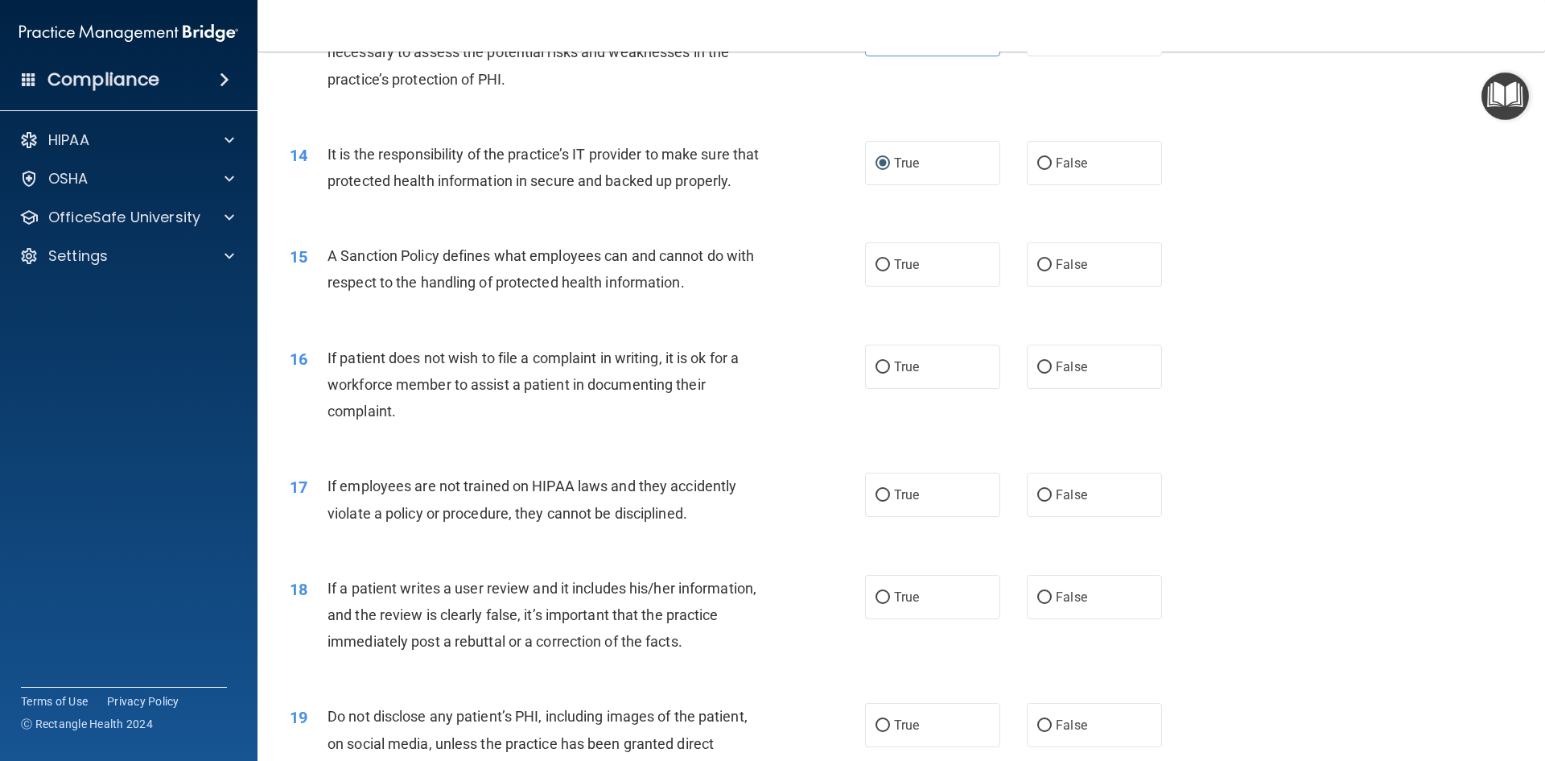
scroll to position [1771, 0]
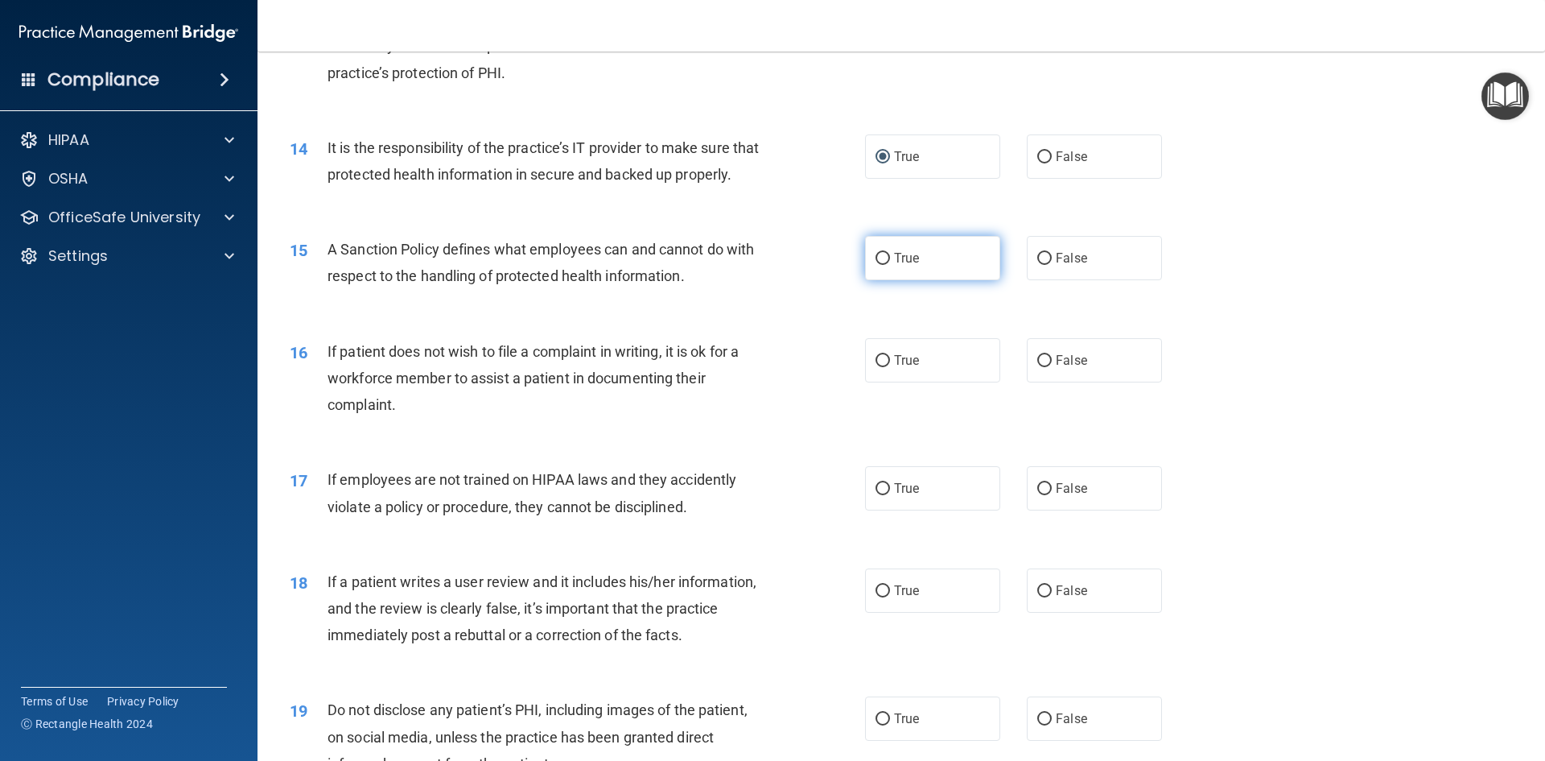
click at [907, 266] on span "True" at bounding box center [906, 257] width 25 height 15
click at [890, 265] on input "True" at bounding box center [883, 259] width 14 height 12
radio input "true"
click at [1037, 382] on label "False" at bounding box center [1094, 360] width 135 height 44
click at [1038, 367] on input "False" at bounding box center [1045, 361] width 14 height 12
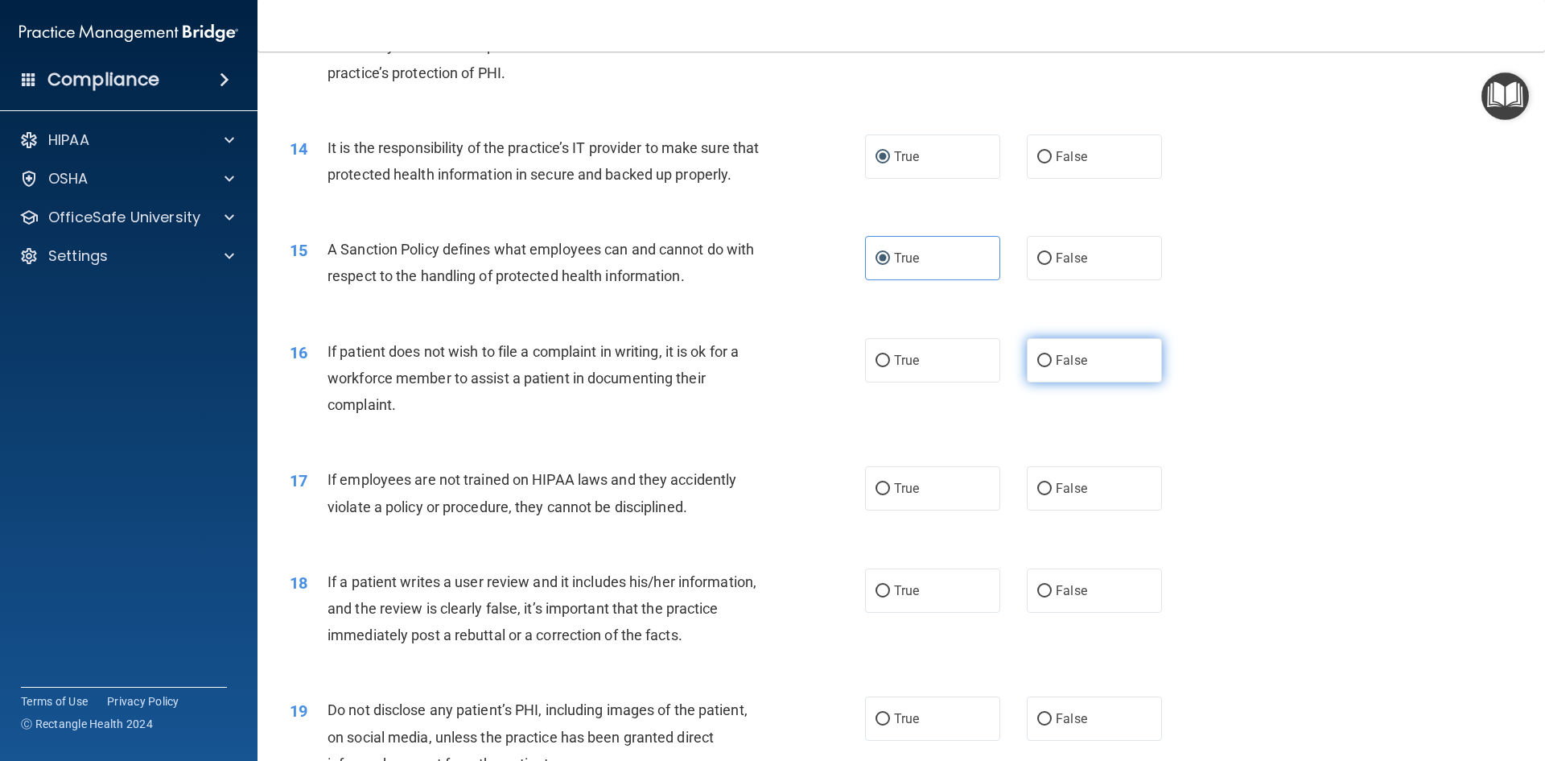
radio input "true"
click at [1099, 506] on label "False" at bounding box center [1094, 488] width 135 height 44
click at [1052, 495] on input "False" at bounding box center [1045, 489] width 14 height 12
radio input "true"
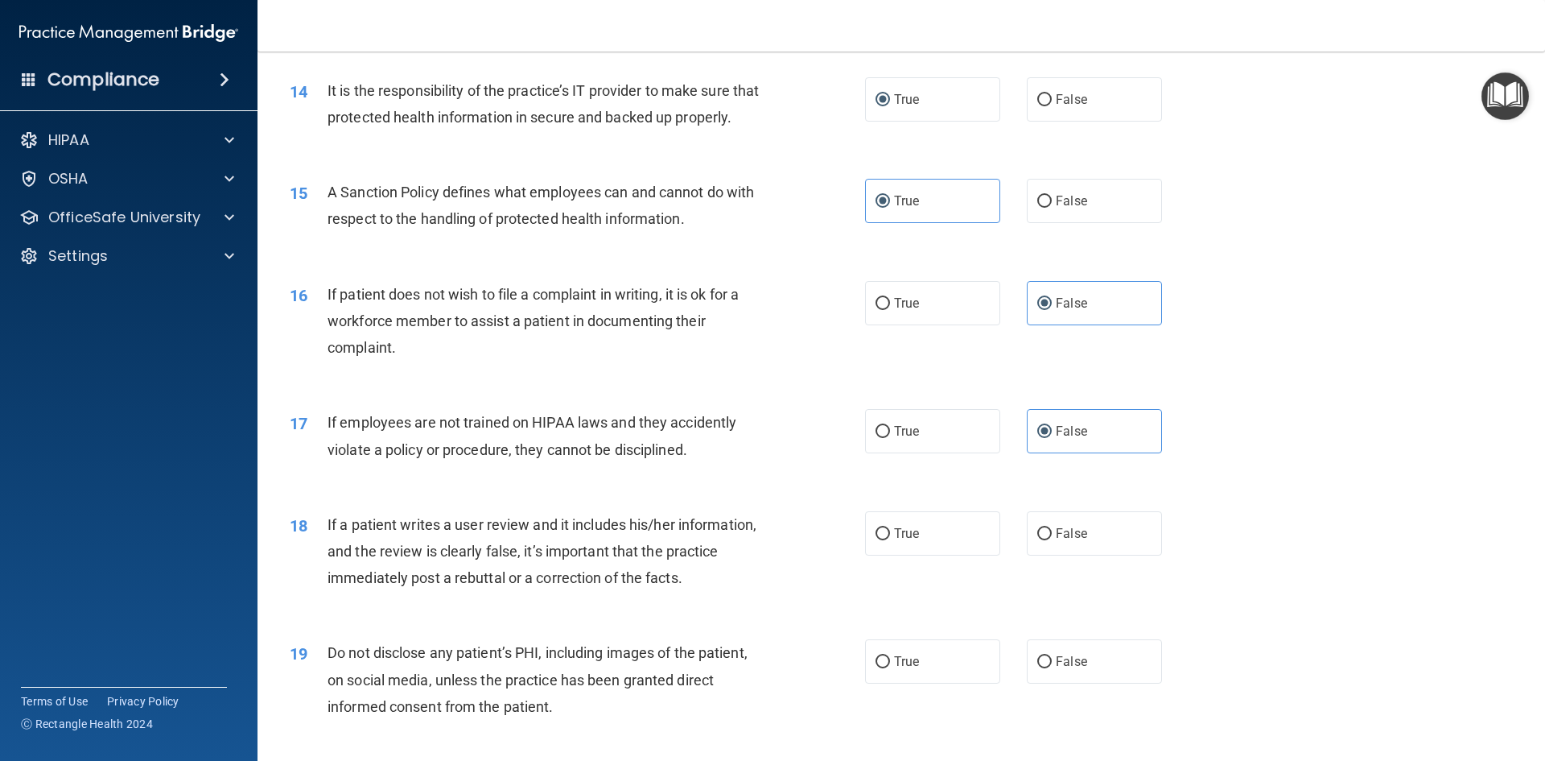
scroll to position [1932, 0]
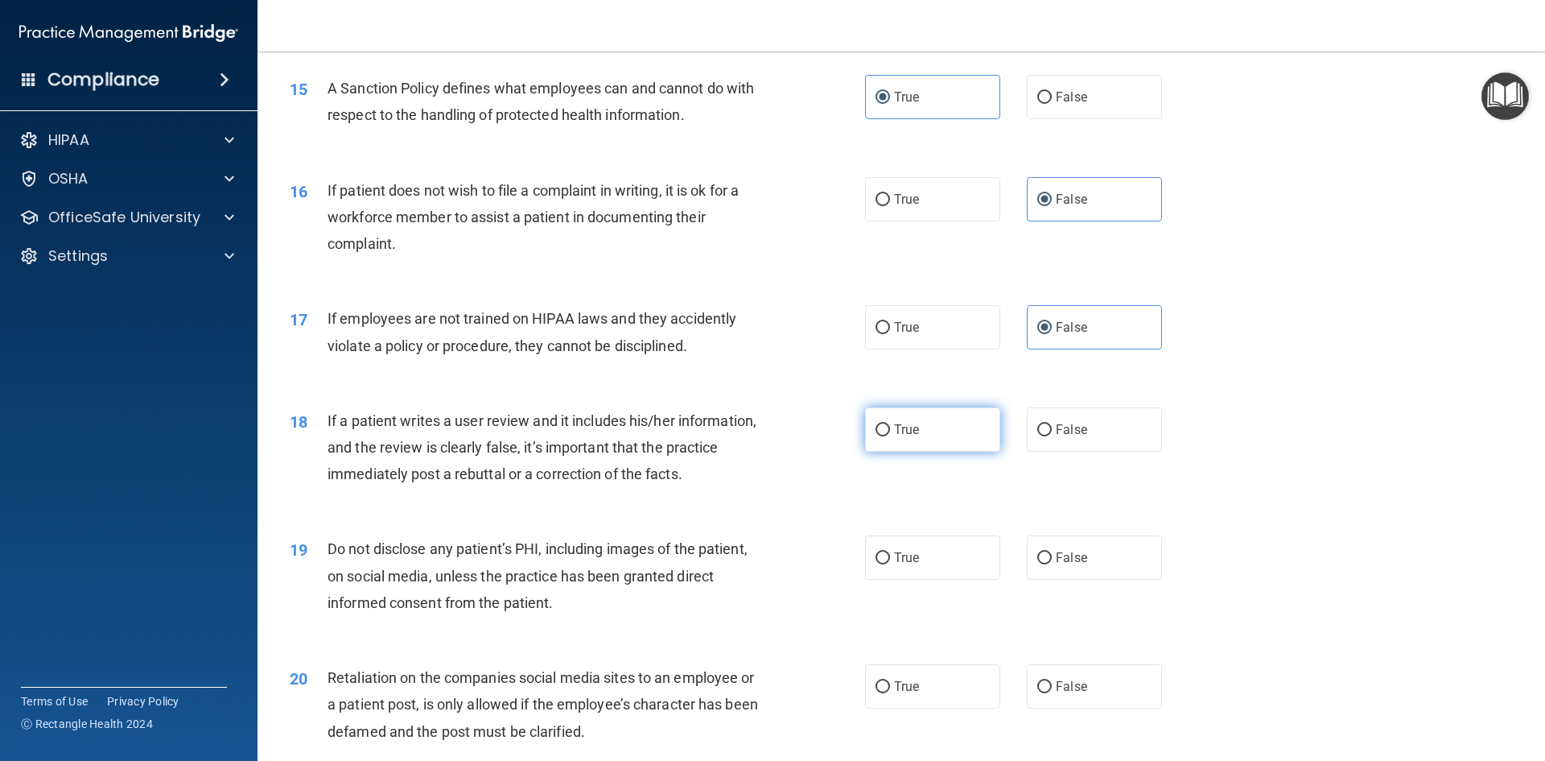
click at [891, 436] on label "True" at bounding box center [932, 429] width 135 height 44
click at [890, 436] on input "True" at bounding box center [883, 430] width 14 height 12
radio input "true"
click at [923, 567] on label "True" at bounding box center [932, 557] width 135 height 44
click at [890, 564] on input "True" at bounding box center [883, 558] width 14 height 12
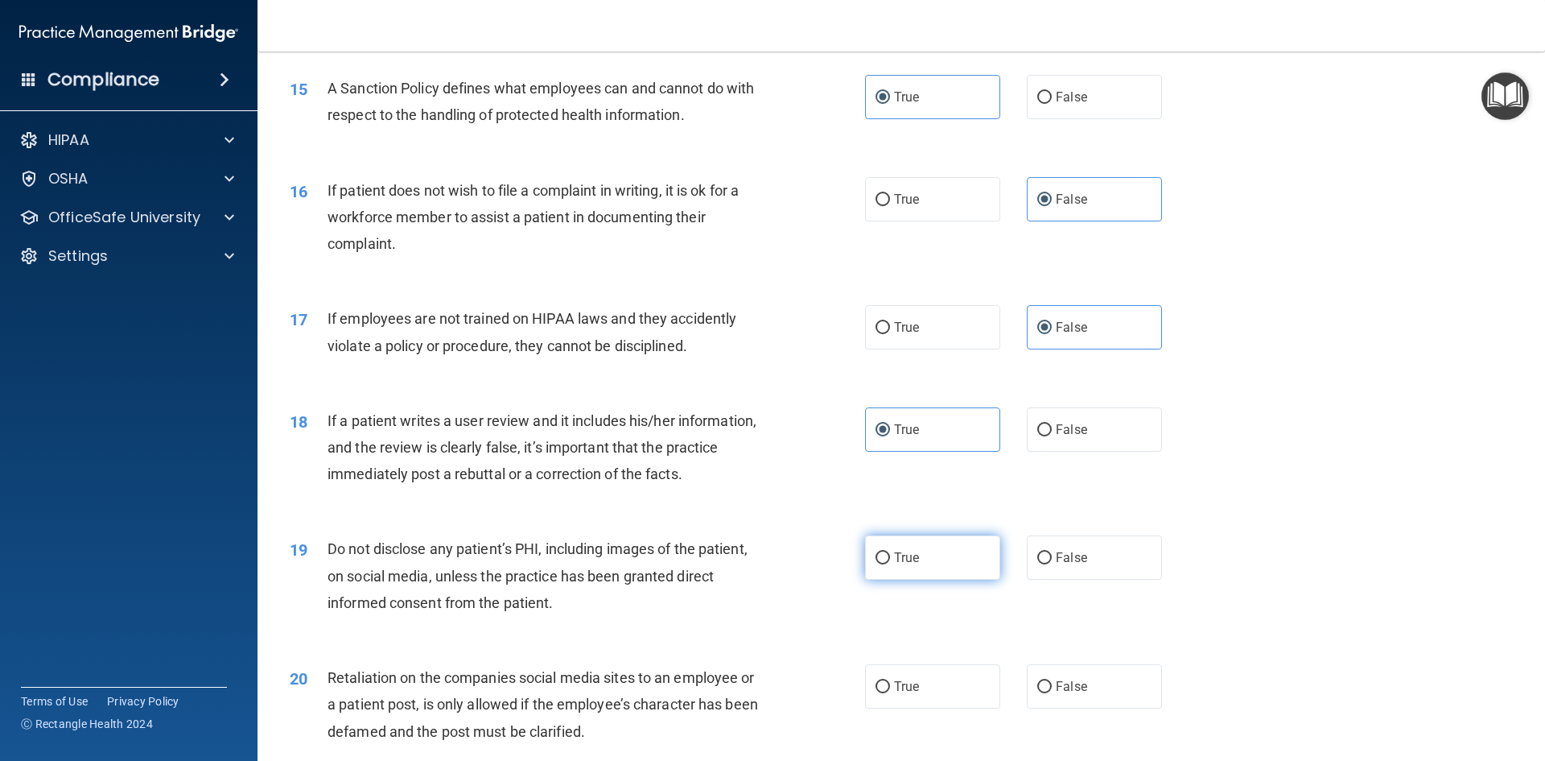
radio input "true"
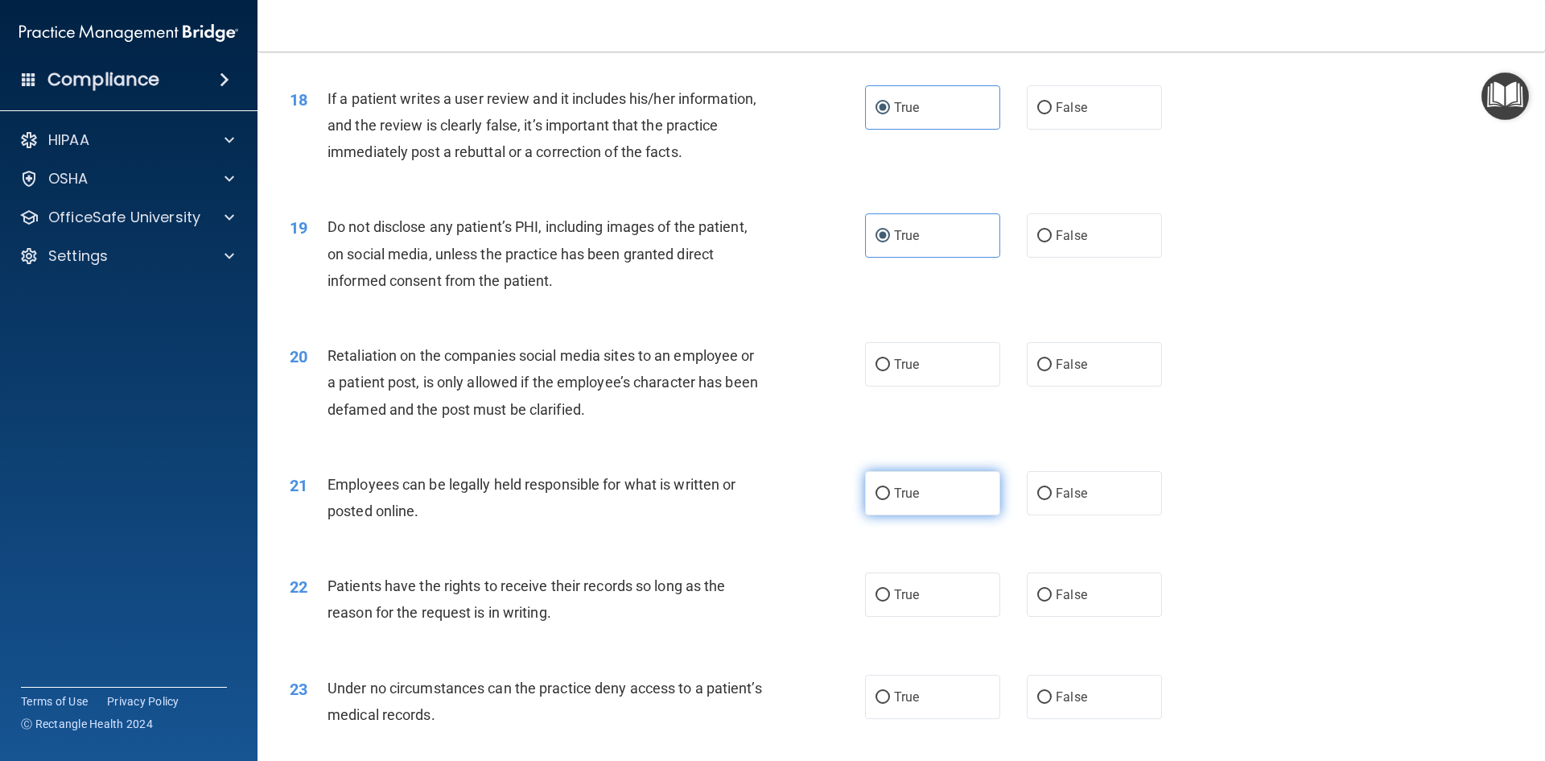
click at [909, 508] on label "True" at bounding box center [932, 493] width 135 height 44
click at [890, 500] on input "True" at bounding box center [883, 494] width 14 height 12
radio input "true"
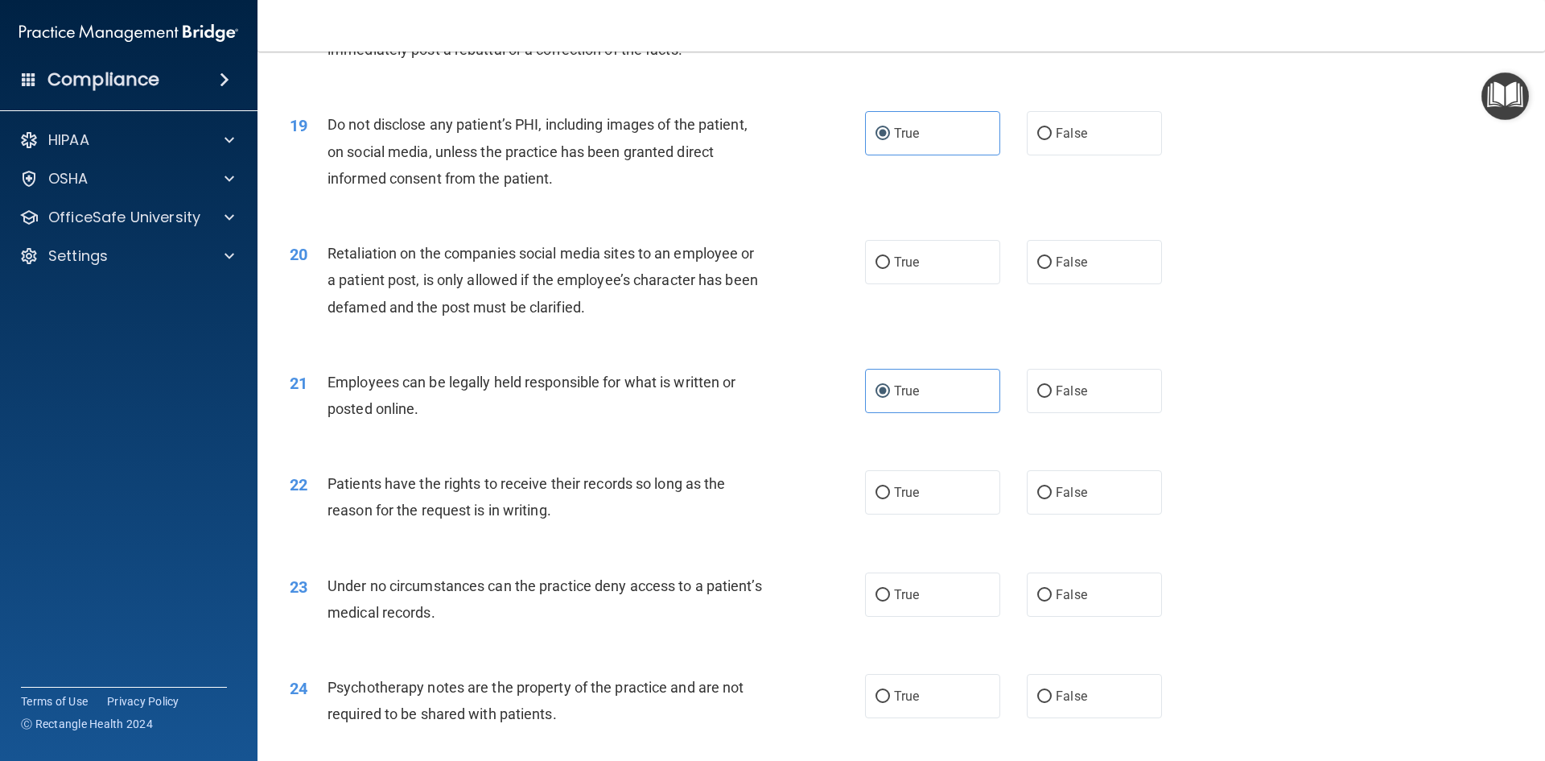
scroll to position [2415, 0]
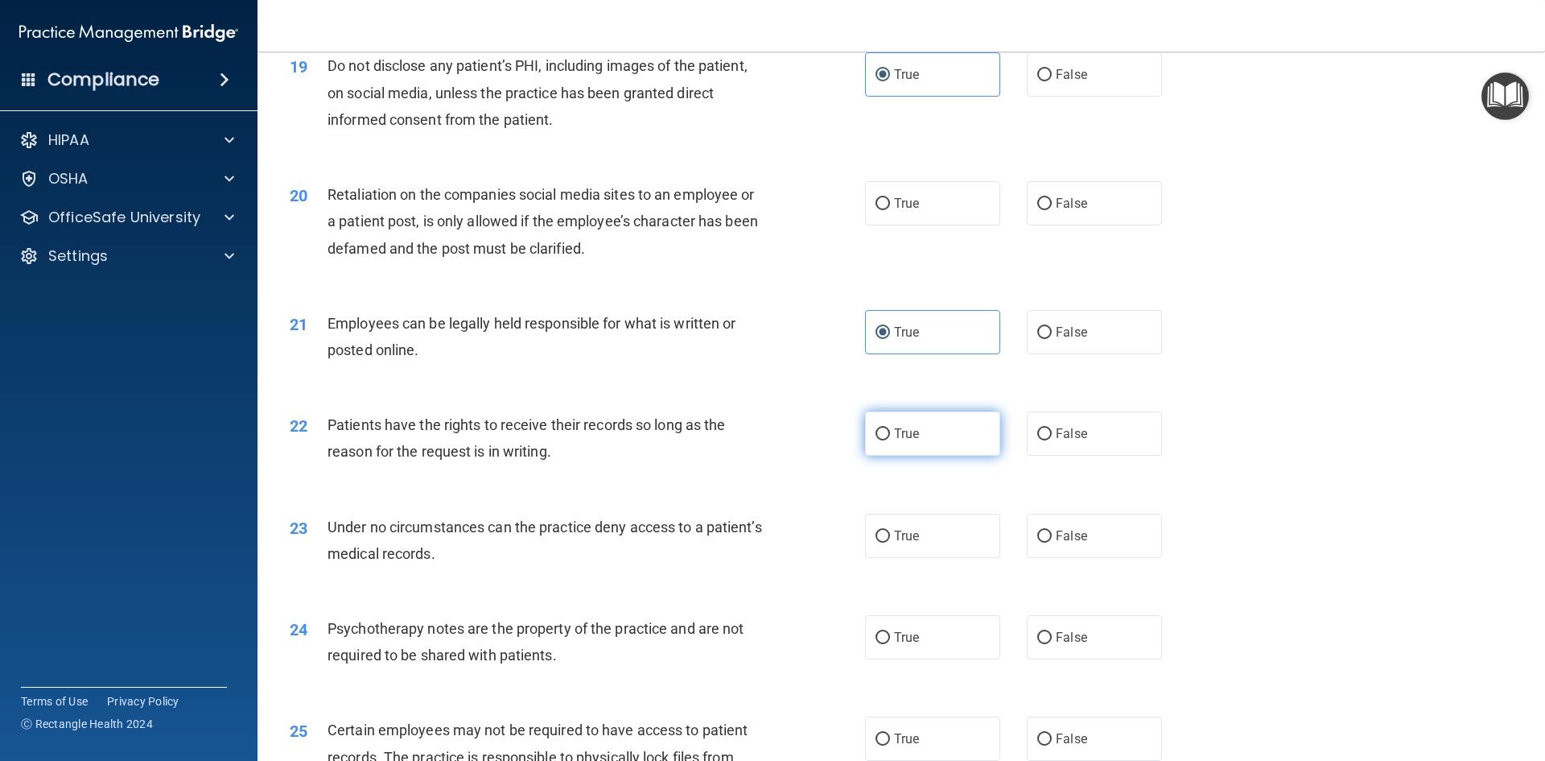
click at [986, 456] on label "True" at bounding box center [932, 433] width 135 height 44
click at [890, 440] on input "True" at bounding box center [883, 434] width 14 height 12
radio input "true"
click at [1062, 441] on span "False" at bounding box center [1071, 433] width 31 height 15
click at [1052, 440] on input "False" at bounding box center [1045, 434] width 14 height 12
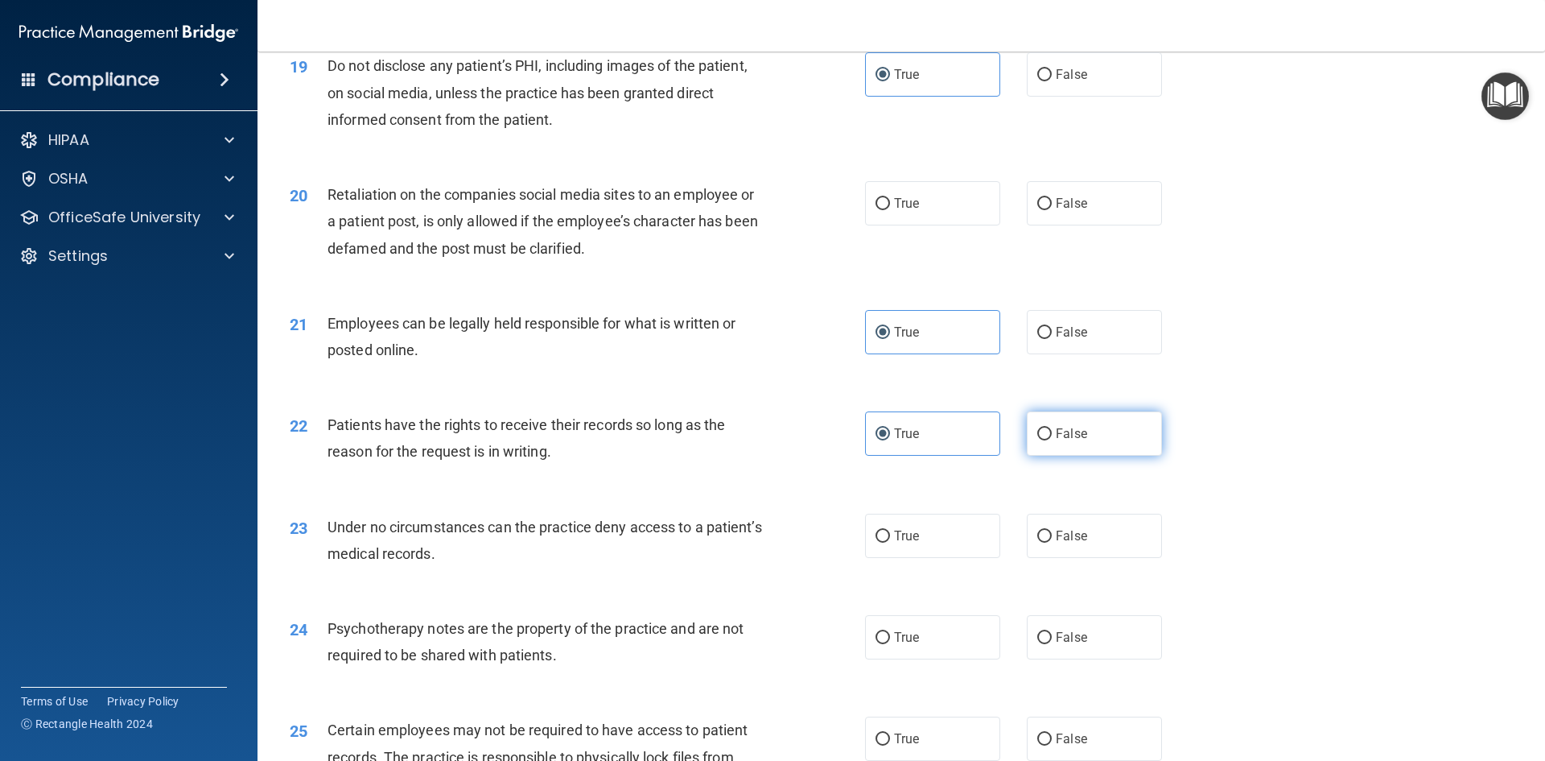
radio input "true"
click at [1000, 456] on div "True False" at bounding box center [1027, 433] width 324 height 44
click at [920, 456] on label "True" at bounding box center [932, 433] width 135 height 44
click at [890, 440] on input "True" at bounding box center [883, 434] width 14 height 12
radio input "true"
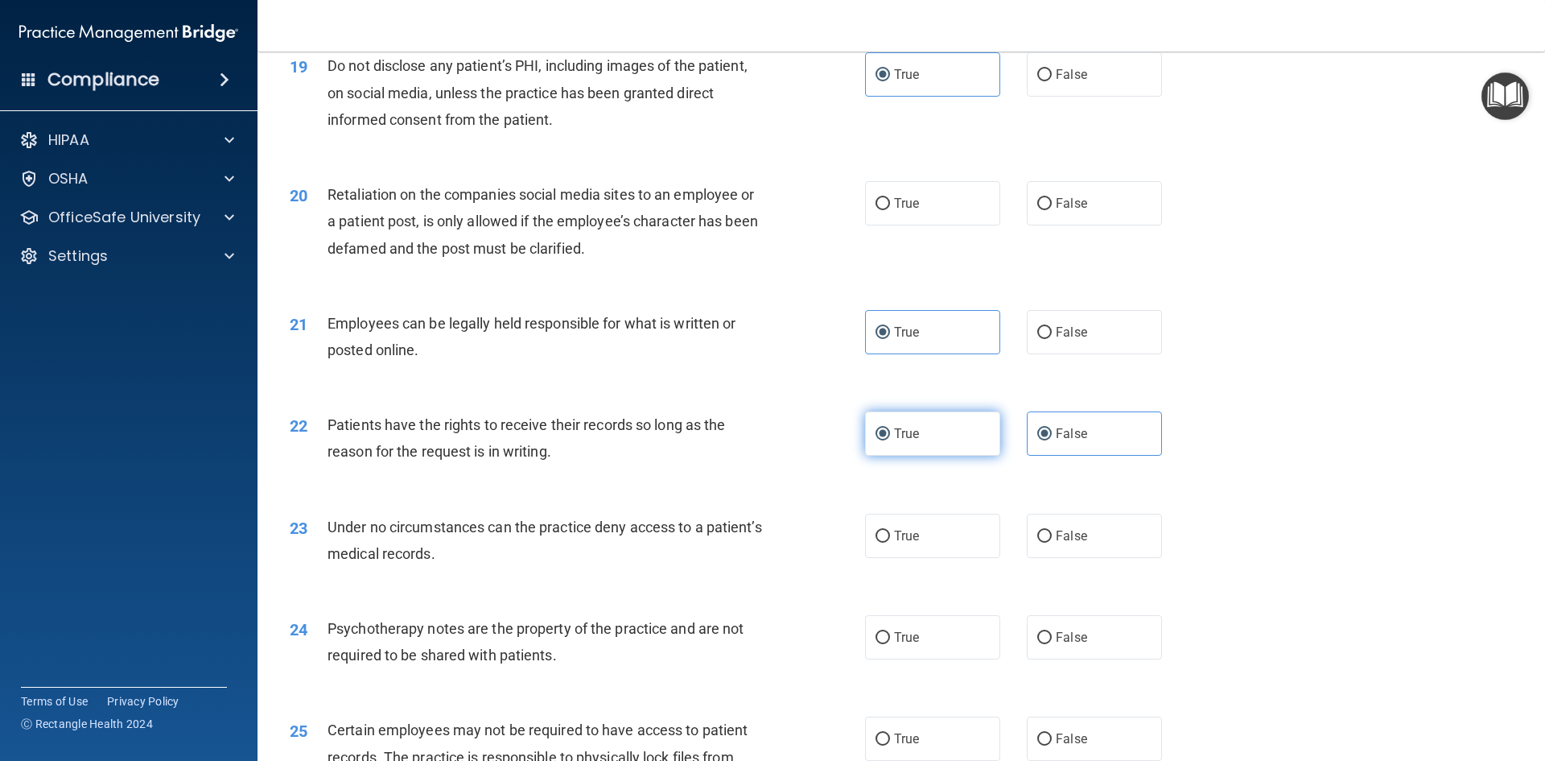
radio input "false"
click at [992, 547] on label "True" at bounding box center [932, 536] width 135 height 44
click at [890, 542] on input "True" at bounding box center [883, 536] width 14 height 12
radio input "true"
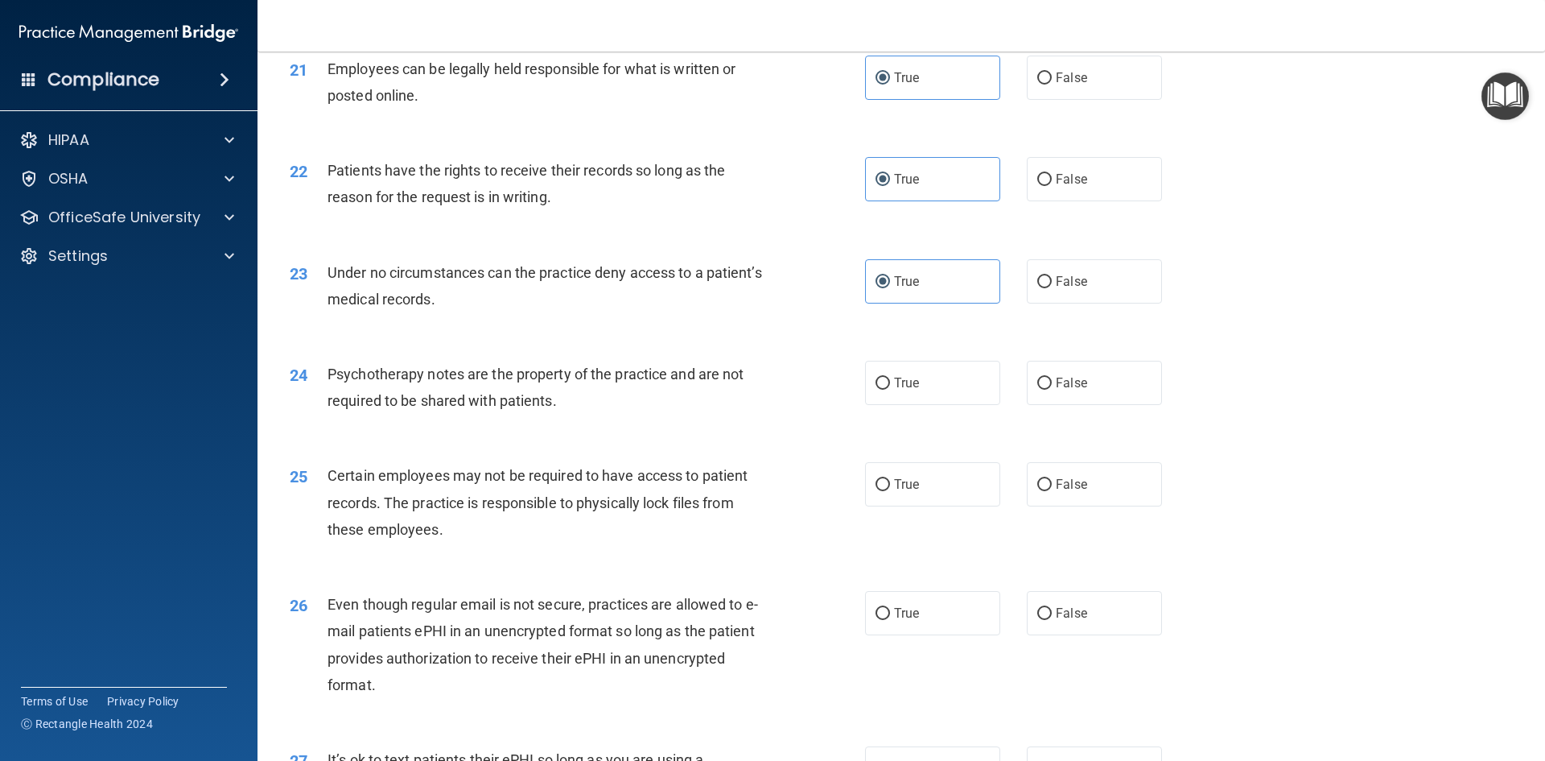
scroll to position [2737, 0]
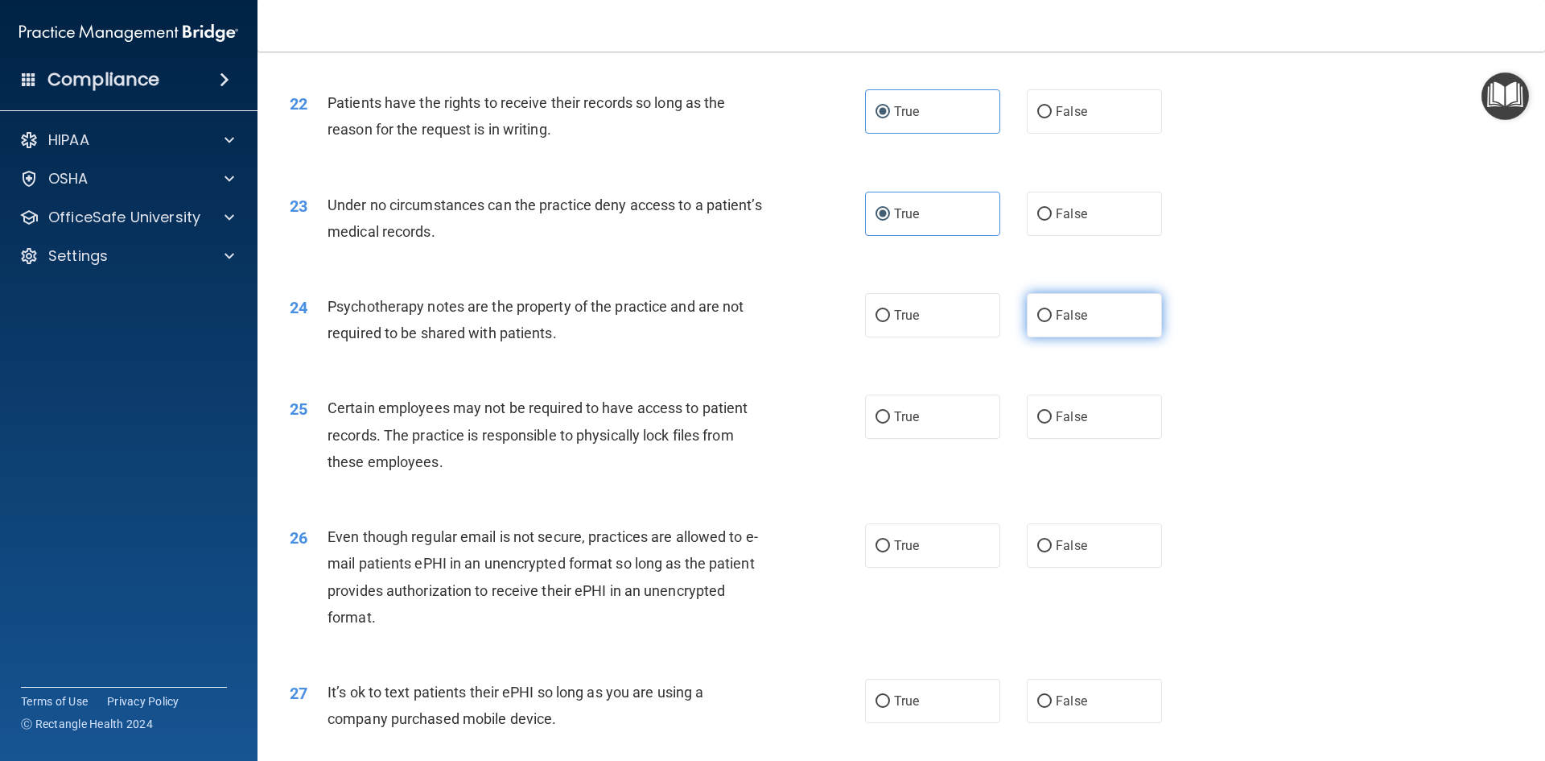
click at [1043, 322] on input "False" at bounding box center [1045, 316] width 14 height 12
radio input "true"
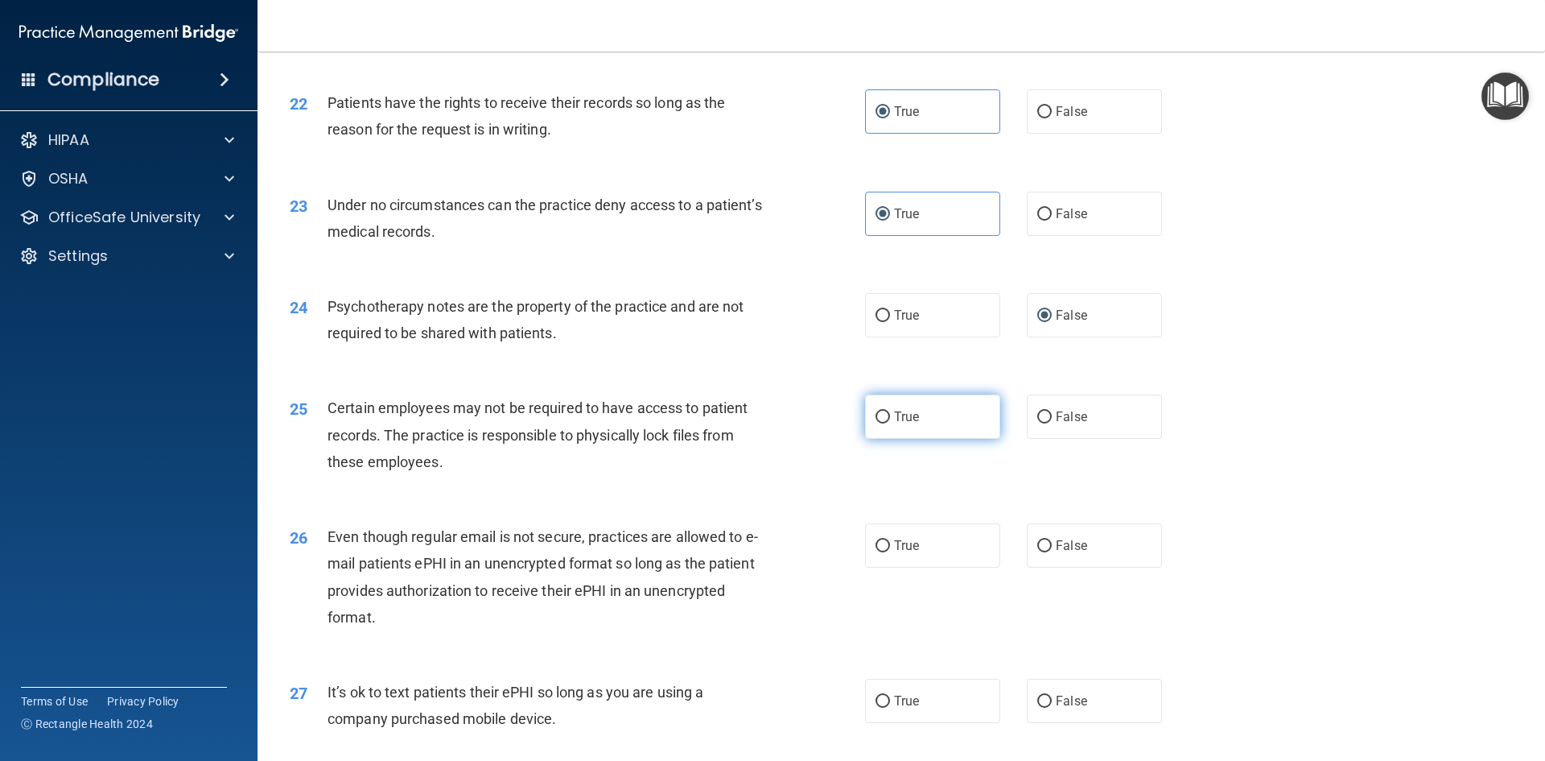
click at [958, 439] on label "True" at bounding box center [932, 416] width 135 height 44
click at [890, 423] on input "True" at bounding box center [883, 417] width 14 height 12
radio input "true"
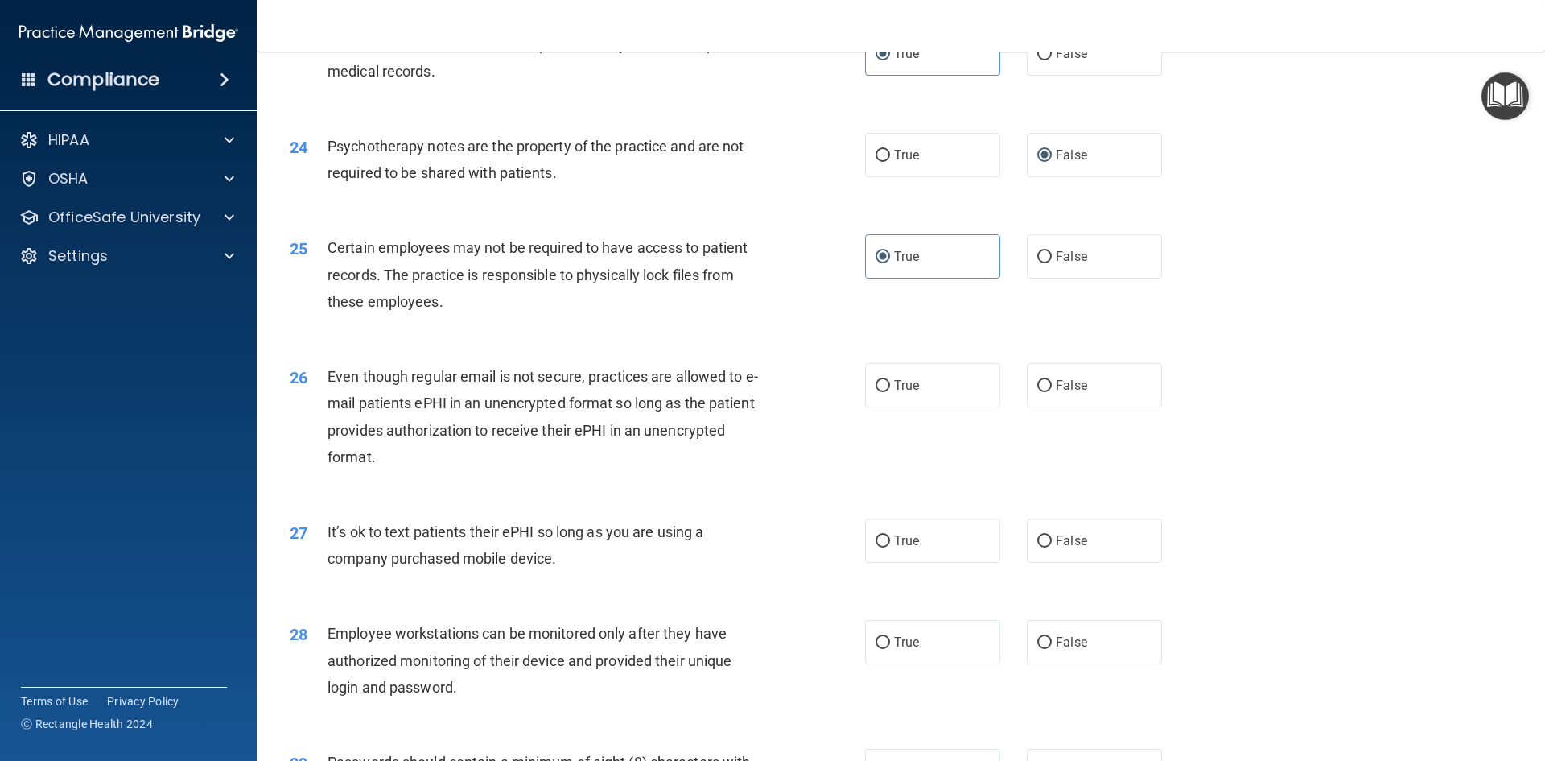
scroll to position [2898, 0]
click at [1077, 406] on label "False" at bounding box center [1094, 384] width 135 height 44
click at [1052, 391] on input "False" at bounding box center [1045, 385] width 14 height 12
radio input "true"
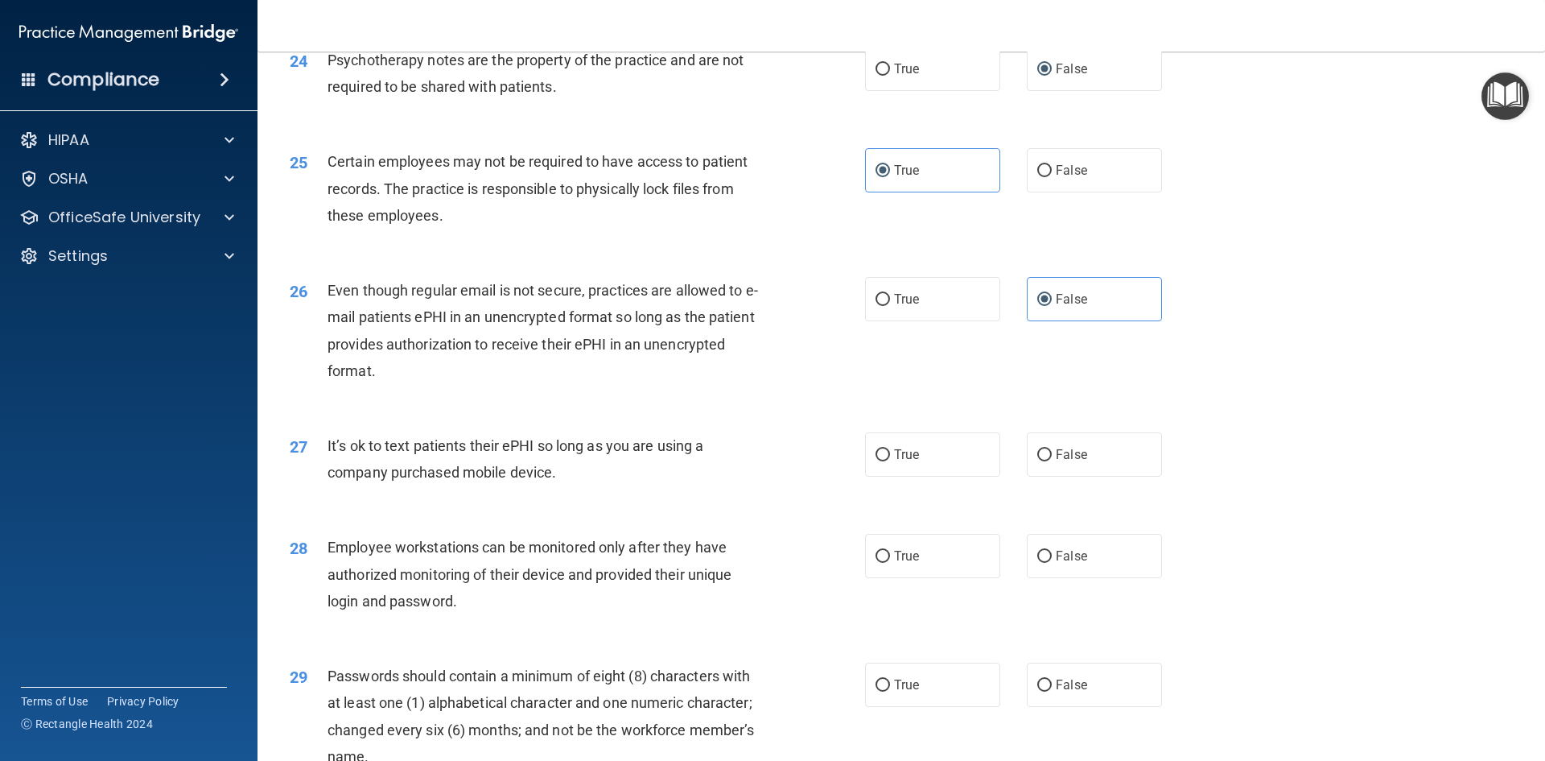
scroll to position [3059, 0]
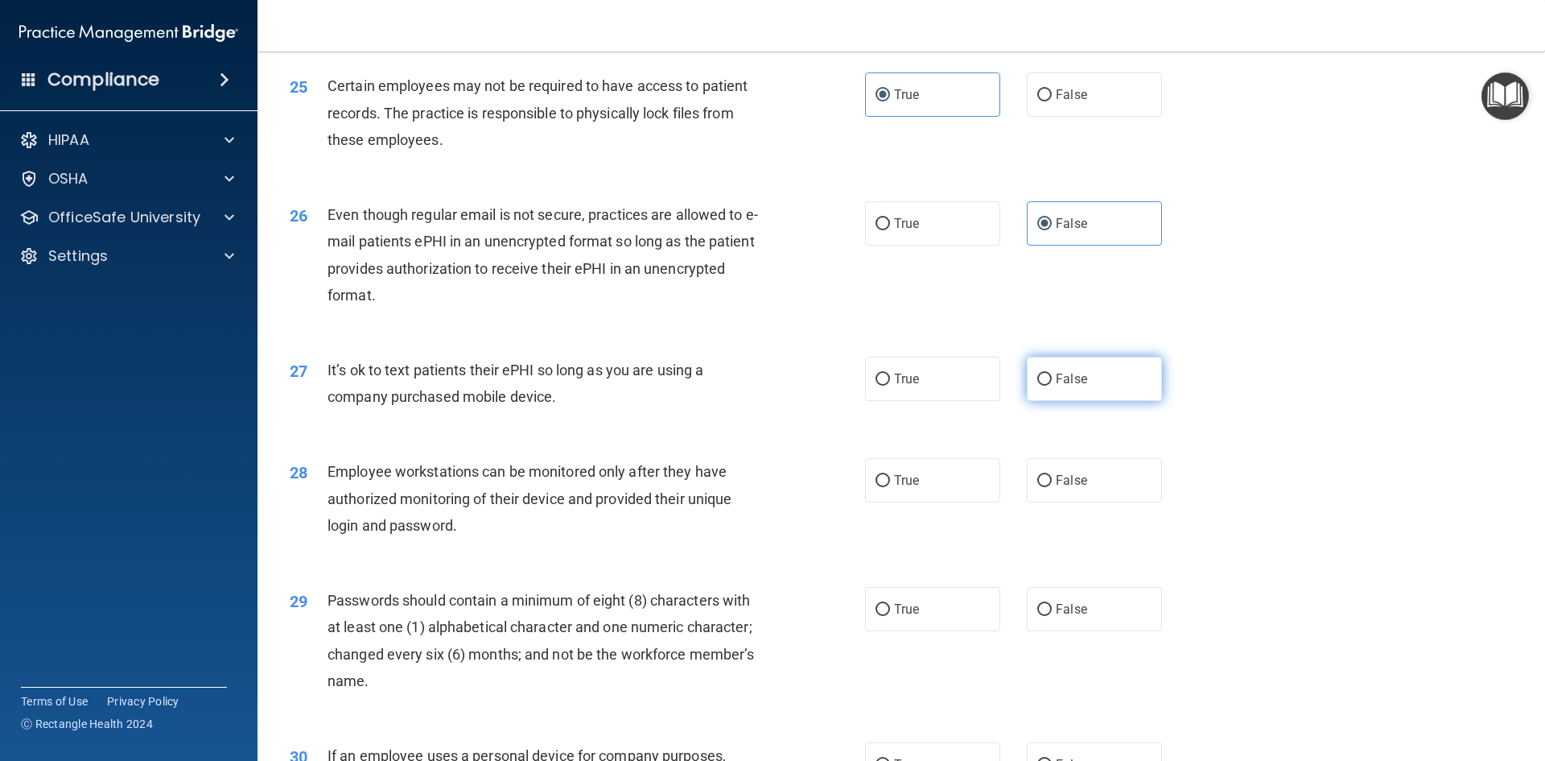
drag, startPoint x: 1086, startPoint y: 413, endPoint x: 1078, endPoint y: 419, distance: 10.3
click at [1086, 401] on label "False" at bounding box center [1094, 379] width 135 height 44
click at [1052, 386] on input "False" at bounding box center [1045, 379] width 14 height 12
radio input "true"
click at [1061, 488] on span "False" at bounding box center [1071, 479] width 31 height 15
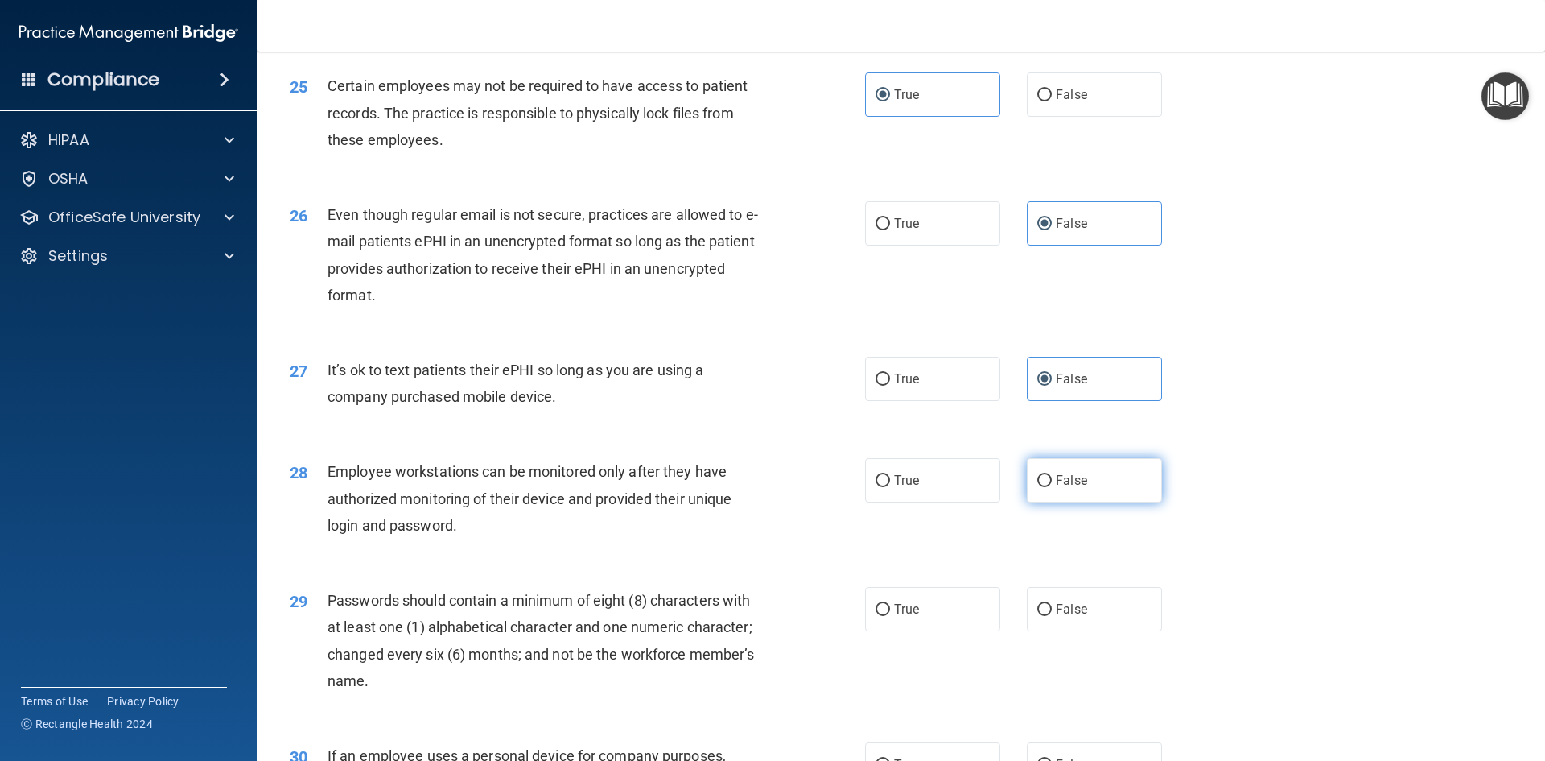
click at [1052, 487] on input "False" at bounding box center [1045, 481] width 14 height 12
radio input "true"
click at [924, 502] on label "True" at bounding box center [932, 480] width 135 height 44
click at [890, 487] on input "True" at bounding box center [883, 481] width 14 height 12
radio input "true"
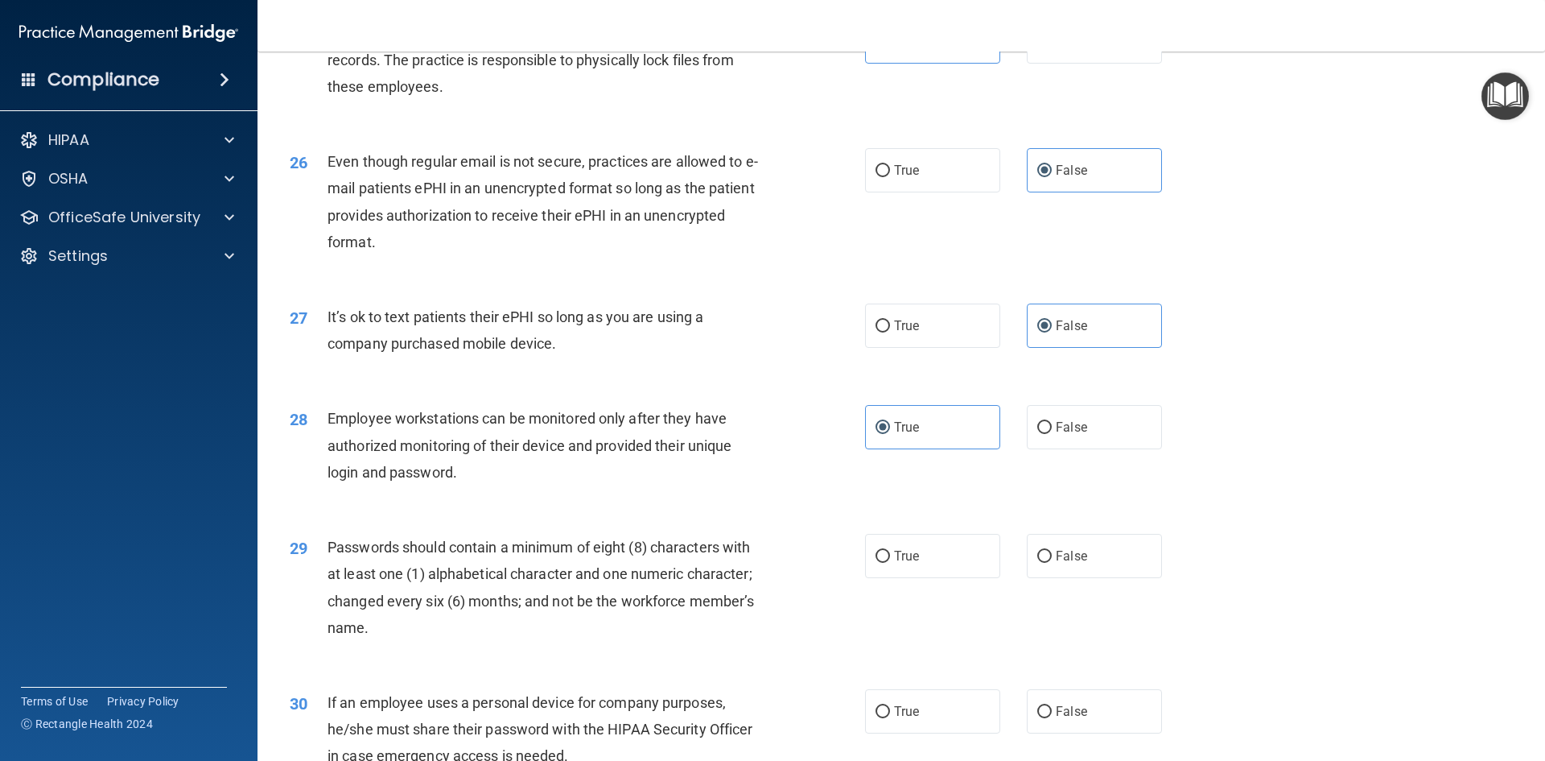
scroll to position [3139, 0]
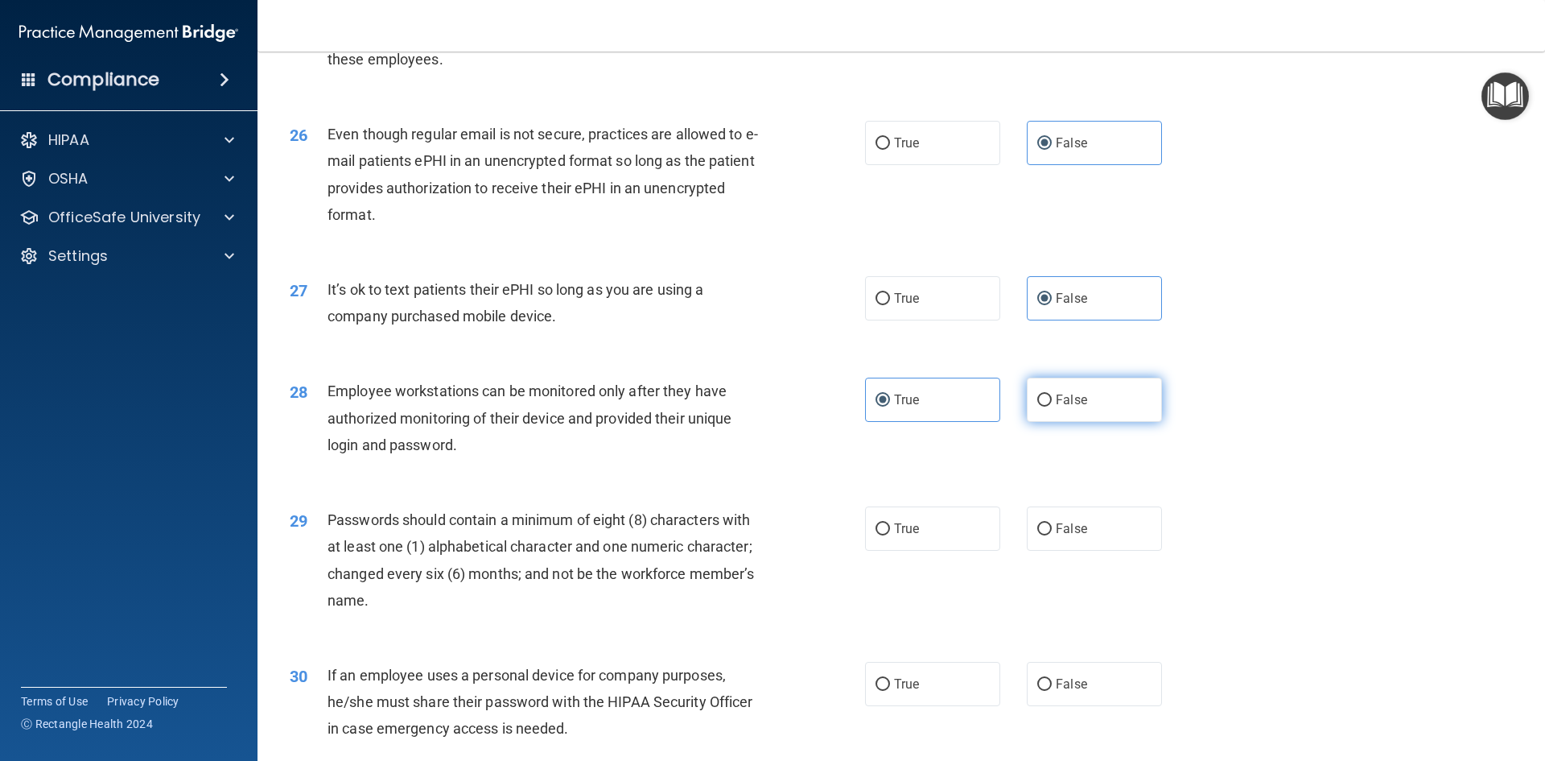
click at [1149, 420] on label "False" at bounding box center [1094, 399] width 135 height 44
click at [1052, 406] on input "False" at bounding box center [1045, 400] width 14 height 12
radio input "true"
radio input "false"
click at [915, 528] on div "29 Passwords should contain a minimum of eight (8) characters with at least one…" at bounding box center [902, 563] width 1248 height 155
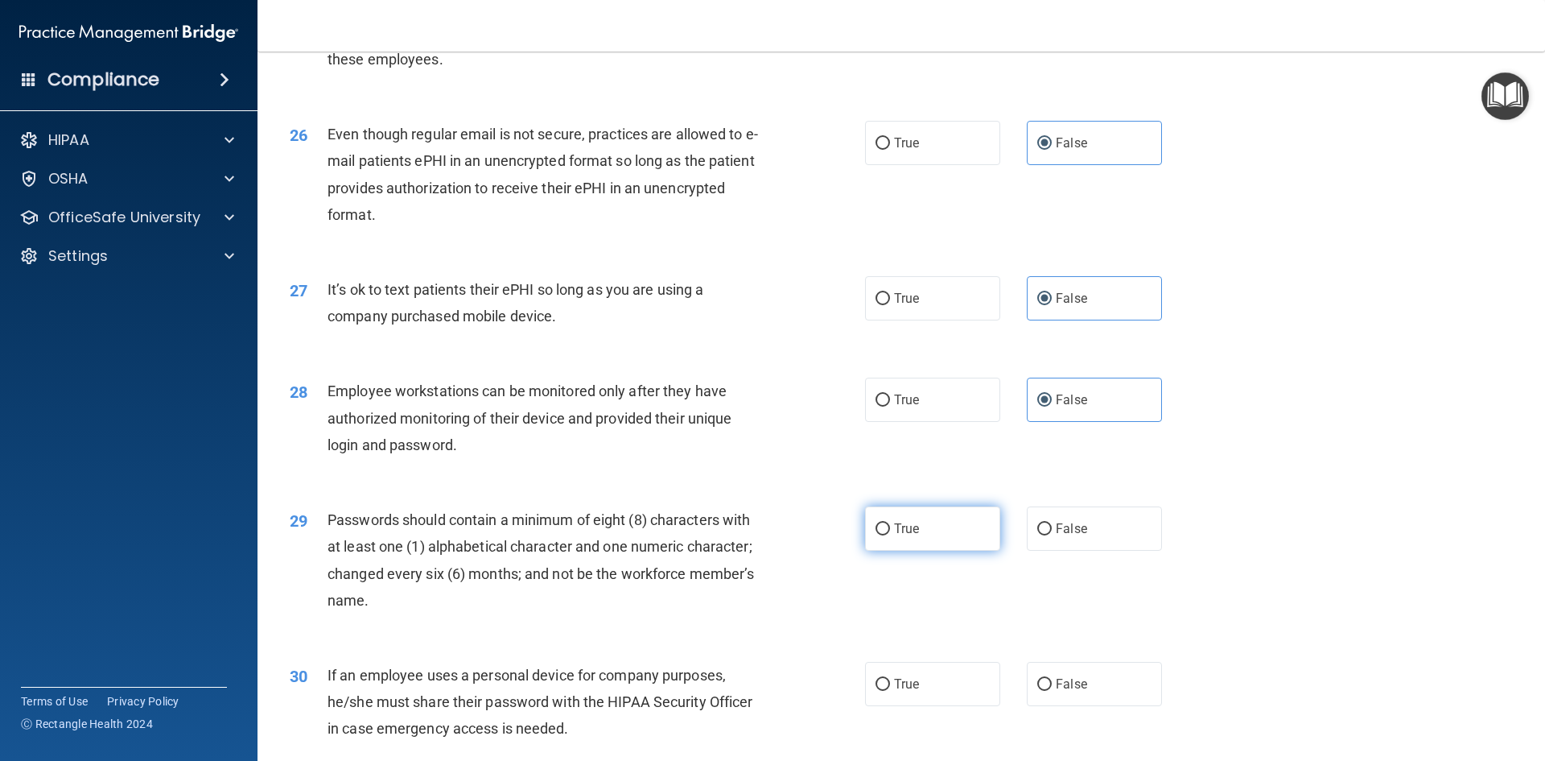
click at [906, 538] on label "True" at bounding box center [932, 528] width 135 height 44
click at [890, 535] on input "True" at bounding box center [883, 529] width 14 height 12
radio input "true"
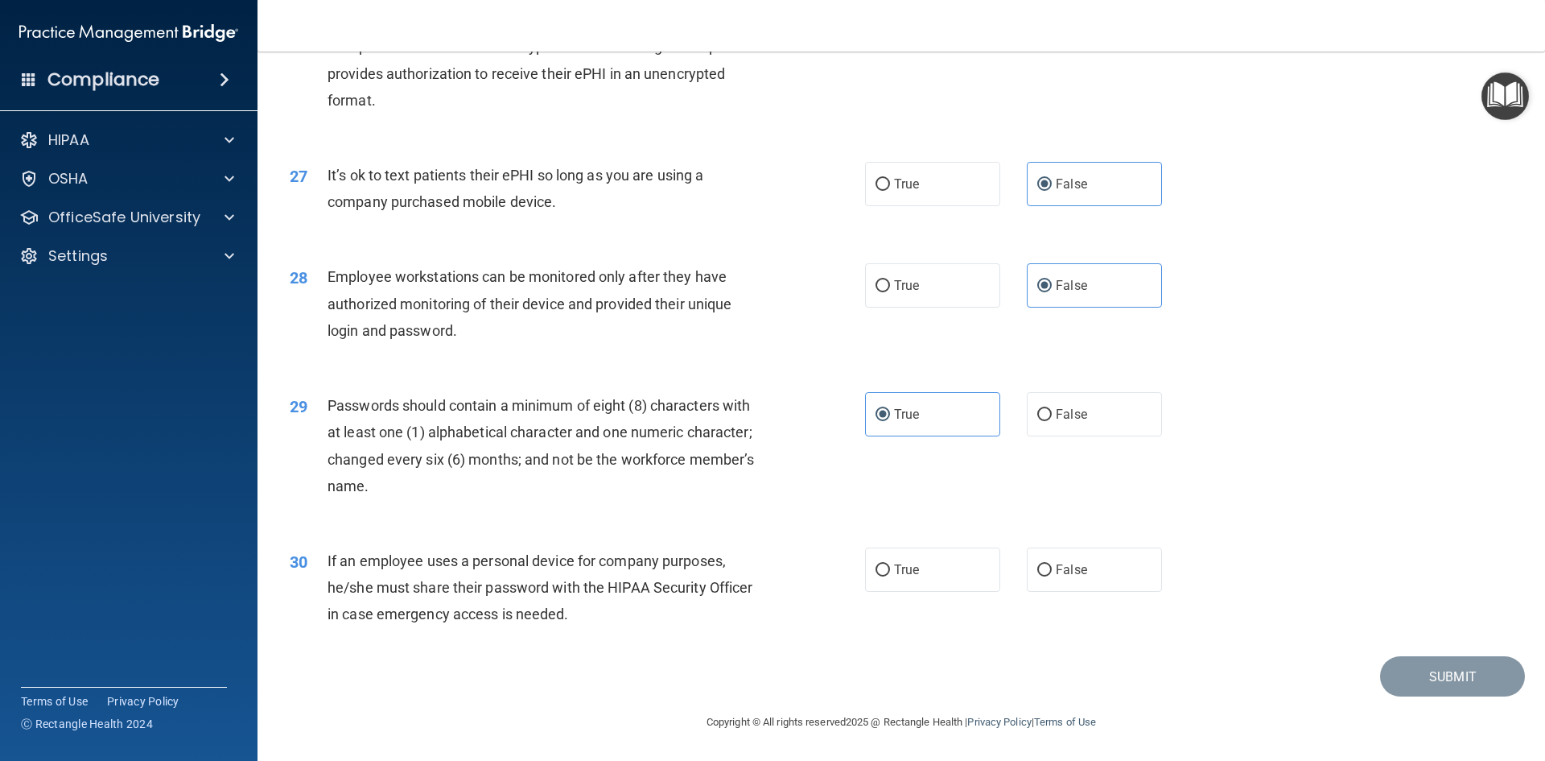
scroll to position [3280, 0]
click at [1071, 584] on label "False" at bounding box center [1094, 569] width 135 height 44
click at [1052, 576] on input "False" at bounding box center [1045, 570] width 14 height 12
radio input "true"
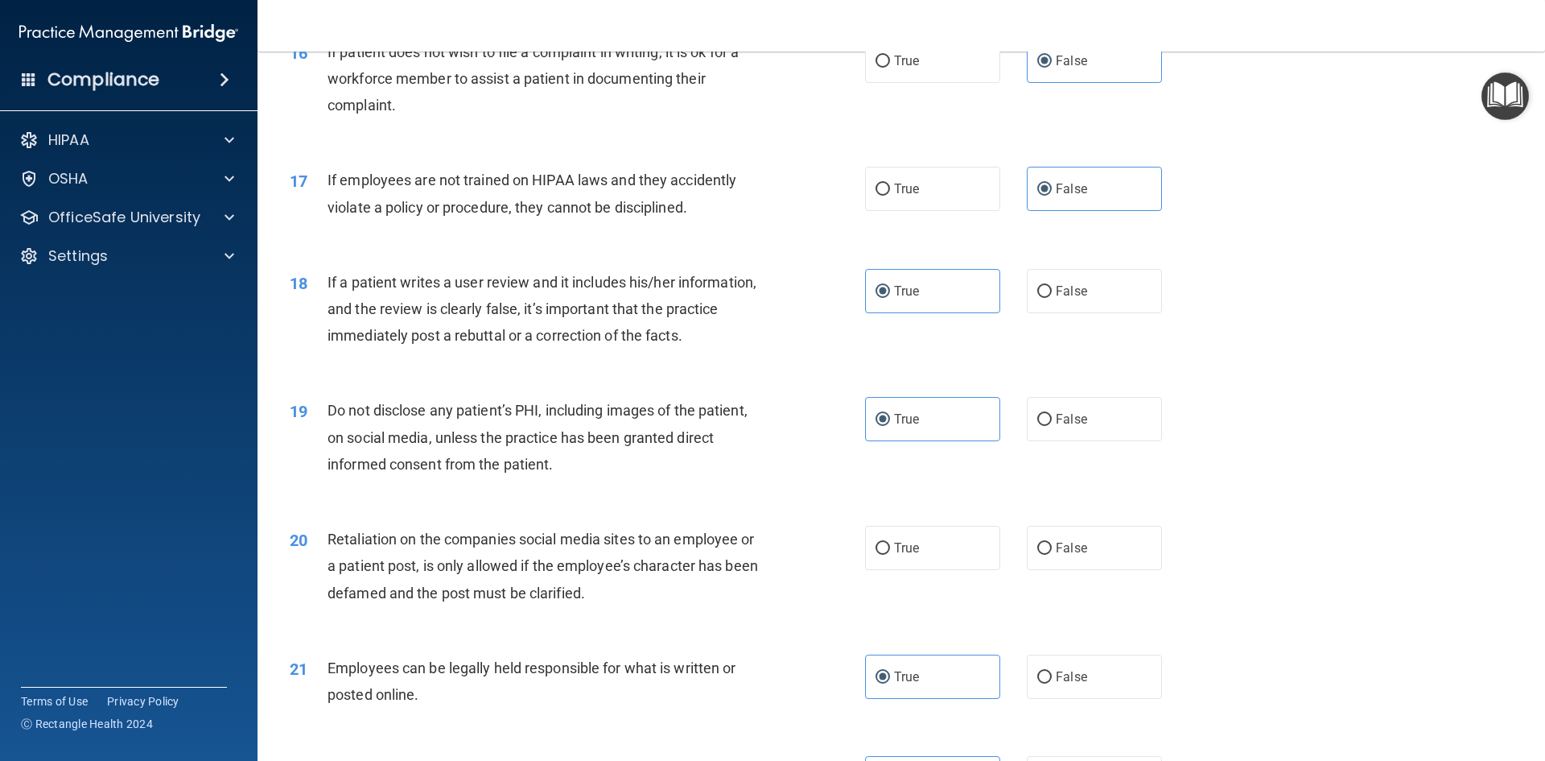
scroll to position [2073, 0]
click at [1098, 567] on label "False" at bounding box center [1094, 545] width 135 height 44
click at [1052, 552] on input "False" at bounding box center [1045, 546] width 14 height 12
radio input "true"
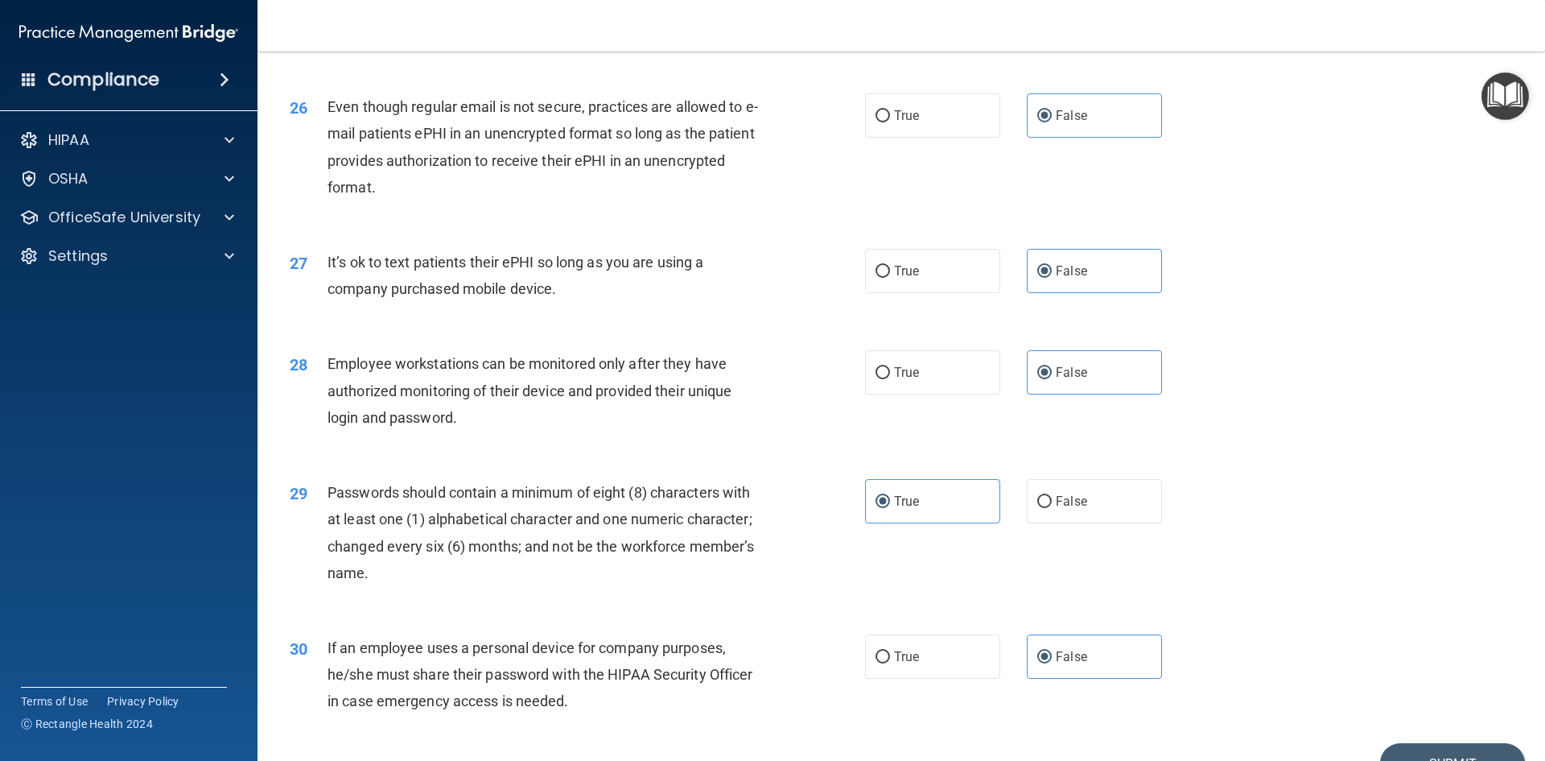
scroll to position [3280, 0]
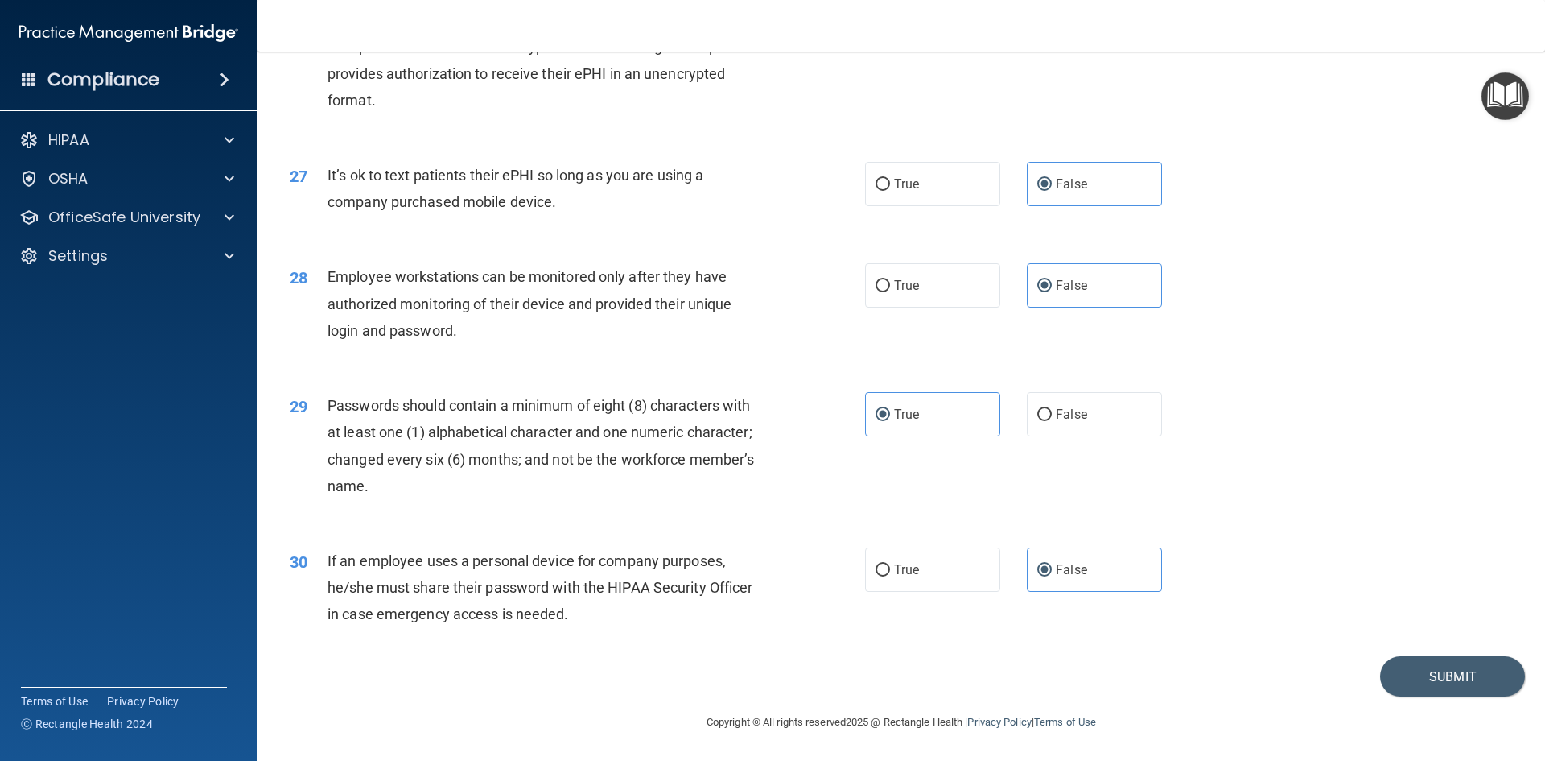
click at [1421, 703] on footer "Copyright © All rights reserved 2025 @ Rectangle Health | Privacy Policy | Term…" at bounding box center [901, 720] width 1223 height 48
click at [1417, 677] on button "Submit" at bounding box center [1452, 676] width 145 height 41
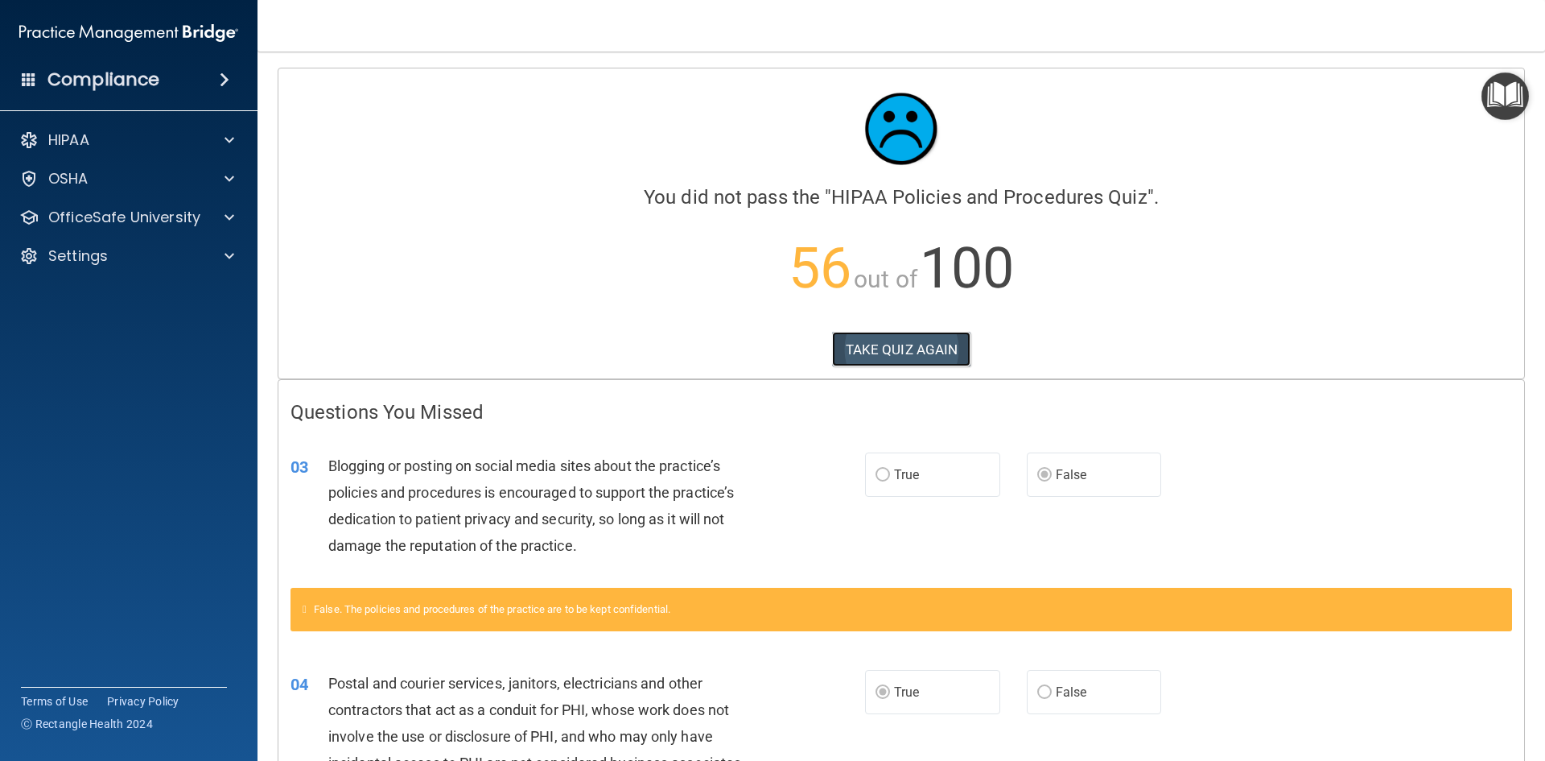
click at [835, 343] on button "TAKE QUIZ AGAIN" at bounding box center [901, 349] width 139 height 35
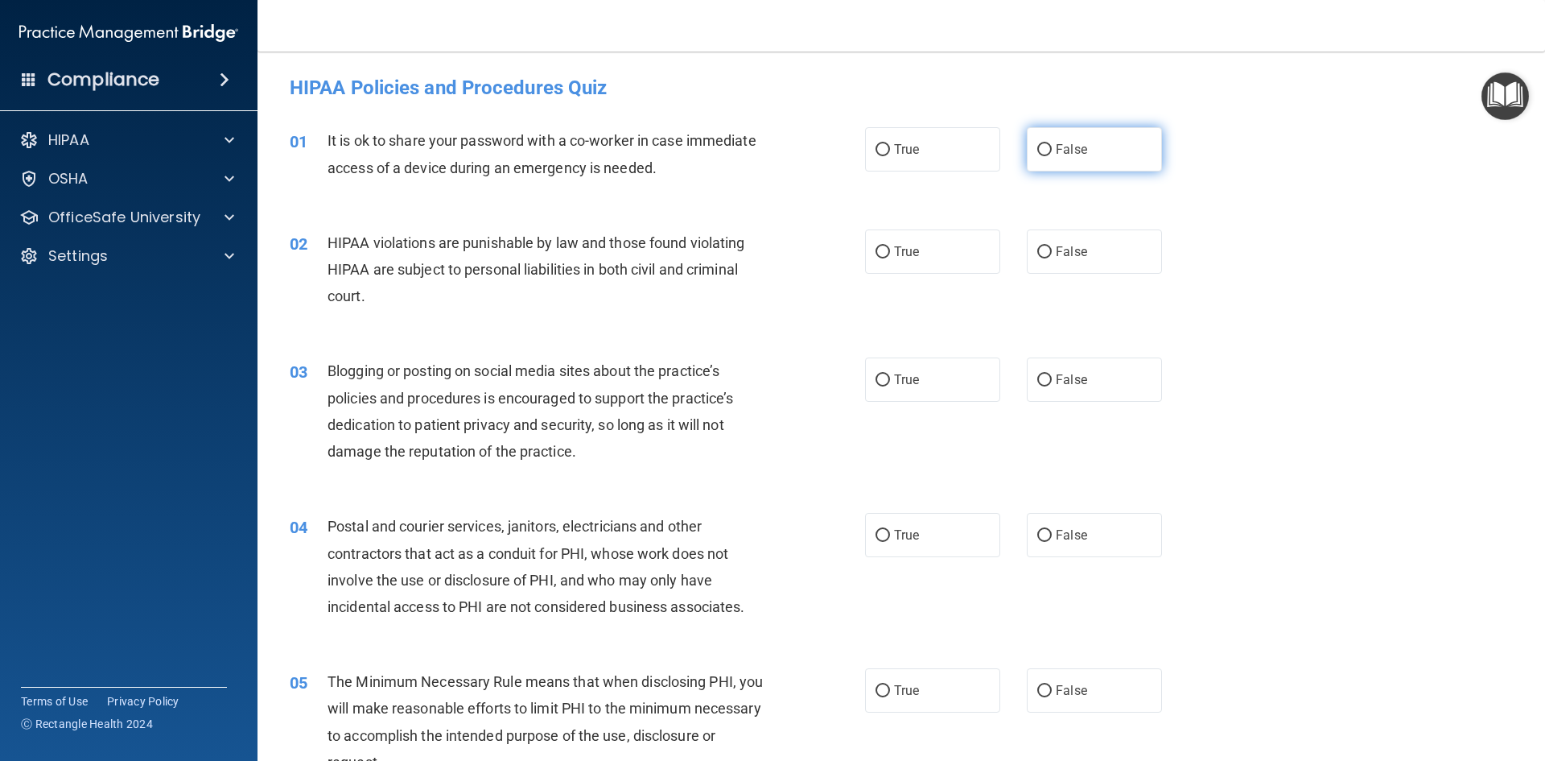
click at [1091, 151] on label "False" at bounding box center [1094, 149] width 135 height 44
click at [1052, 151] on input "False" at bounding box center [1045, 150] width 14 height 12
radio input "true"
click at [934, 259] on label "True" at bounding box center [932, 251] width 135 height 44
click at [890, 258] on input "True" at bounding box center [883, 252] width 14 height 12
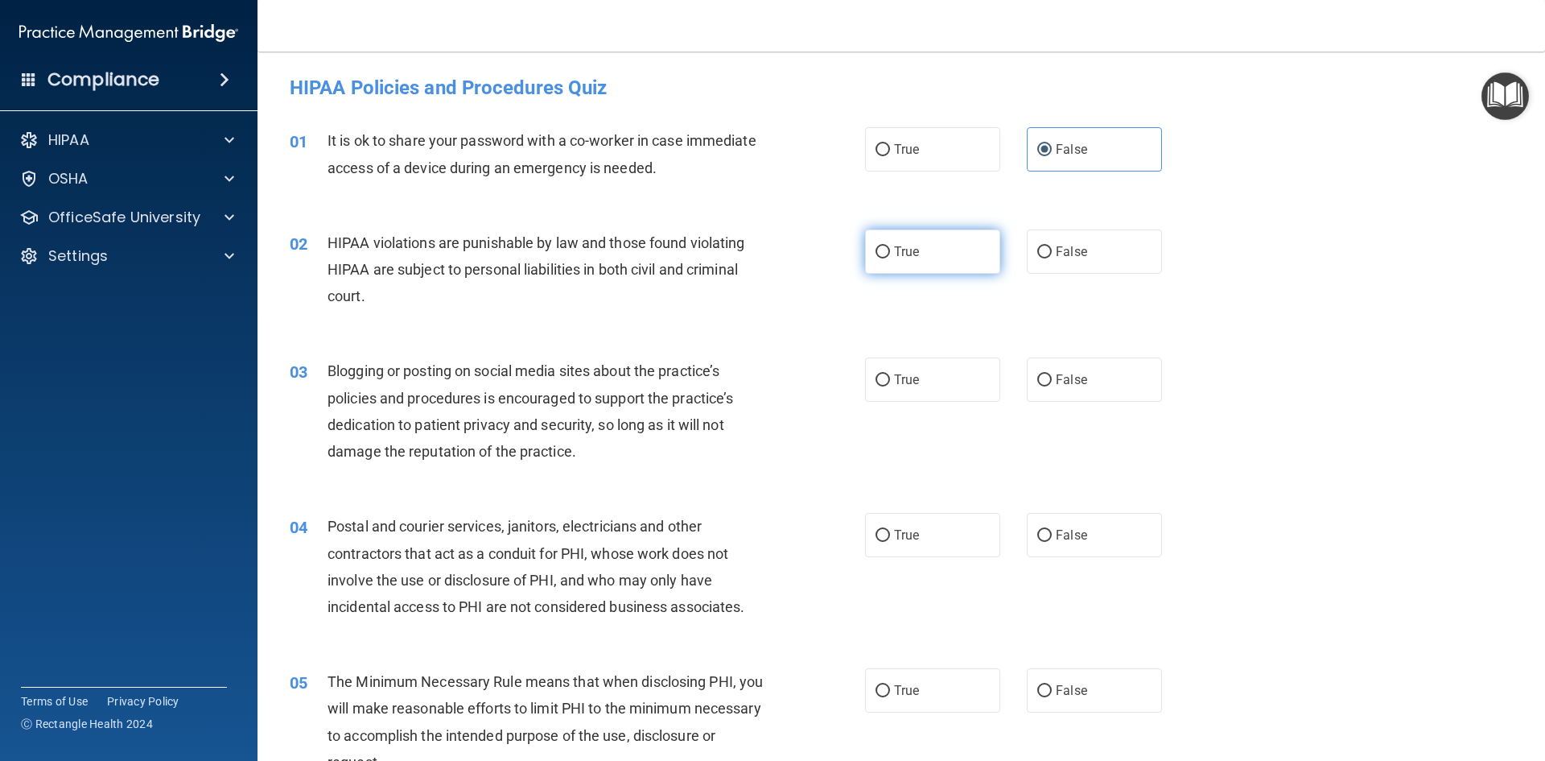
radio input "true"
click at [1075, 382] on span "False" at bounding box center [1071, 379] width 31 height 15
click at [1052, 382] on input "False" at bounding box center [1045, 380] width 14 height 12
radio input "true"
click at [1074, 536] on span "False" at bounding box center [1071, 534] width 31 height 15
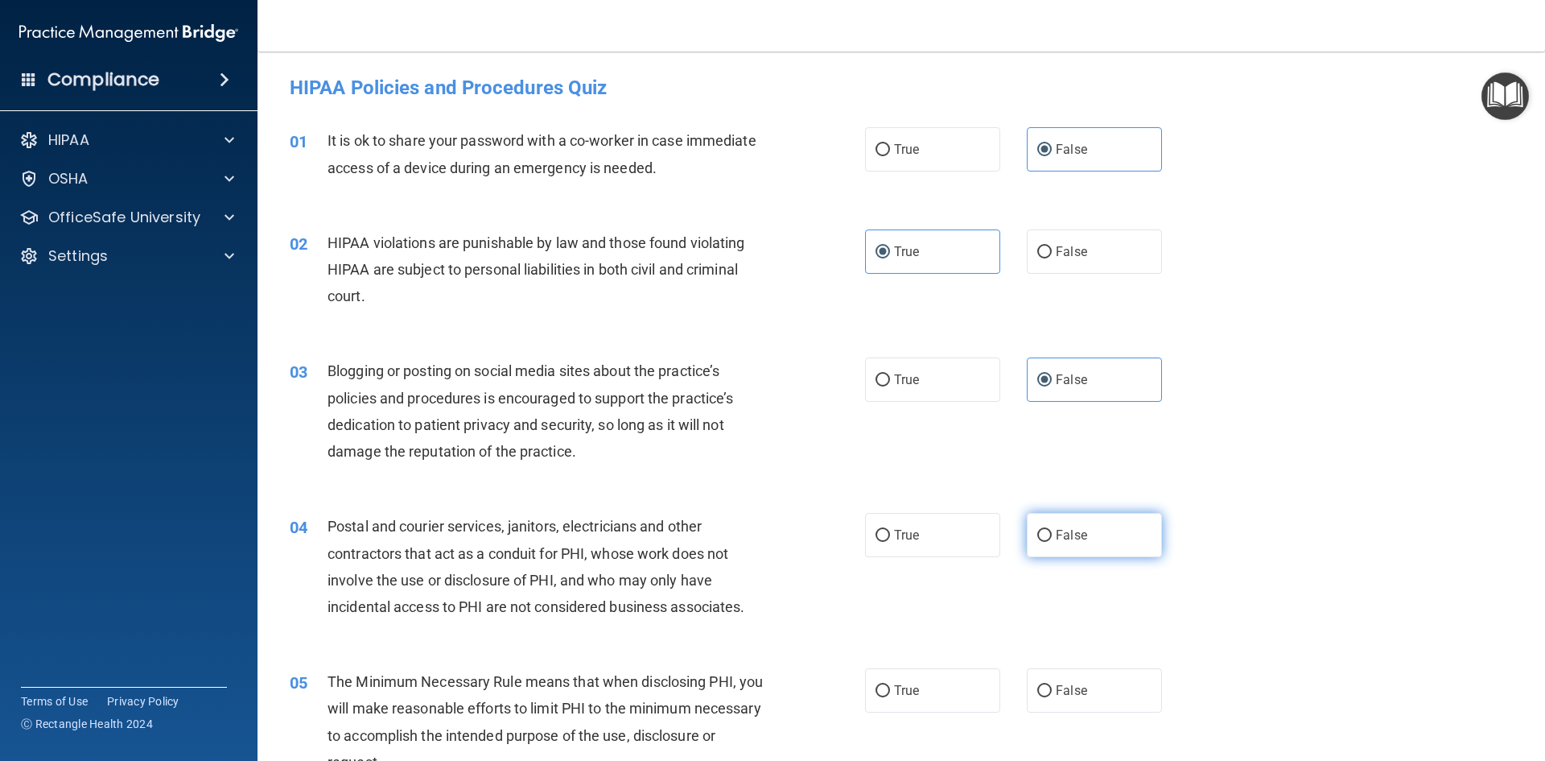
click at [1052, 536] on input "False" at bounding box center [1045, 536] width 14 height 12
radio input "true"
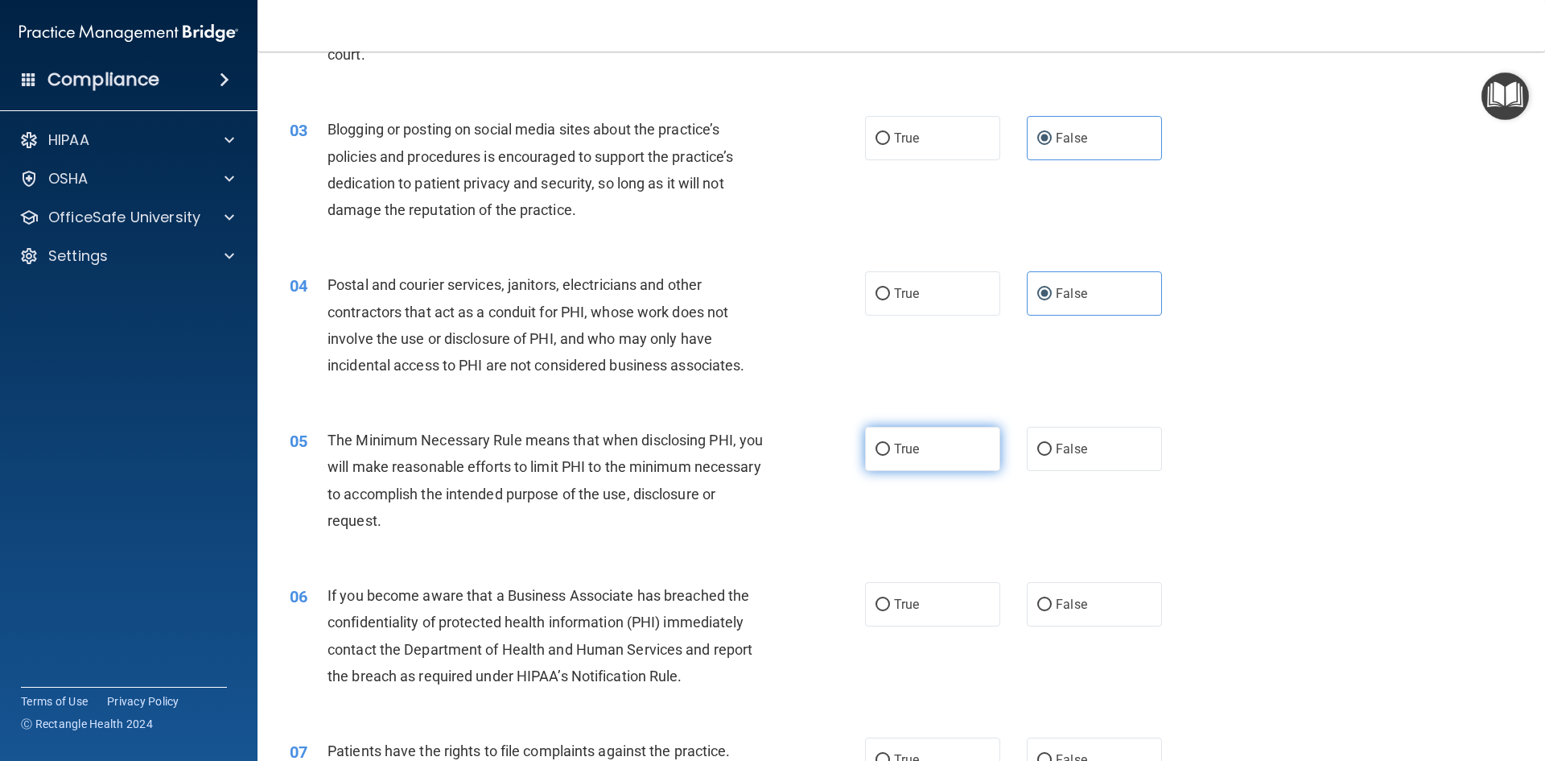
click at [914, 460] on label "True" at bounding box center [932, 449] width 135 height 44
click at [890, 456] on input "True" at bounding box center [883, 449] width 14 height 12
radio input "true"
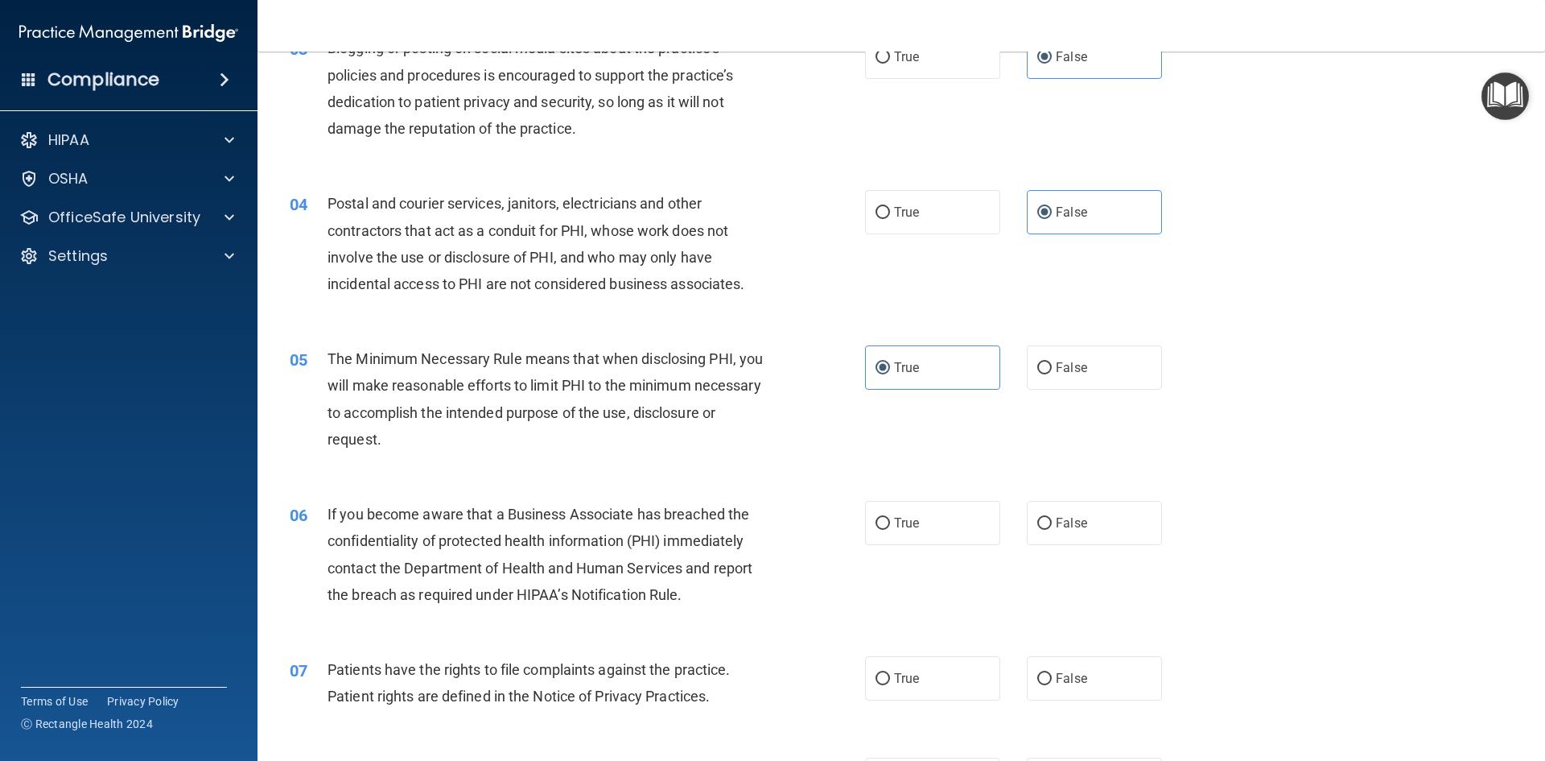
scroll to position [483, 0]
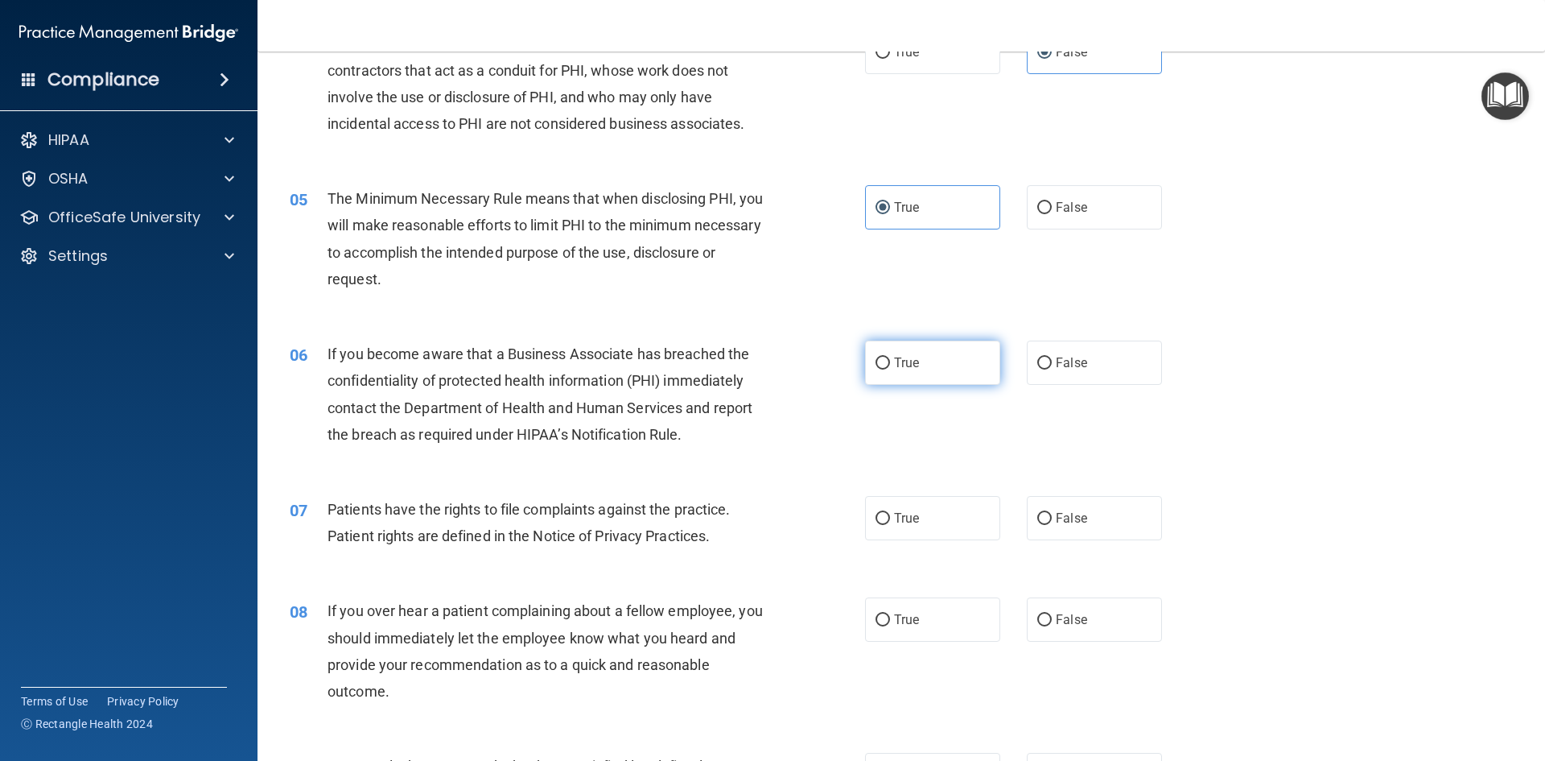
click at [947, 374] on label "True" at bounding box center [932, 362] width 135 height 44
click at [890, 369] on input "True" at bounding box center [883, 363] width 14 height 12
radio input "true"
click at [892, 526] on label "True" at bounding box center [932, 518] width 135 height 44
click at [890, 525] on input "True" at bounding box center [883, 519] width 14 height 12
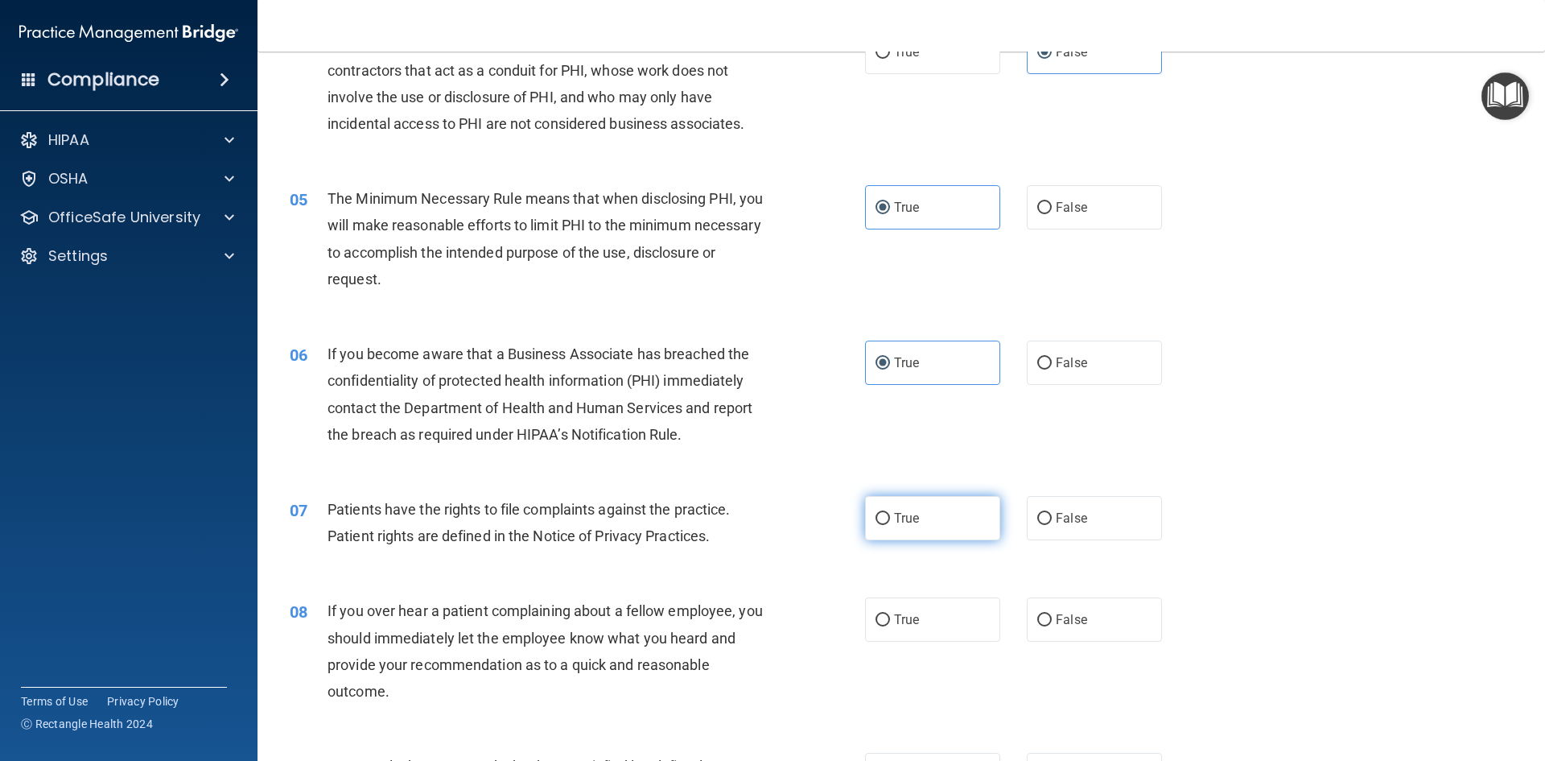
radio input "true"
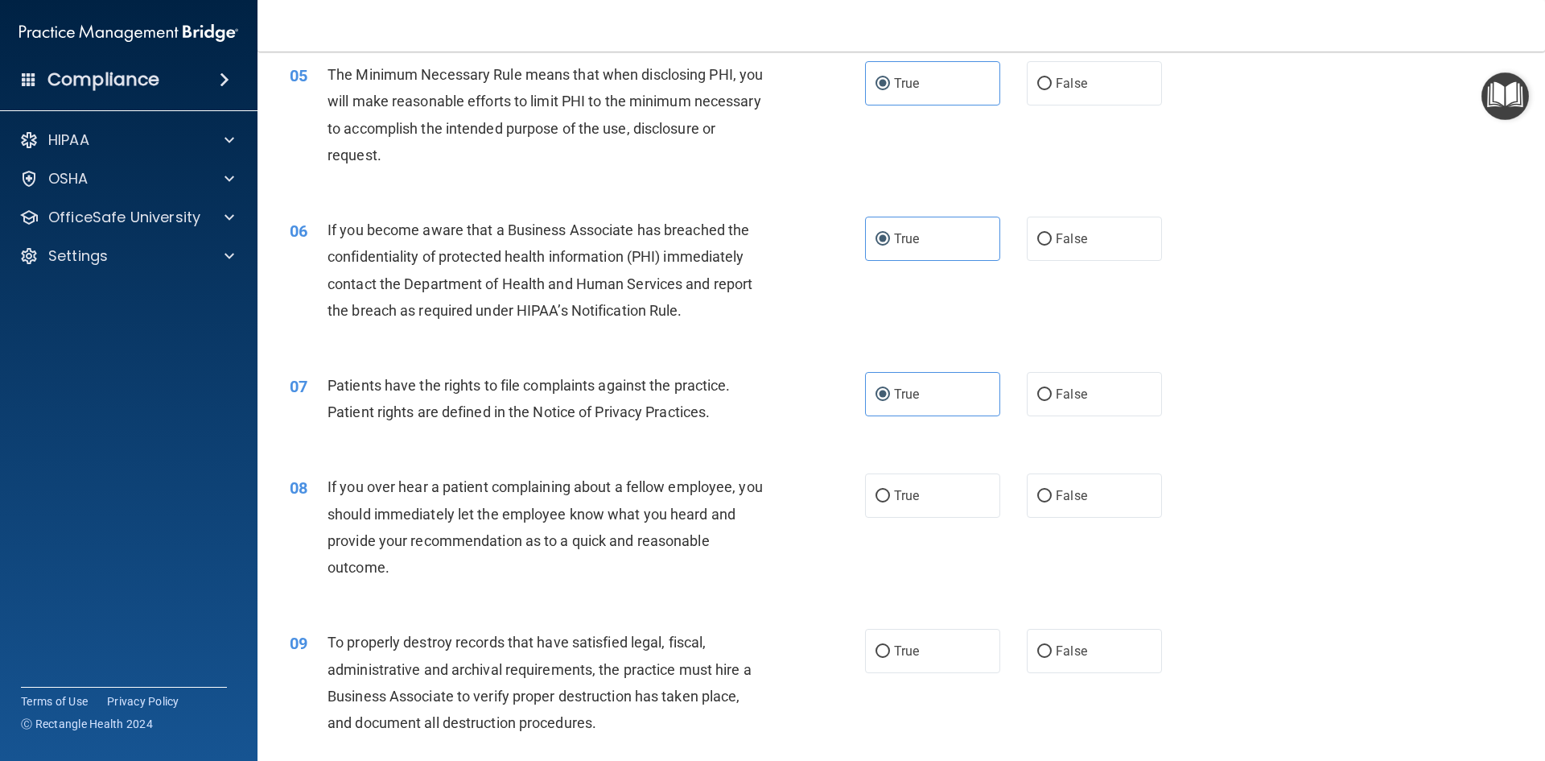
scroll to position [644, 0]
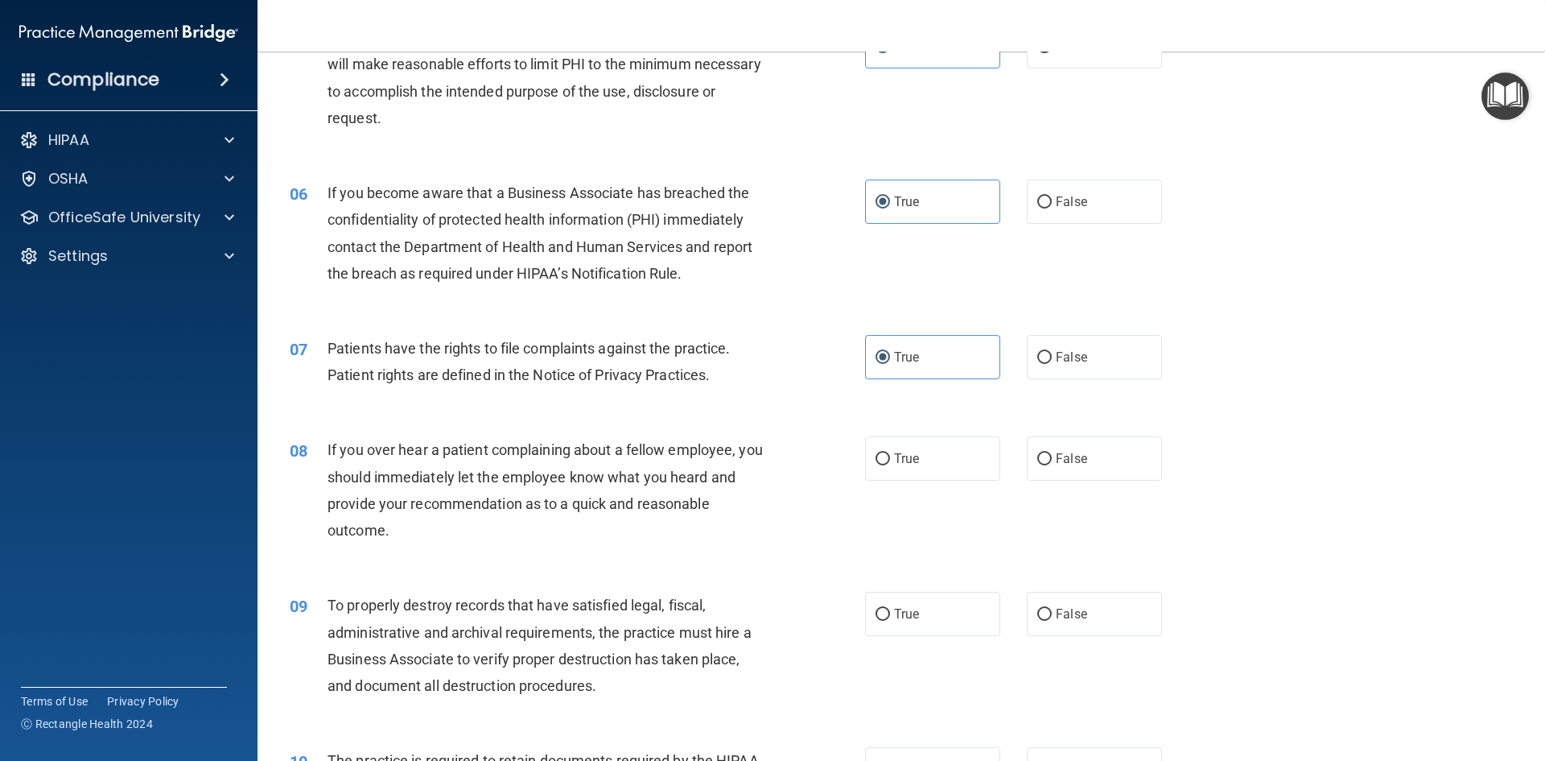
click at [1054, 486] on div "08 If you over hear a patient complaining about a fellow employee, you should i…" at bounding box center [902, 493] width 1248 height 155
click at [1067, 450] on label "False" at bounding box center [1094, 458] width 135 height 44
click at [1052, 453] on input "False" at bounding box center [1045, 459] width 14 height 12
radio input "true"
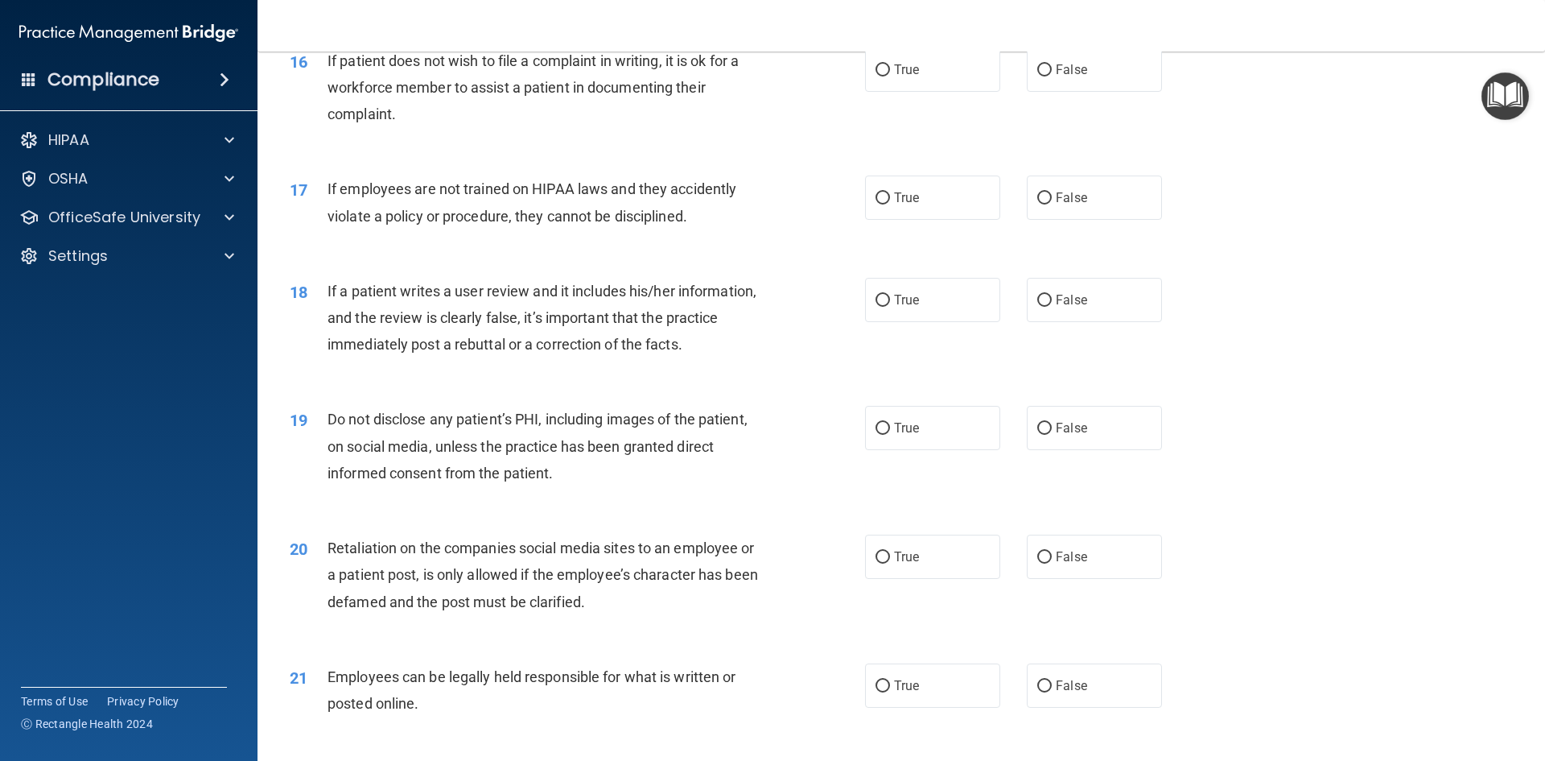
scroll to position [1992, 0]
